Goal: Task Accomplishment & Management: Manage account settings

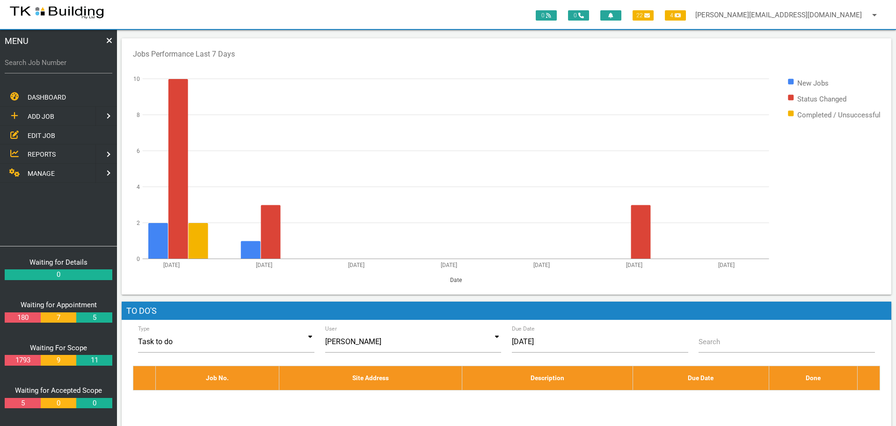
click at [22, 67] on label "Search Job Number" at bounding box center [59, 63] width 108 height 11
click at [22, 67] on input "Search Job Number" at bounding box center [59, 63] width 108 height 22
type input "28038"
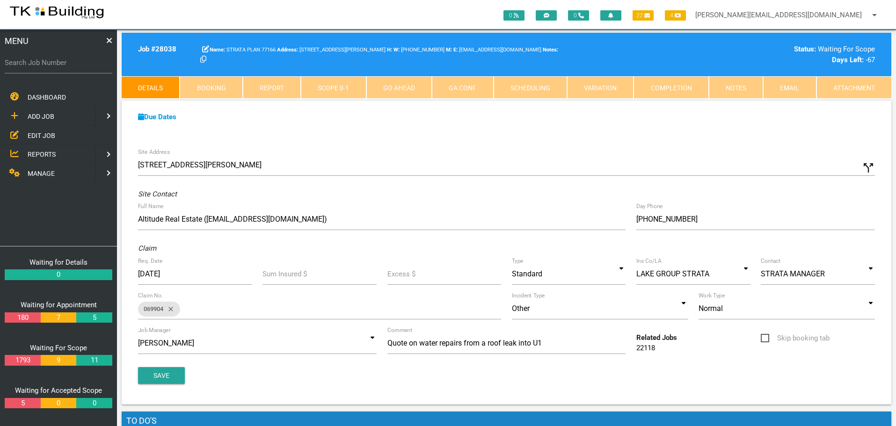
click at [735, 91] on link "Notes" at bounding box center [736, 87] width 54 height 22
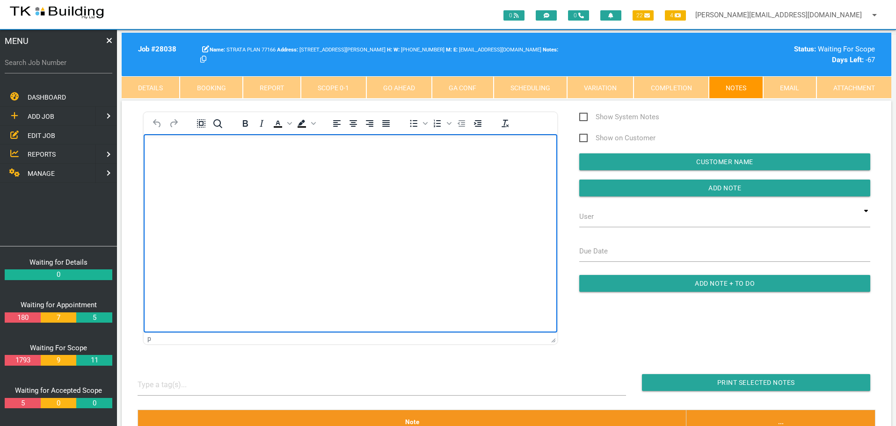
click at [156, 151] on p "Rich Text Area. Press ALT-0 for help." at bounding box center [350, 149] width 390 height 7
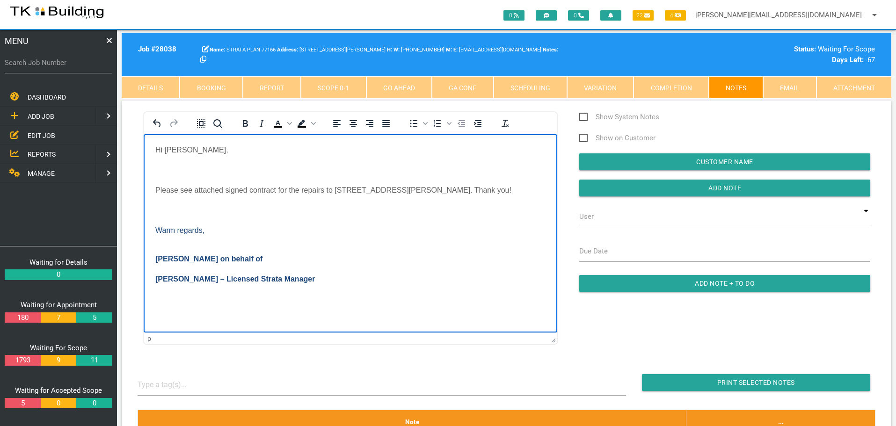
click at [161, 166] on p "Rich Text Area. Press ALT-0 for help." at bounding box center [350, 170] width 390 height 8
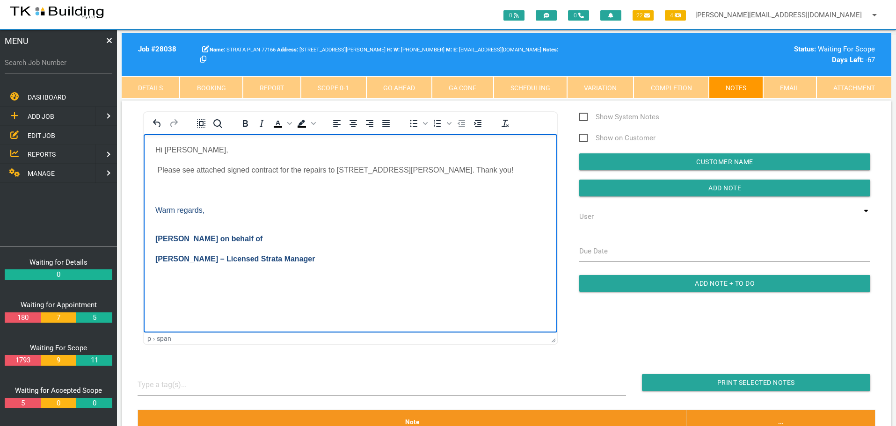
click at [162, 189] on p "Rich Text Area. Press ALT-0 for help." at bounding box center [350, 190] width 390 height 8
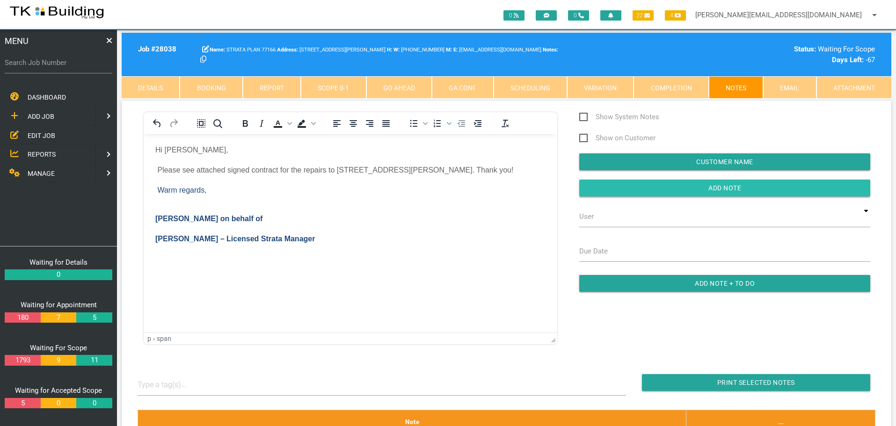
click at [602, 187] on input "button" at bounding box center [724, 188] width 291 height 17
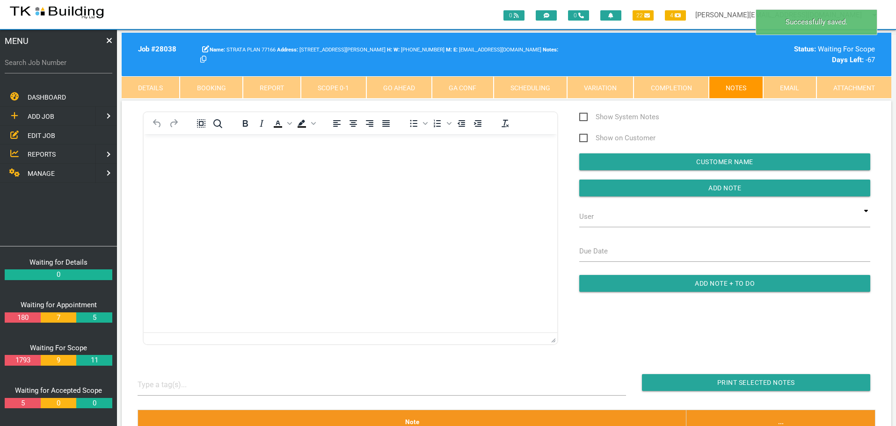
click at [174, 149] on p "Rich Text Area. Press ALT-0 for help." at bounding box center [350, 149] width 390 height 7
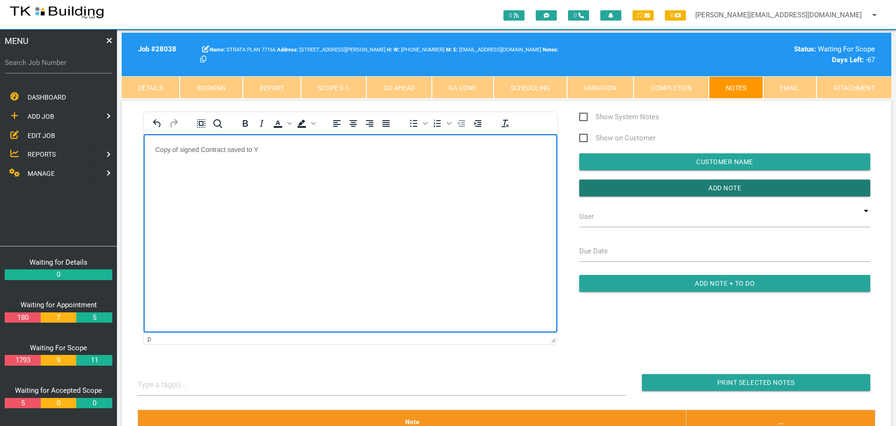
drag, startPoint x: 596, startPoint y: 190, endPoint x: 562, endPoint y: 197, distance: 35.0
click at [596, 190] on input "Add Note" at bounding box center [724, 188] width 291 height 17
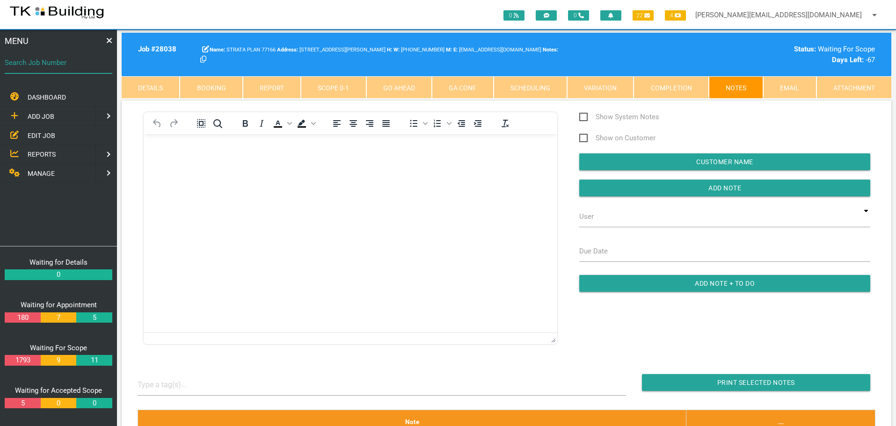
click at [66, 69] on input "Search Job Number" at bounding box center [59, 63] width 108 height 22
type input "28119"
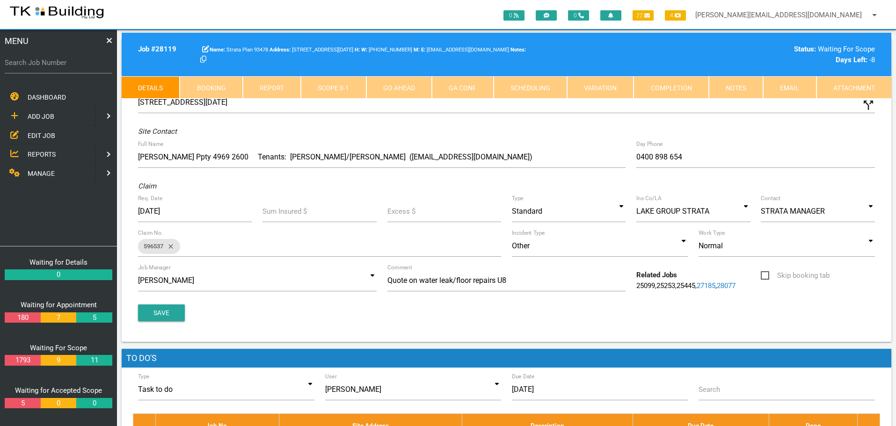
click at [213, 82] on link "Booking" at bounding box center [211, 87] width 63 height 22
select select "8"
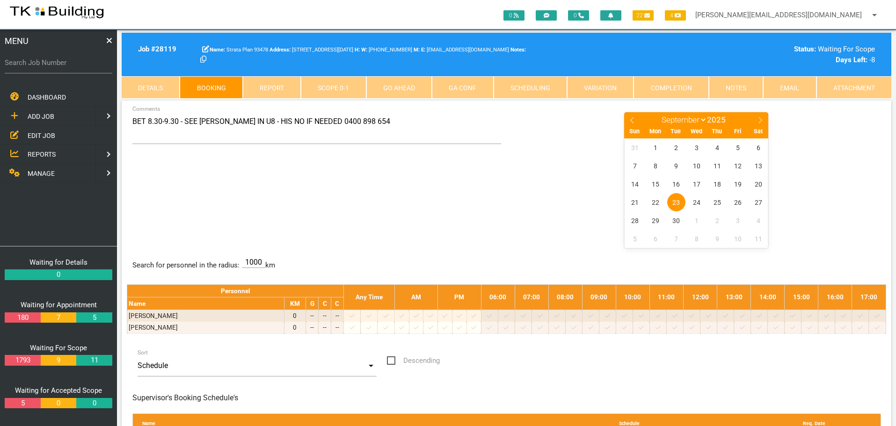
click at [64, 68] on label "Search Job Number" at bounding box center [59, 63] width 108 height 11
click at [64, 68] on input "Search Job Number" at bounding box center [59, 63] width 108 height 22
type input "27979"
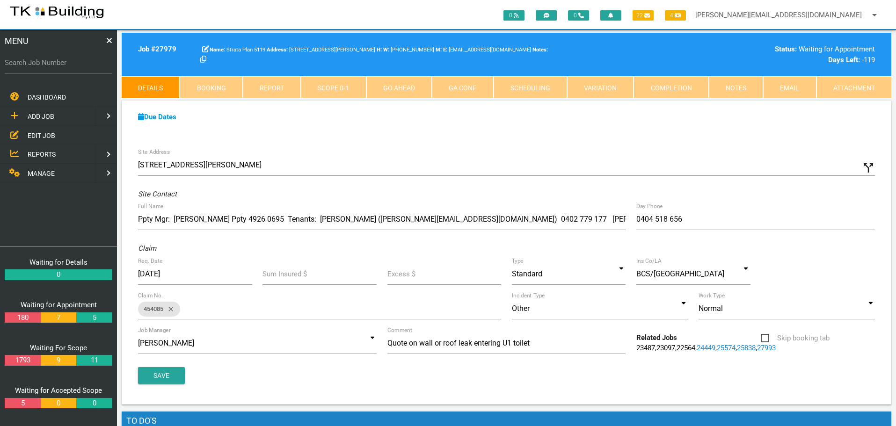
click at [214, 87] on link "Booking" at bounding box center [211, 87] width 63 height 22
select select "8"
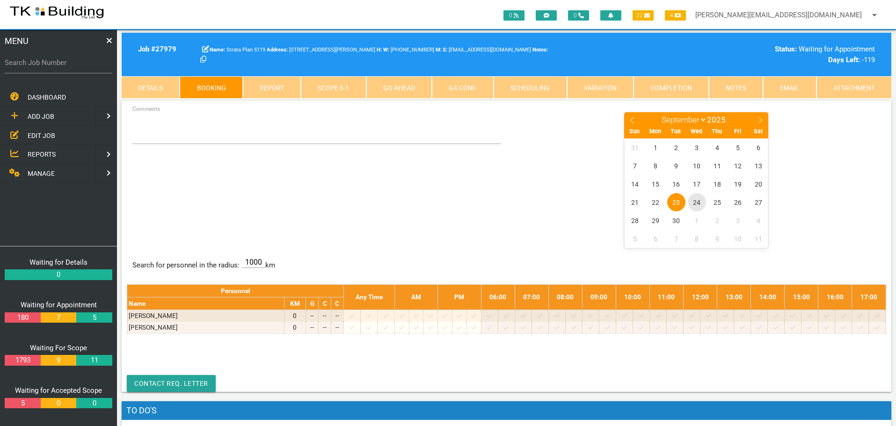
click at [699, 203] on span "24" at bounding box center [697, 202] width 18 height 18
drag, startPoint x: 662, startPoint y: 157, endPoint x: 489, endPoint y: 380, distance: 282.4
click at [644, 201] on div "31 1 2 3 4 5 6 7 8 9 10 11 12 13 14 15 16 17 18 19 20 21 22 23 24 25 26 27 28 2…" at bounding box center [697, 193] width 144 height 109
click at [71, 69] on input "Search Job Number" at bounding box center [59, 63] width 108 height 22
type input "27593"
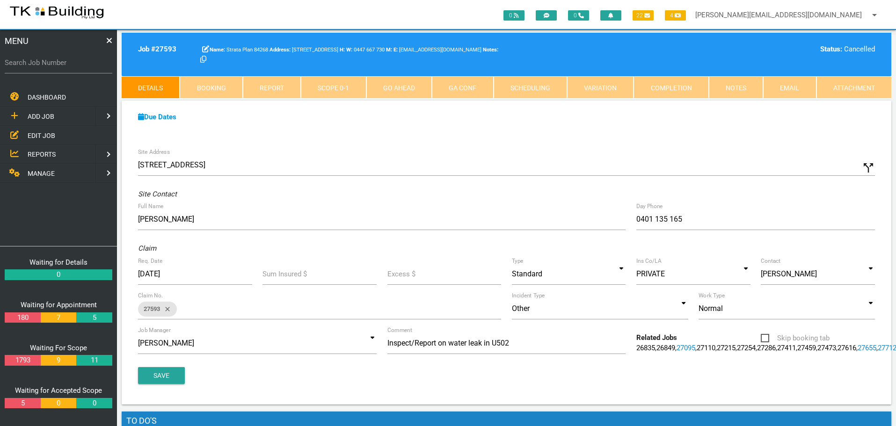
click at [213, 91] on link "Booking" at bounding box center [211, 87] width 63 height 22
select select "8"
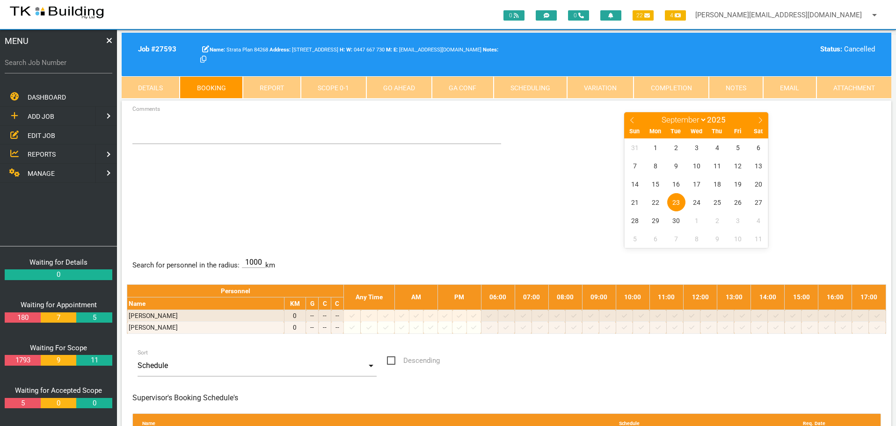
click at [152, 83] on link "Details" at bounding box center [151, 87] width 58 height 22
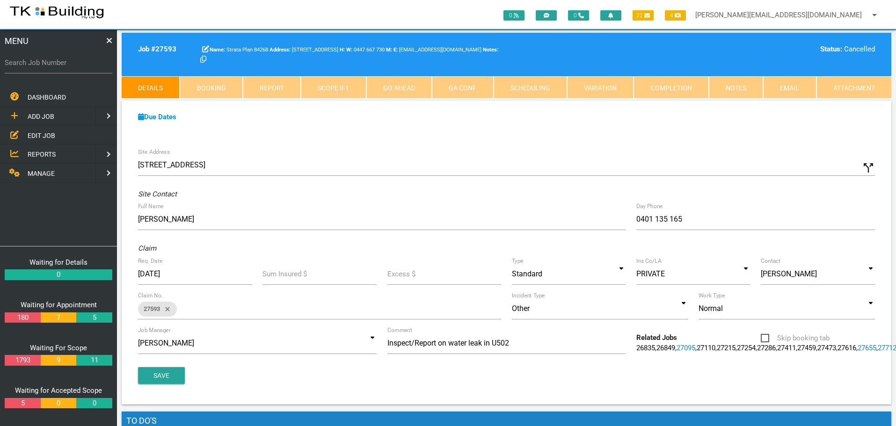
click at [736, 84] on link "Notes" at bounding box center [736, 87] width 54 height 22
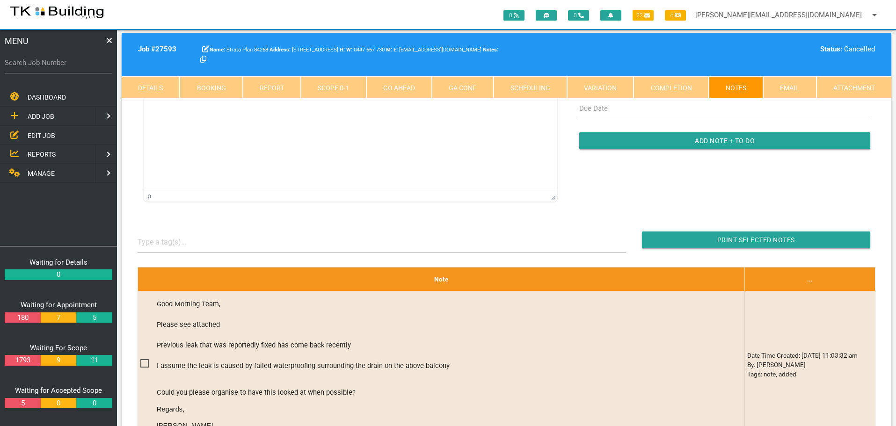
scroll to position [140, 0]
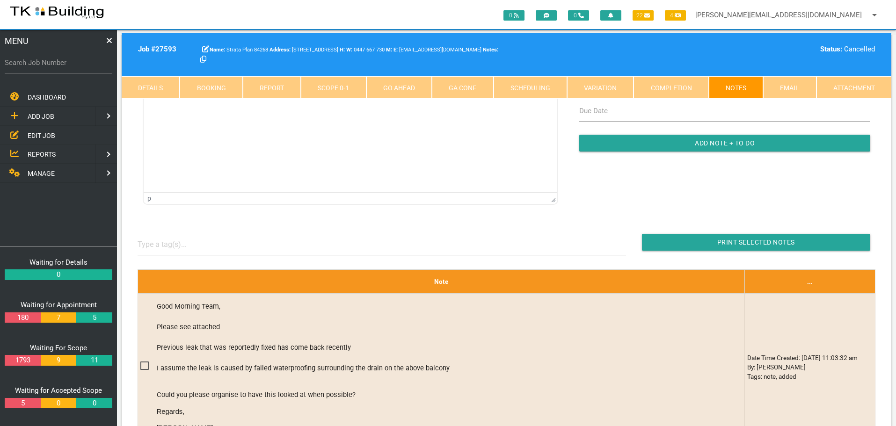
click at [157, 83] on link "Details" at bounding box center [151, 87] width 58 height 22
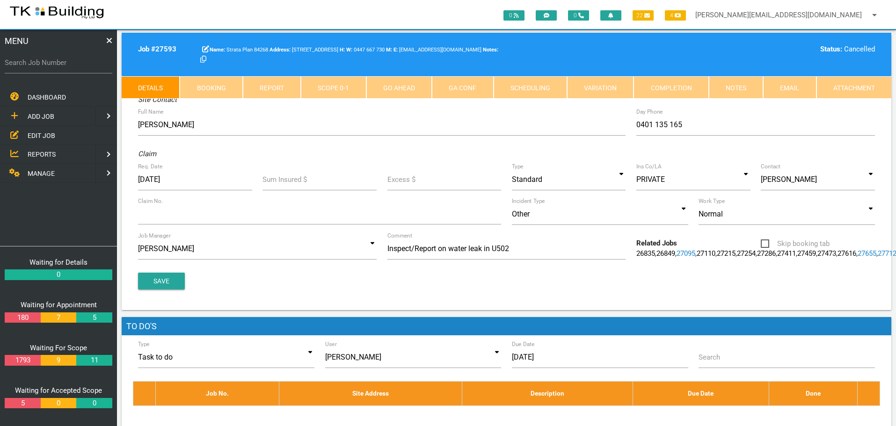
scroll to position [0, 0]
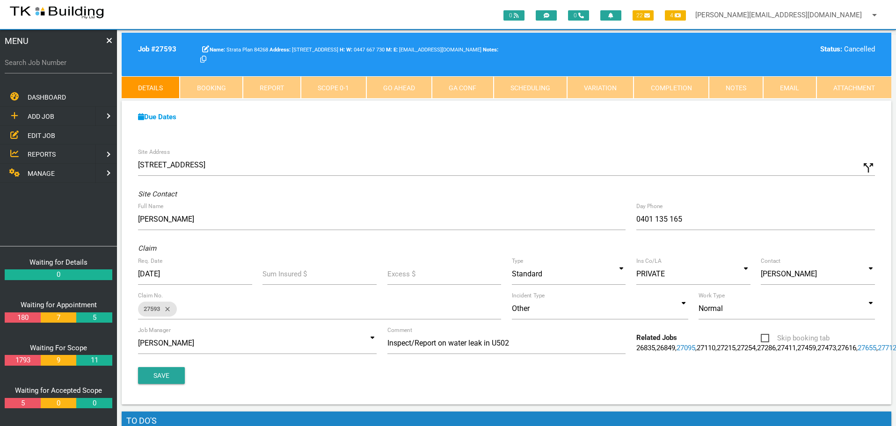
click at [55, 66] on label "Search Job Number" at bounding box center [59, 63] width 108 height 11
click at [55, 66] on input "Search Job Number" at bounding box center [59, 63] width 108 height 22
type input "25770"
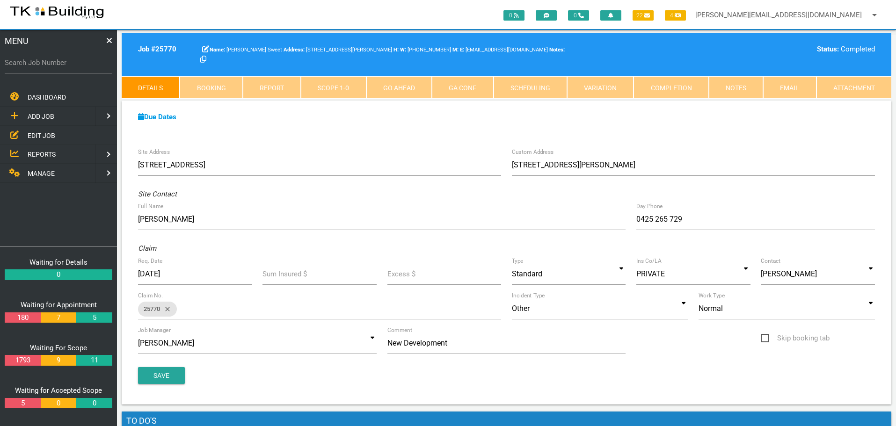
click at [51, 66] on label "Search Job Number" at bounding box center [59, 63] width 108 height 11
click at [51, 66] on input "Search Job Number" at bounding box center [59, 63] width 108 height 22
type input "25570"
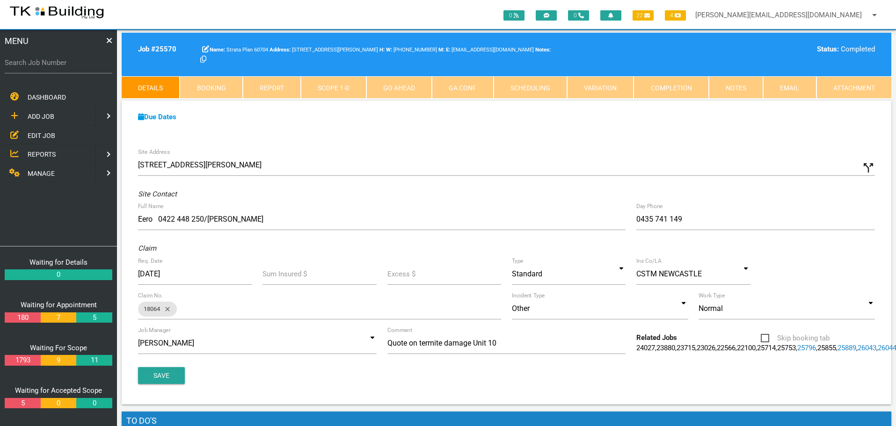
click at [28, 66] on label "Search Job Number" at bounding box center [59, 63] width 108 height 11
click at [28, 66] on input "Search Job Number" at bounding box center [59, 63] width 108 height 22
type input "25770"
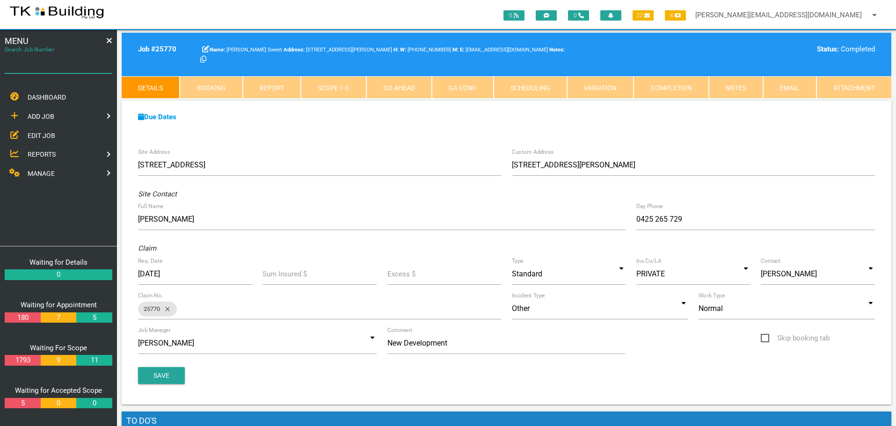
click at [44, 70] on input "Search Job Number" at bounding box center [59, 63] width 108 height 22
type input "27730"
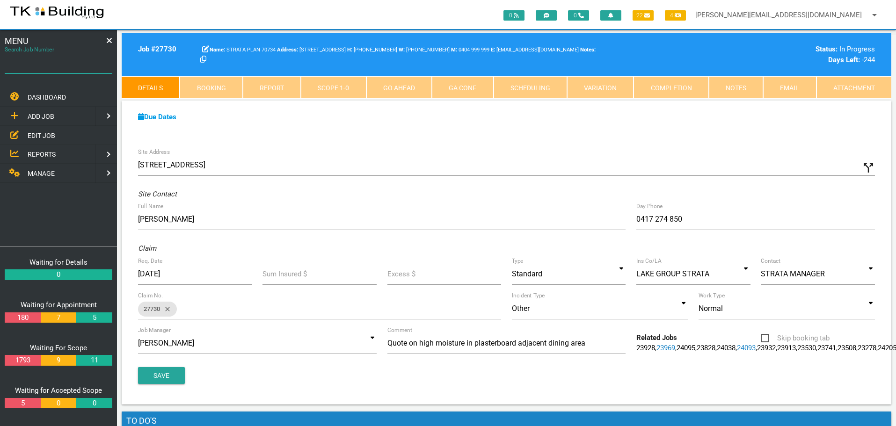
click at [44, 70] on input "Search Job Number" at bounding box center [59, 63] width 108 height 22
type input "27205"
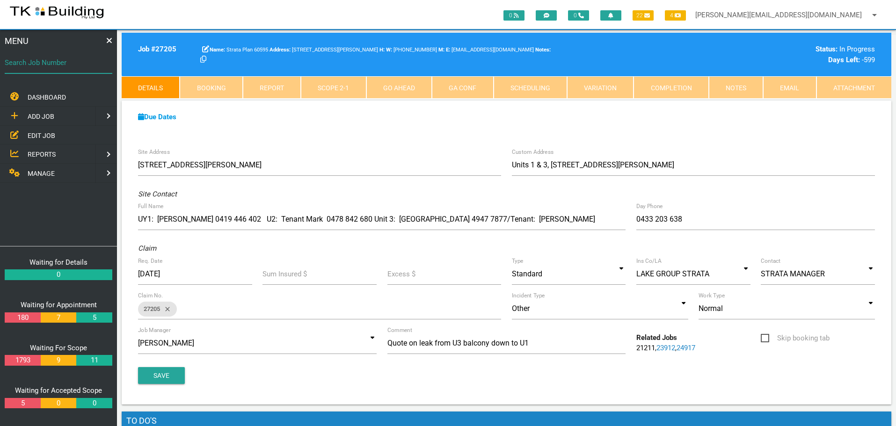
click at [46, 68] on input "Search Job Number" at bounding box center [59, 63] width 108 height 22
type input "27931"
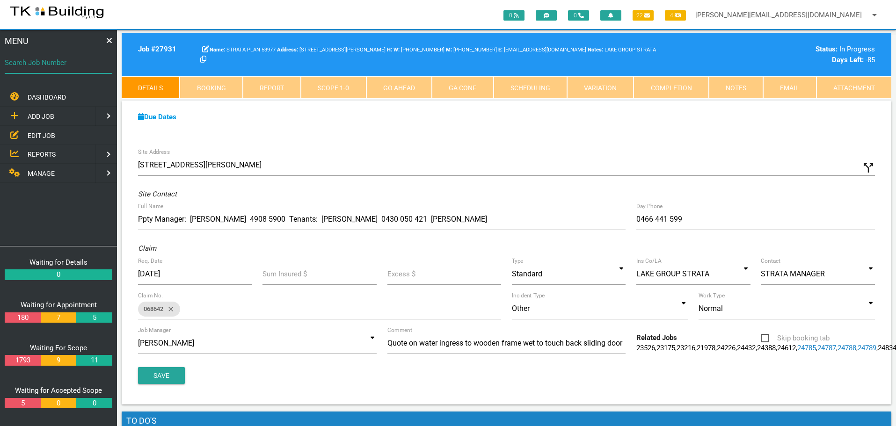
click at [46, 68] on input "Search Job Number" at bounding box center [59, 63] width 108 height 22
type input "27705"
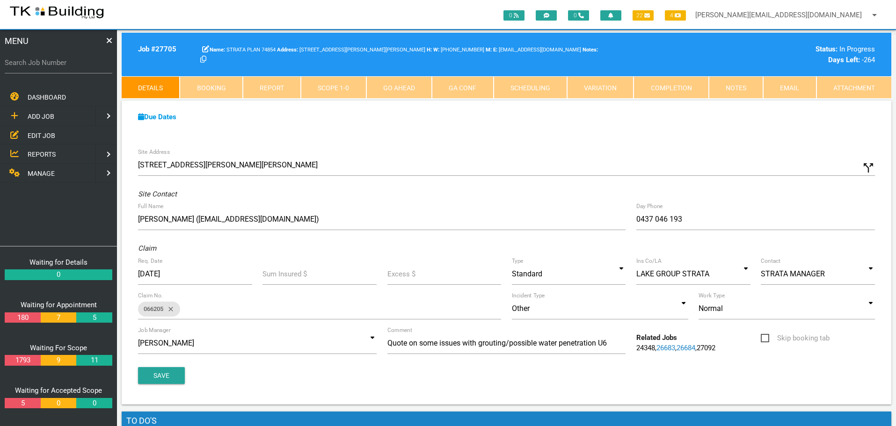
click at [41, 137] on span "EDIT JOB" at bounding box center [42, 134] width 28 height 7
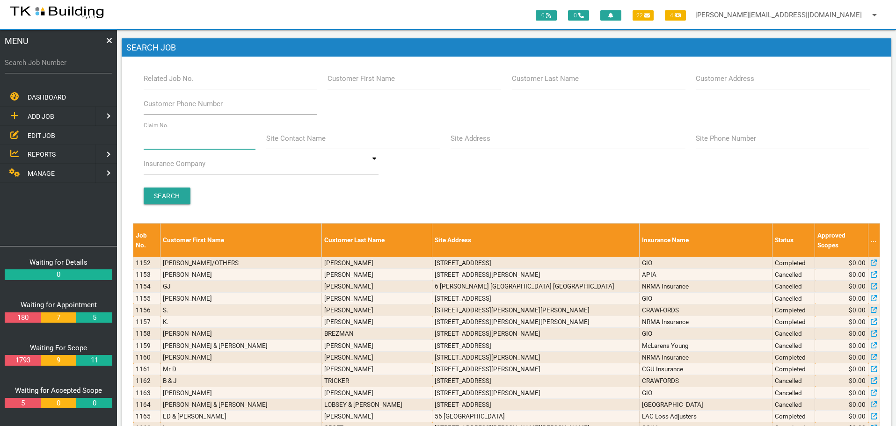
click at [184, 141] on input "Claim No." at bounding box center [200, 139] width 112 height 22
type input "480565"
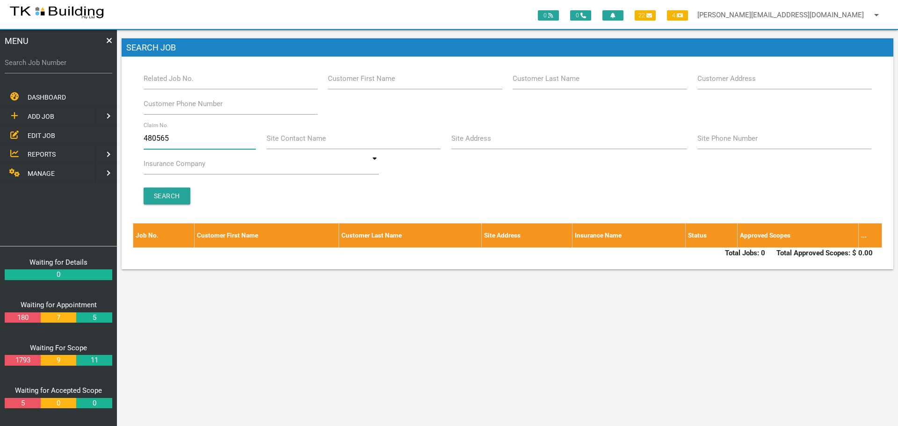
click at [190, 142] on input "480565" at bounding box center [200, 139] width 113 height 22
type input "4"
click at [551, 83] on label "Customer Last Name" at bounding box center [546, 78] width 67 height 11
click at [551, 83] on input "Customer Last Name" at bounding box center [600, 79] width 174 height 22
type input "5119"
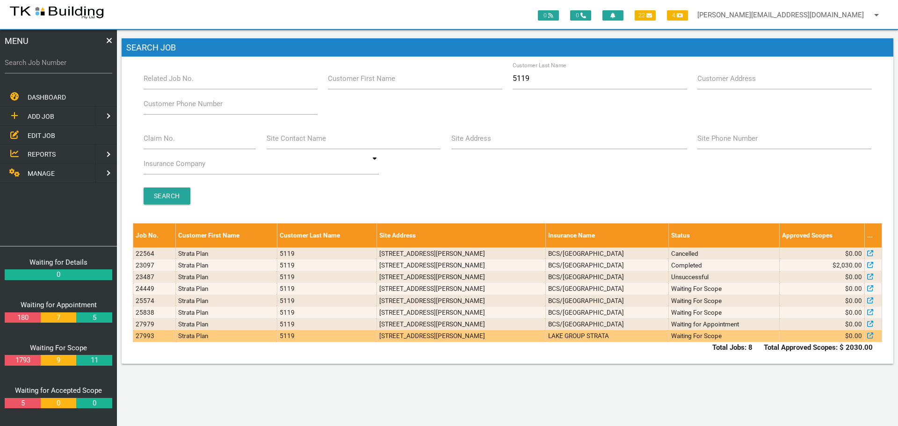
click at [394, 342] on td "2/28 Brooks St, Cooks Hill NSW 2300, Australia" at bounding box center [461, 336] width 169 height 12
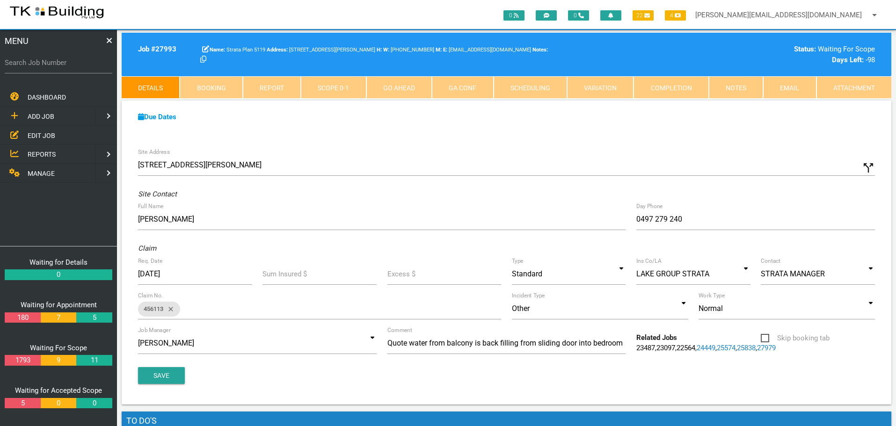
click at [731, 90] on link "Notes" at bounding box center [736, 87] width 54 height 22
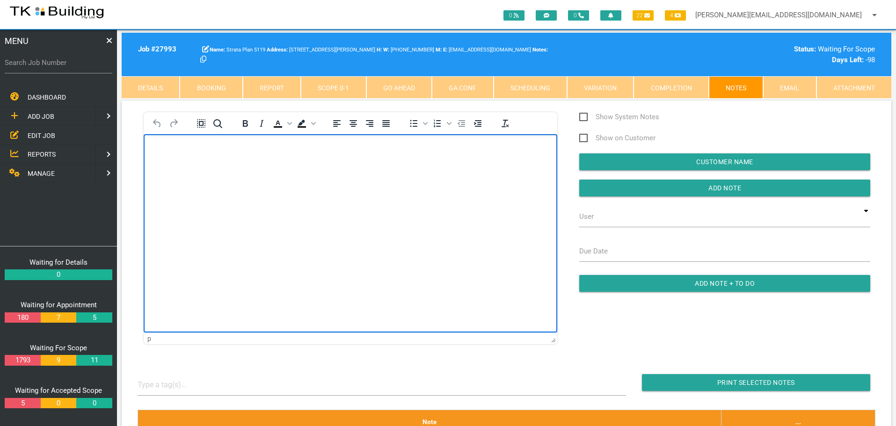
click at [169, 150] on p "Rich Text Area. Press ALT-0 for help." at bounding box center [350, 149] width 390 height 7
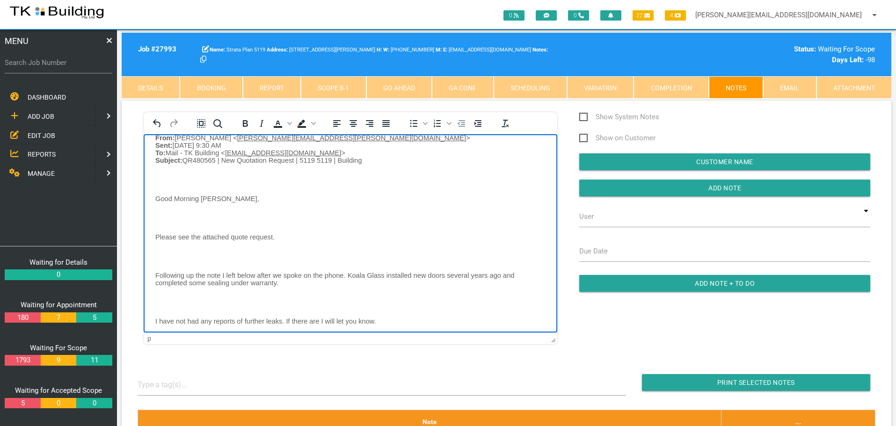
scroll to position [3, 0]
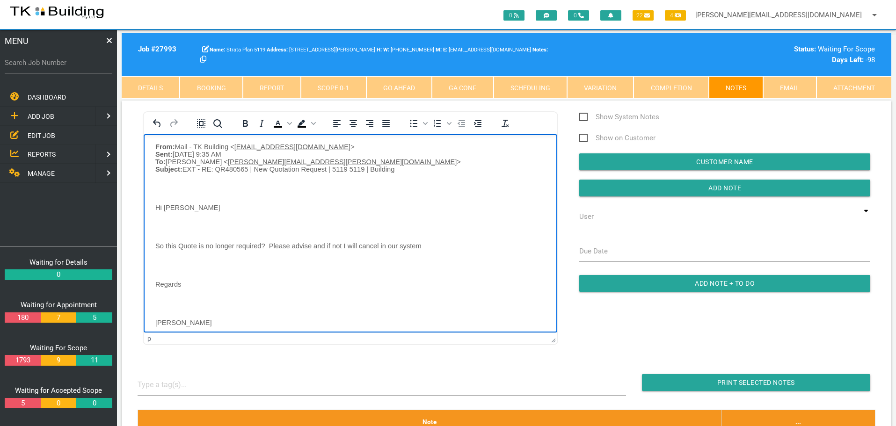
click at [171, 189] on p "Rich Text Area. Press ALT-0 for help." at bounding box center [350, 187] width 390 height 7
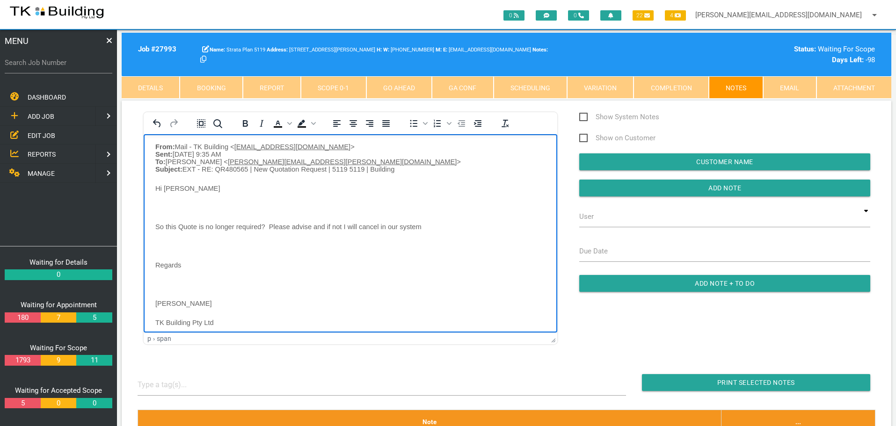
click at [162, 207] on p "Rich Text Area. Press ALT-0 for help." at bounding box center [350, 207] width 390 height 7
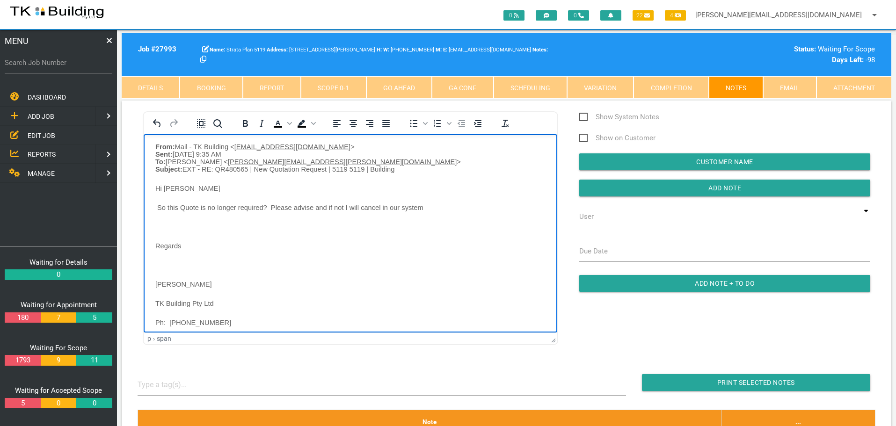
click at [162, 222] on body "From: Mail - TK Building < mail@tkbuilding.com.au > Sent: Tuesday, 23 September…" at bounding box center [351, 367] width 414 height 448
click at [163, 249] on p "Rich Text Area. Press ALT-0 for help." at bounding box center [350, 245] width 390 height 7
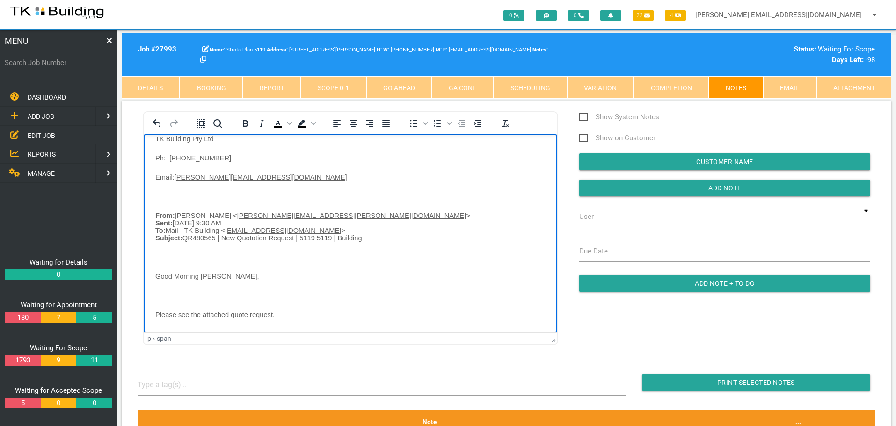
scroll to position [230, 0]
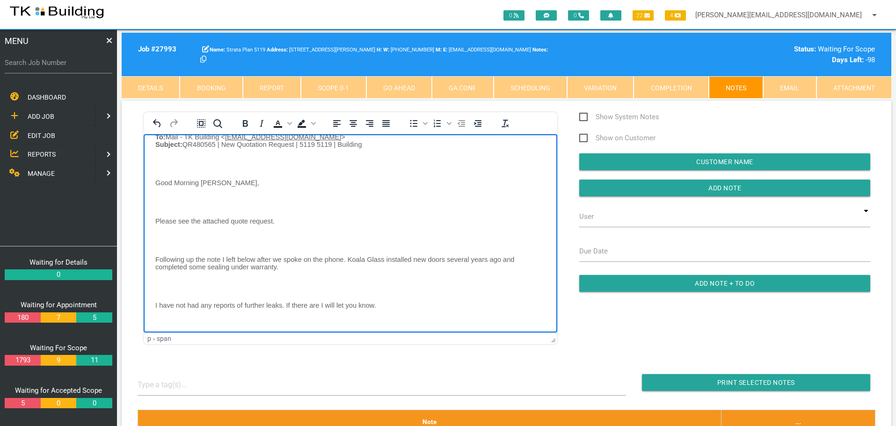
click at [176, 161] on p "Rich Text Area. Press ALT-0 for help." at bounding box center [350, 163] width 390 height 7
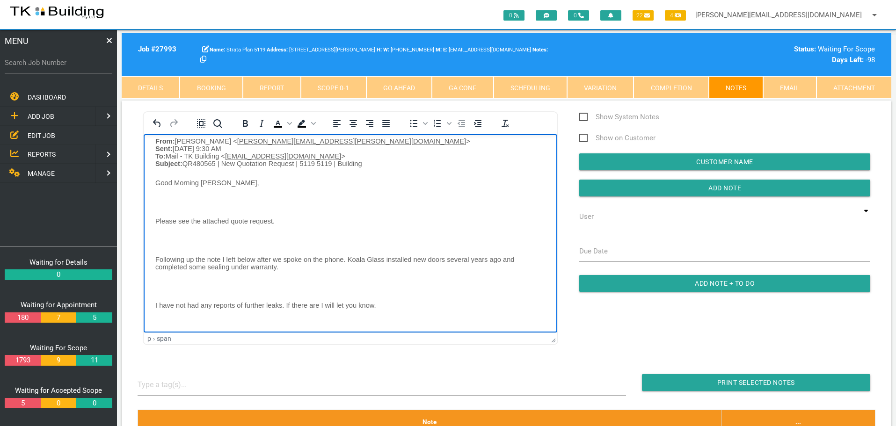
click at [161, 198] on p "Rich Text Area. Press ALT-0 for help." at bounding box center [350, 201] width 390 height 7
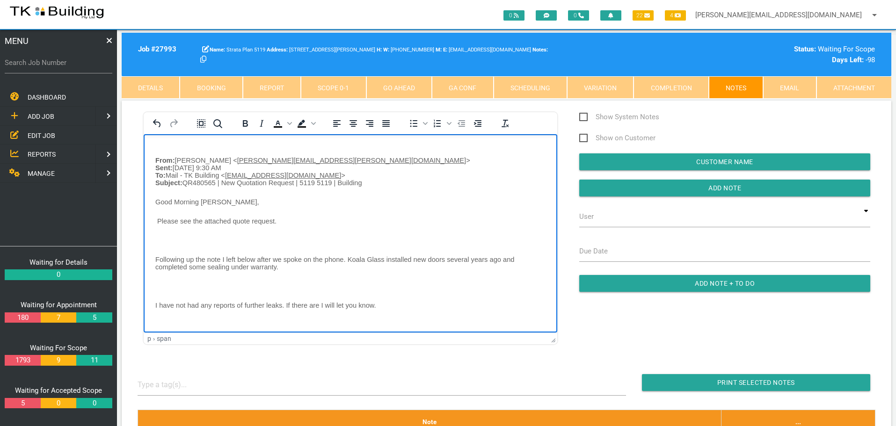
click at [162, 240] on p "Rich Text Area. Press ALT-0 for help." at bounding box center [350, 239] width 390 height 7
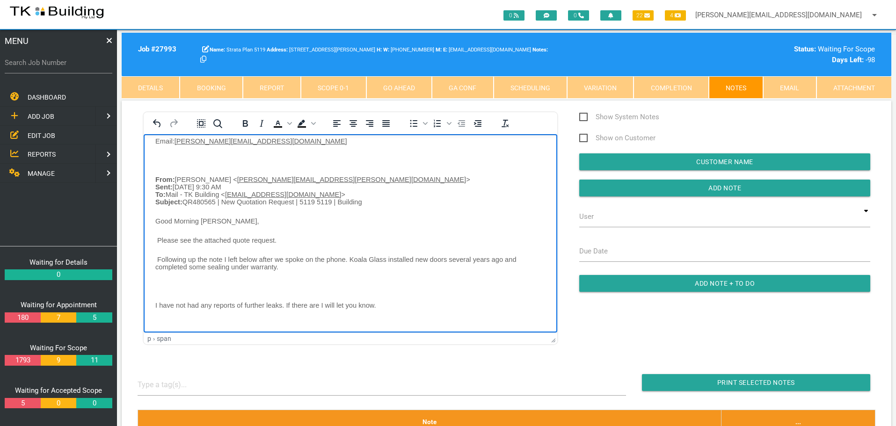
click at [166, 279] on body "From: Mail - TK Building < mail@tkbuilding.com.au > Sent: Tuesday, 23 September…" at bounding box center [351, 156] width 414 height 352
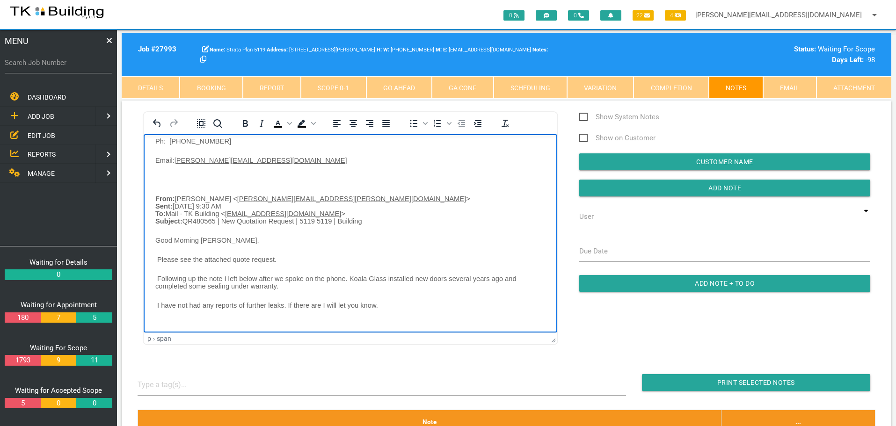
scroll to position [140, 0]
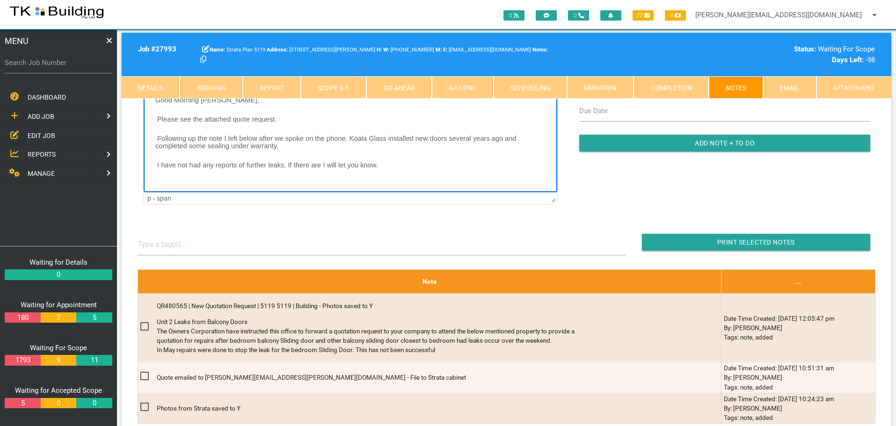
click at [164, 181] on body "From: Mail - TK Building < mail@tkbuilding.com.au > Sent: Tuesday, 23 September…" at bounding box center [351, 26] width 414 height 333
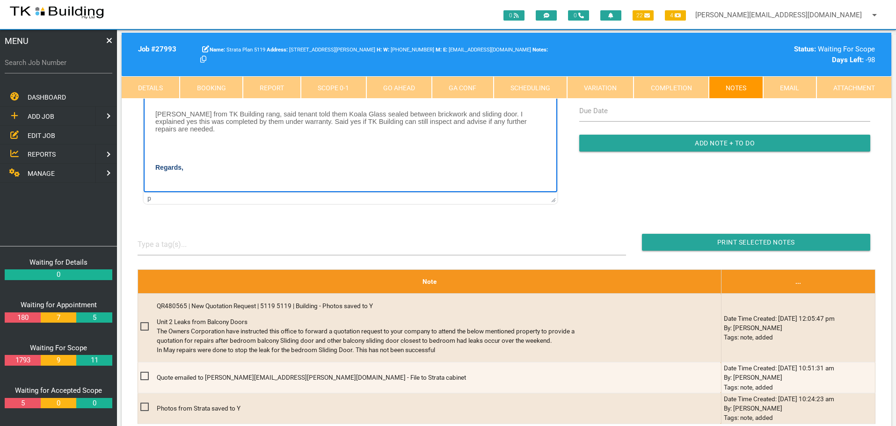
scroll to position [215, 0]
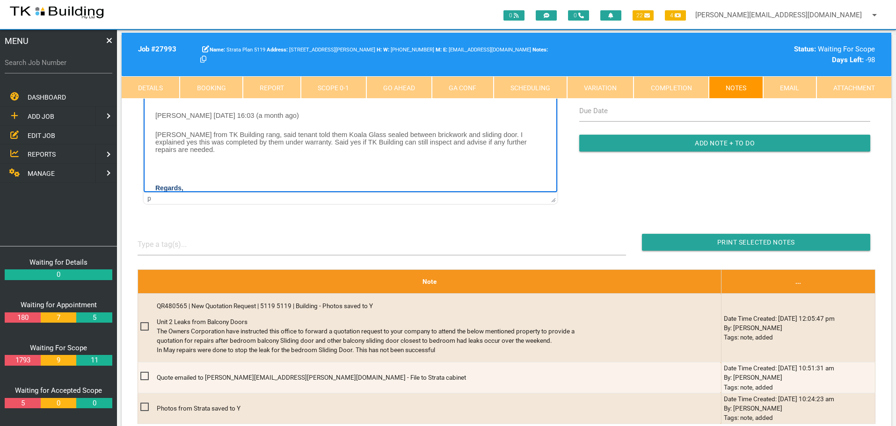
click at [158, 171] on body "From: Mail - TK Building < mail@tkbuilding.com.au > Sent: Tuesday, 23 September…" at bounding box center [351, 32] width 414 height 482
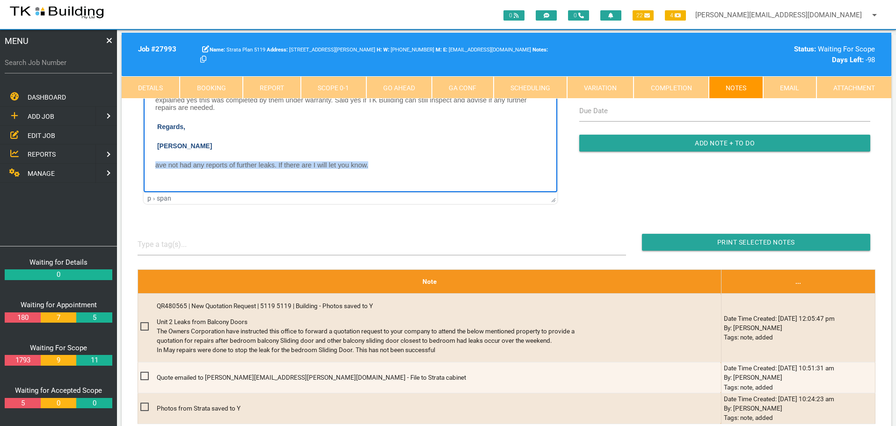
drag, startPoint x: 156, startPoint y: 167, endPoint x: 377, endPoint y: 176, distance: 220.6
copy span "ave not had any reports of further leaks. If there are I will let you know."
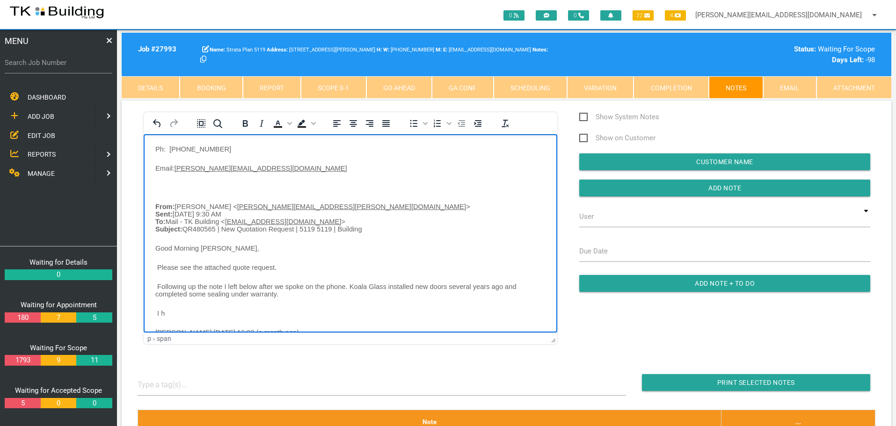
scroll to position [140, 0]
click at [170, 314] on p "I h" at bounding box center [350, 310] width 390 height 7
click at [161, 182] on body "From: Mail - TK Building < mail@tkbuilding.com.au > Sent: Tuesday, 23 September…" at bounding box center [351, 227] width 414 height 444
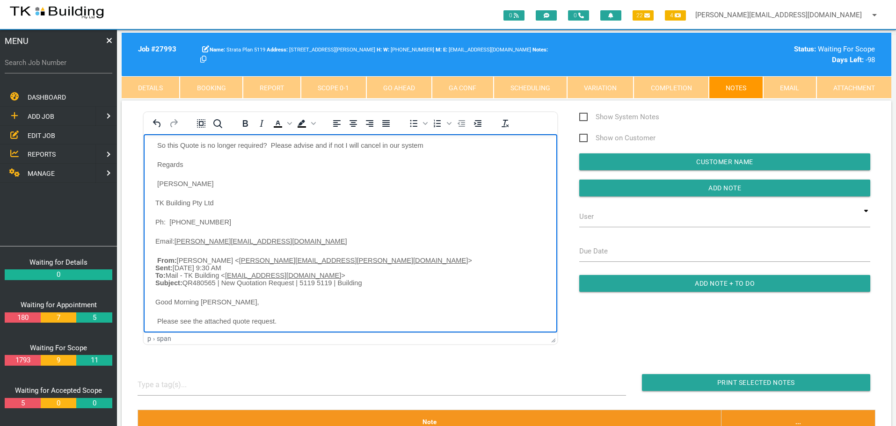
scroll to position [0, 0]
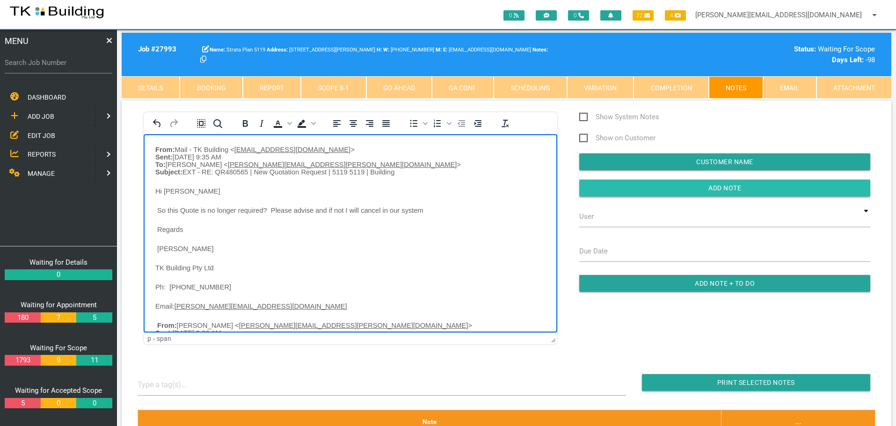
drag, startPoint x: 682, startPoint y: 190, endPoint x: 566, endPoint y: 197, distance: 116.7
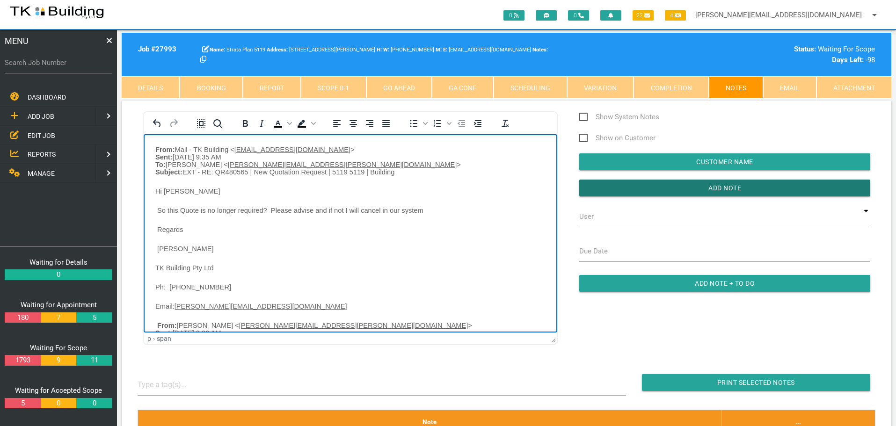
click at [680, 190] on input "button" at bounding box center [724, 188] width 291 height 17
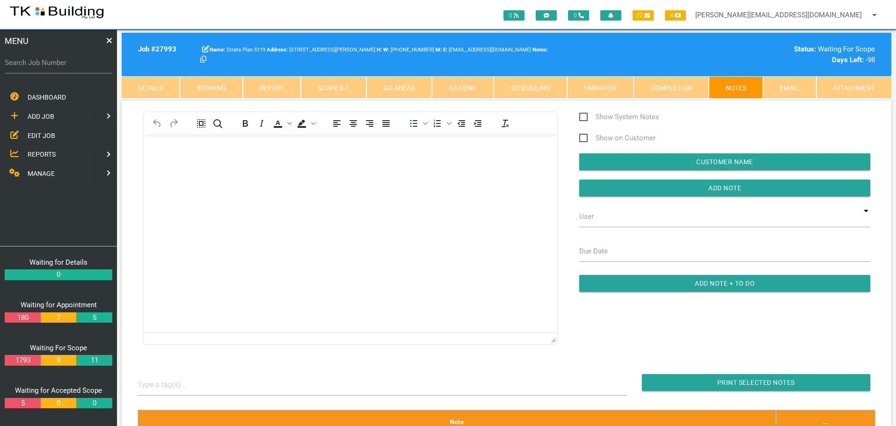
click at [54, 66] on label "Search Job Number" at bounding box center [59, 63] width 108 height 11
click at [54, 66] on input "Search Job Number" at bounding box center [59, 63] width 108 height 22
type input "28095"
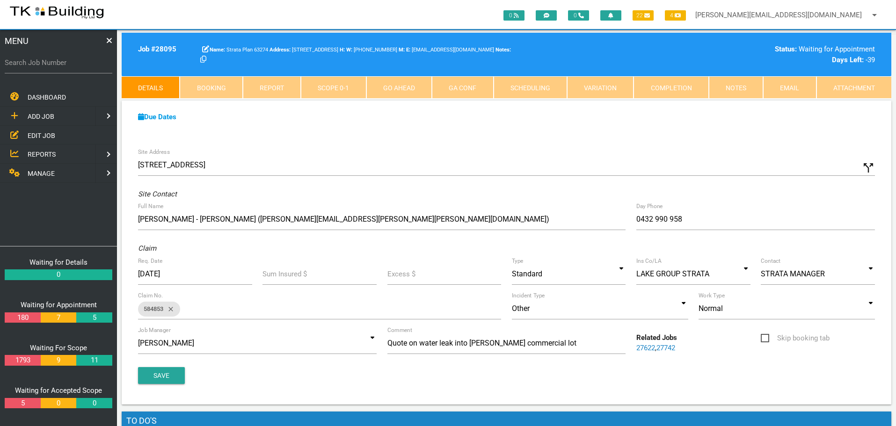
click at [220, 87] on link "Booking" at bounding box center [211, 87] width 63 height 22
select select "8"
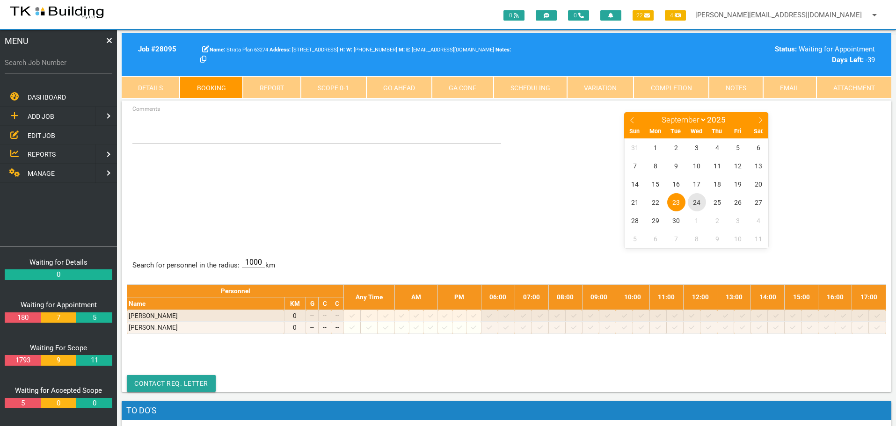
click at [694, 203] on span "24" at bounding box center [697, 202] width 18 height 18
click at [696, 200] on span "24" at bounding box center [697, 202] width 18 height 18
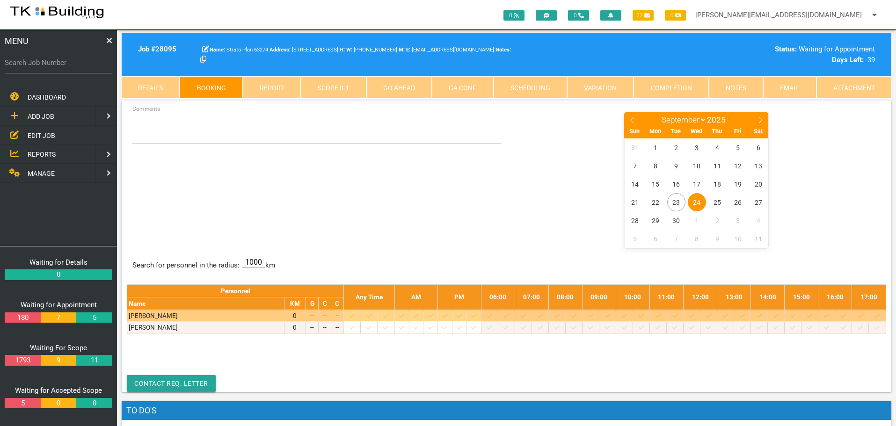
click at [627, 315] on icon at bounding box center [624, 316] width 5 height 6
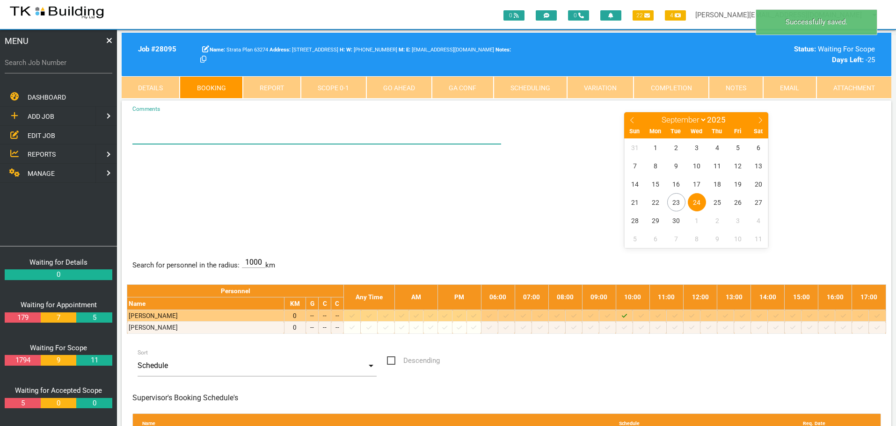
click at [138, 127] on textarea "Comments" at bounding box center [316, 127] width 369 height 33
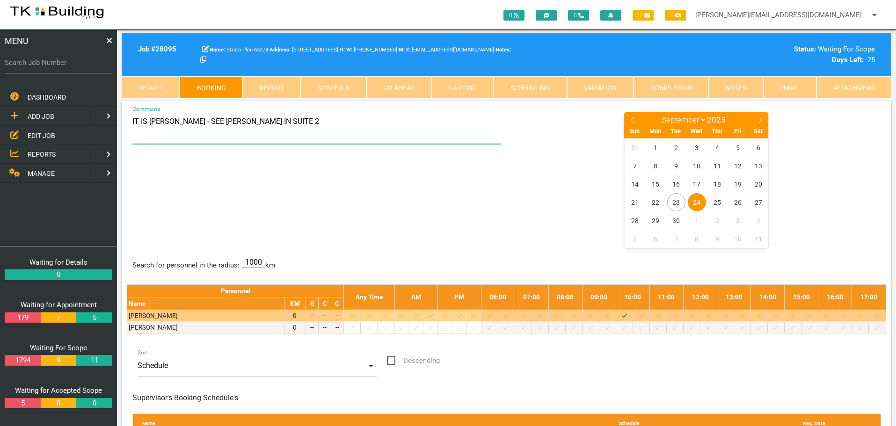
type textarea "IT IS WORLEY PARSONS - SEE JACK IN SUITE 2"
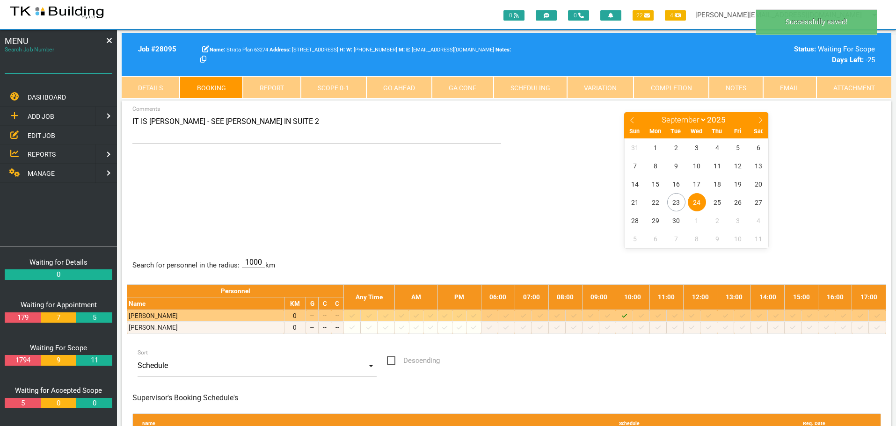
click at [72, 69] on input "Search Job Number" at bounding box center [59, 63] width 108 height 22
type input "27857"
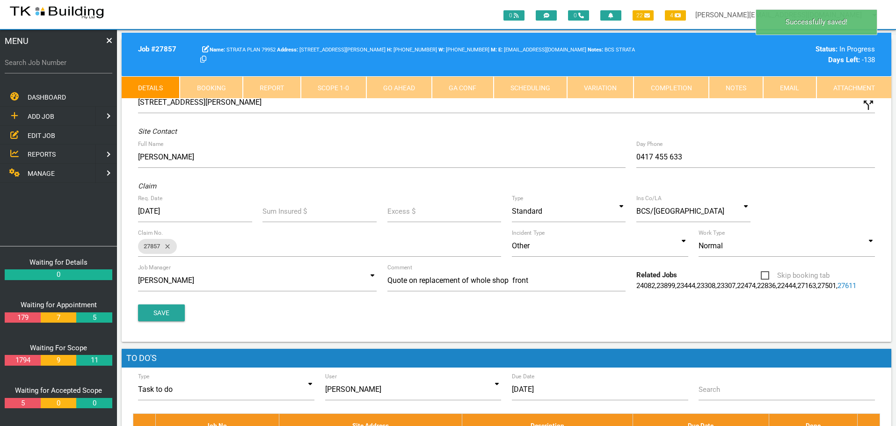
click at [233, 89] on link "Booking" at bounding box center [211, 87] width 63 height 22
select select "8"
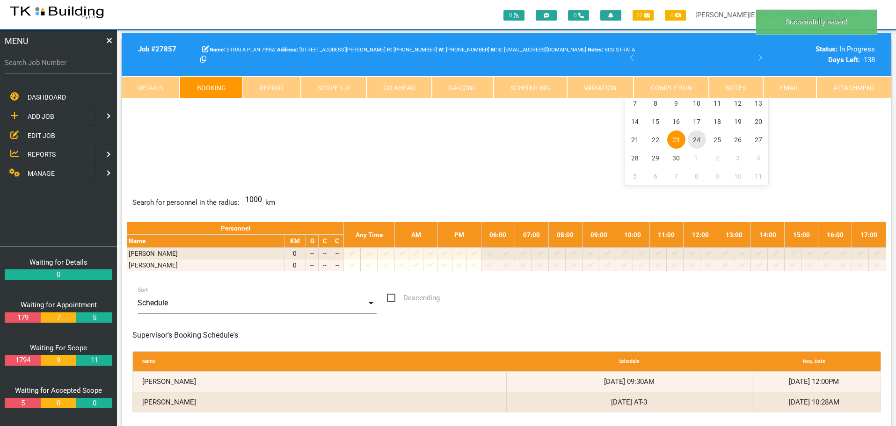
click at [697, 141] on span "24" at bounding box center [697, 140] width 18 height 18
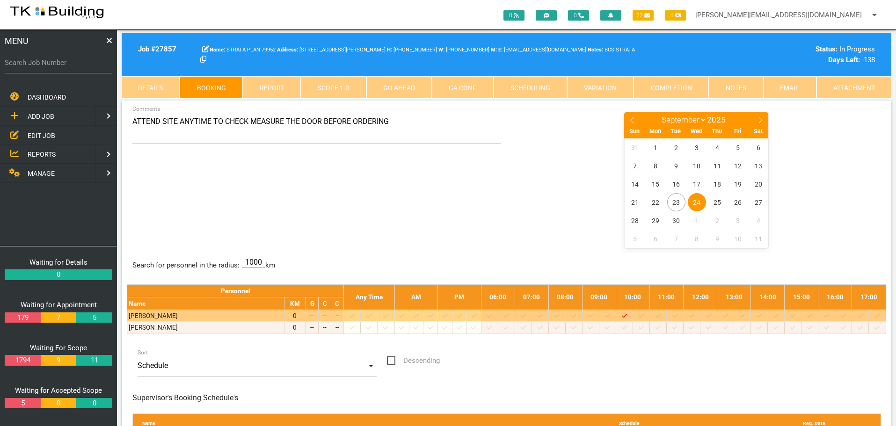
click at [661, 314] on icon at bounding box center [658, 316] width 5 height 6
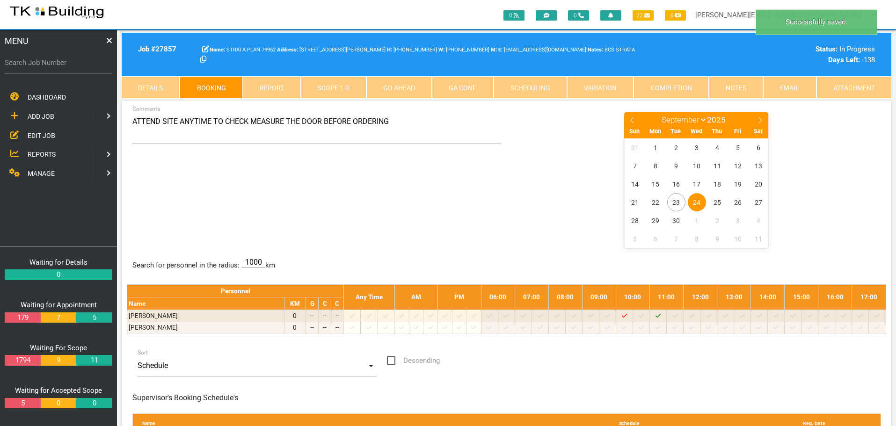
click at [696, 202] on span "24" at bounding box center [697, 202] width 18 height 18
click at [64, 66] on label "Search Job Number" at bounding box center [59, 63] width 108 height 11
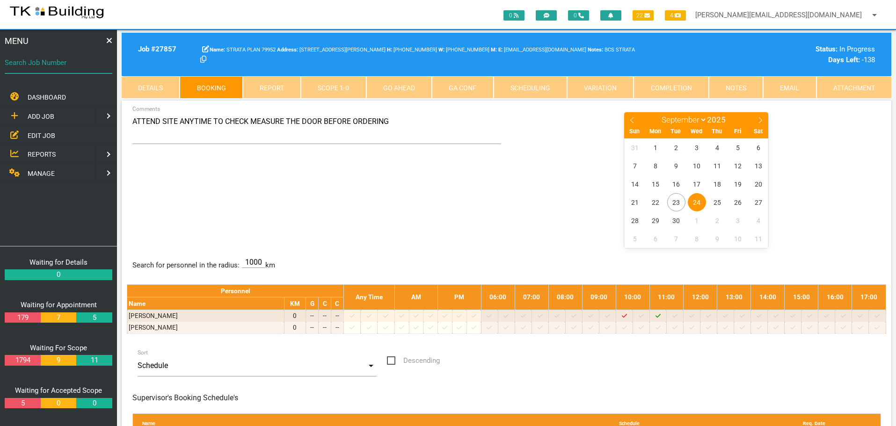
click at [64, 66] on input "Search Job Number" at bounding box center [59, 63] width 108 height 22
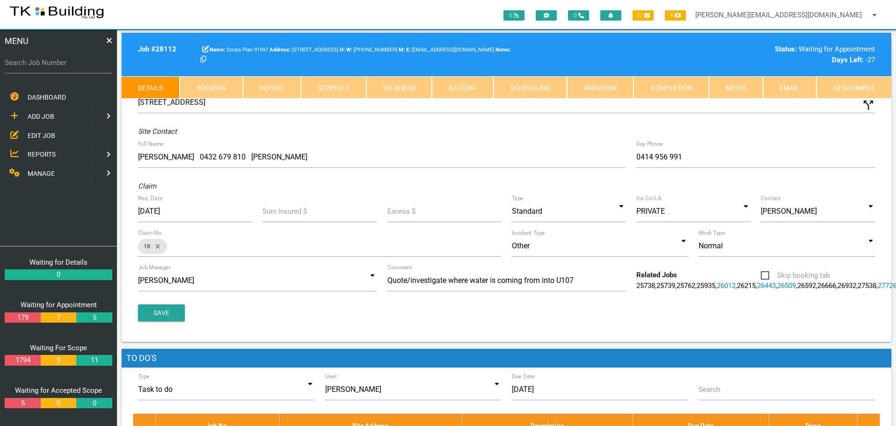
click at [220, 88] on link "Booking" at bounding box center [211, 87] width 63 height 22
select select "8"
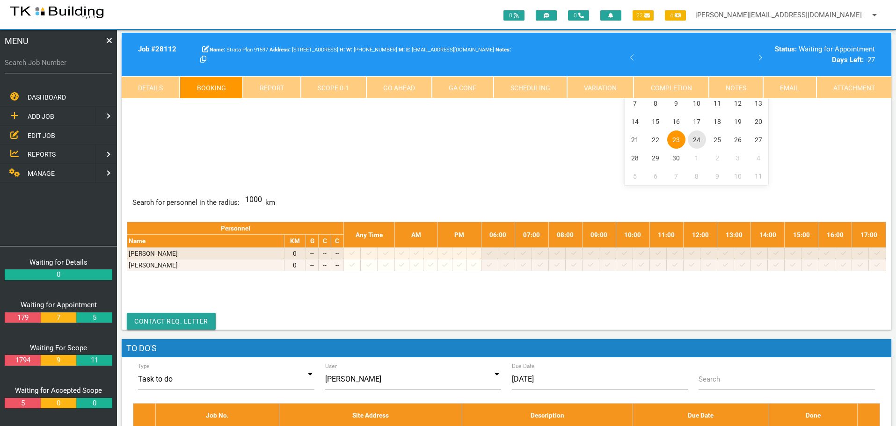
click at [695, 140] on span "24" at bounding box center [697, 140] width 18 height 18
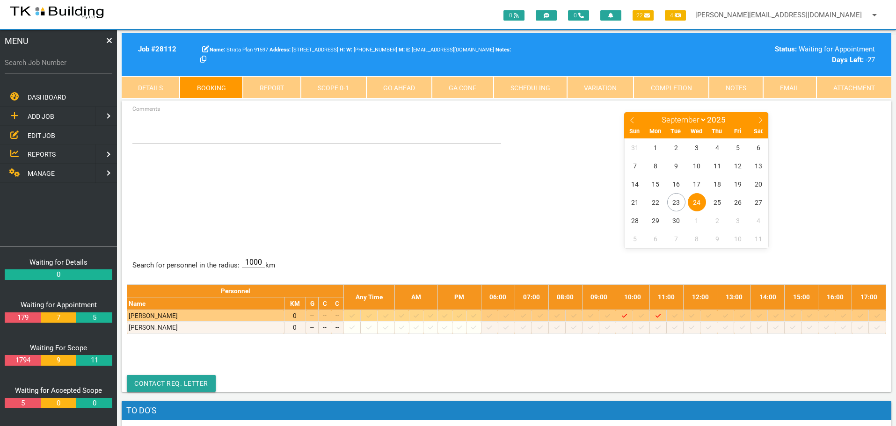
click at [593, 316] on icon at bounding box center [590, 316] width 5 height 6
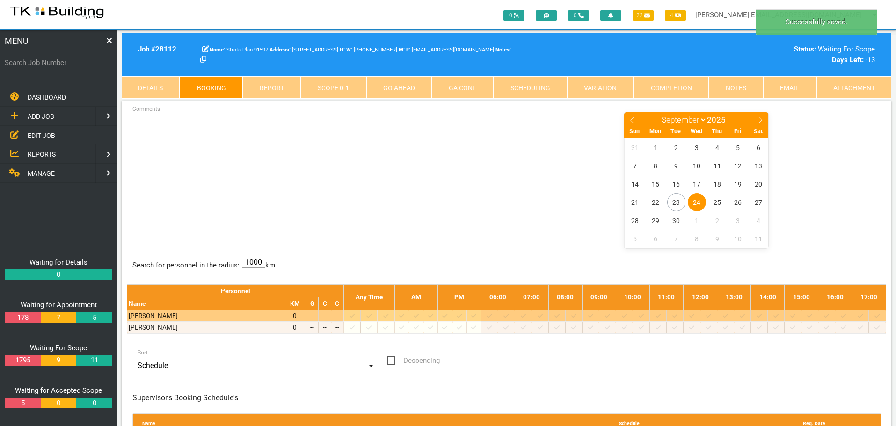
click at [610, 316] on icon at bounding box center [607, 316] width 5 height 4
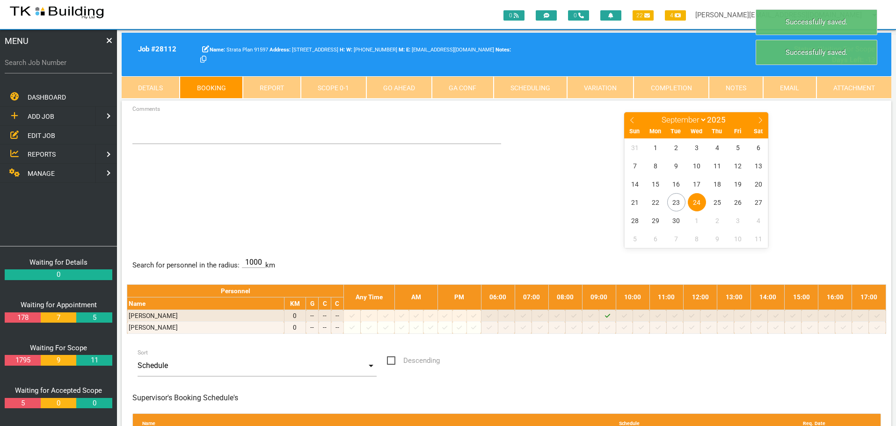
click at [695, 207] on span "24" at bounding box center [697, 202] width 18 height 18
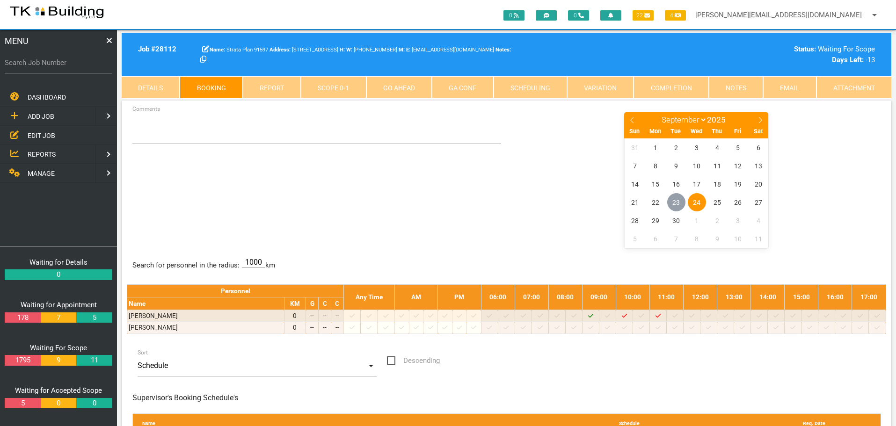
click at [673, 200] on span "23" at bounding box center [676, 202] width 18 height 18
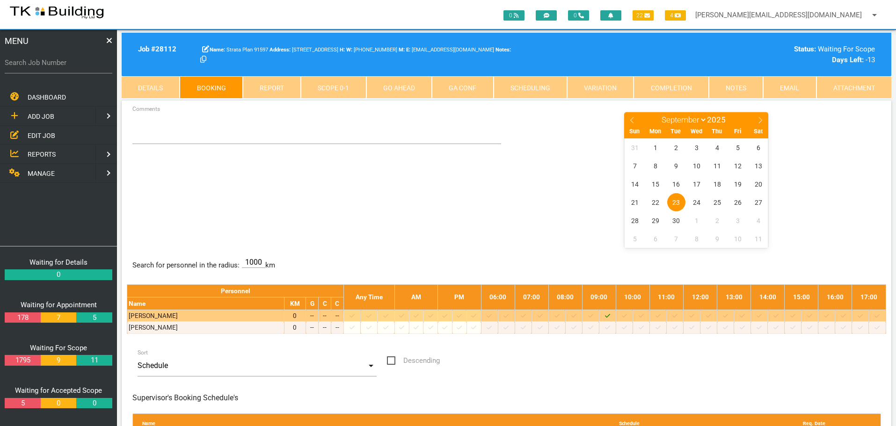
click at [610, 318] on icon at bounding box center [607, 316] width 5 height 4
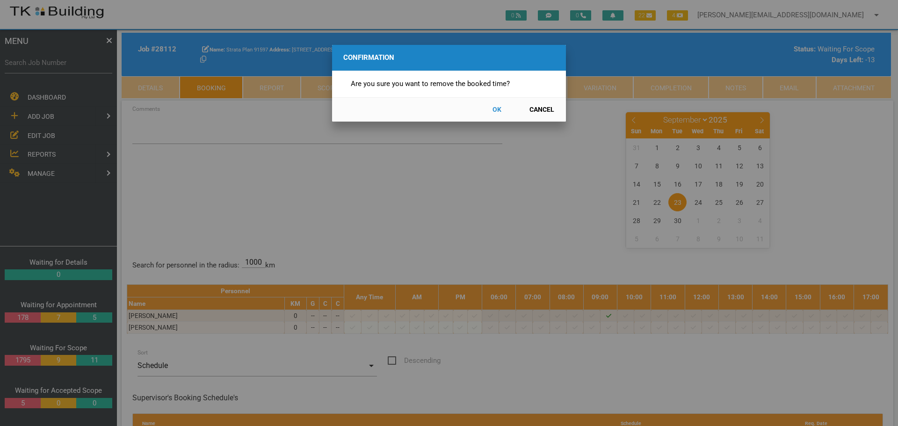
click at [496, 111] on button "OK" at bounding box center [496, 110] width 41 height 16
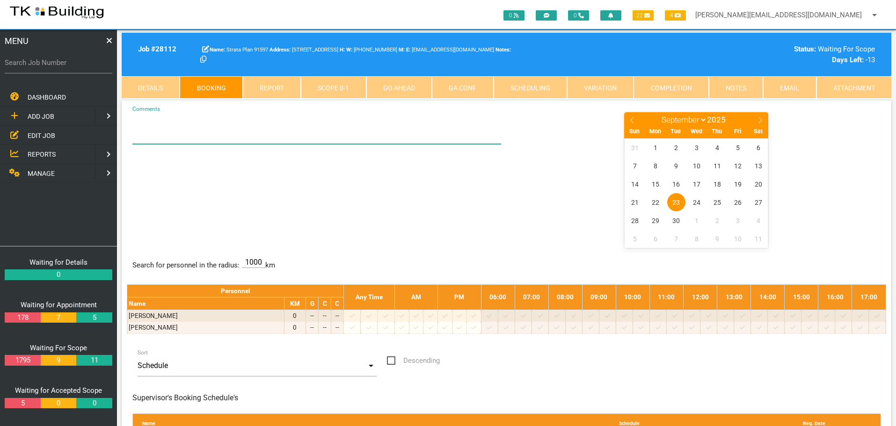
click at [171, 135] on textarea "Comments" at bounding box center [316, 127] width 369 height 33
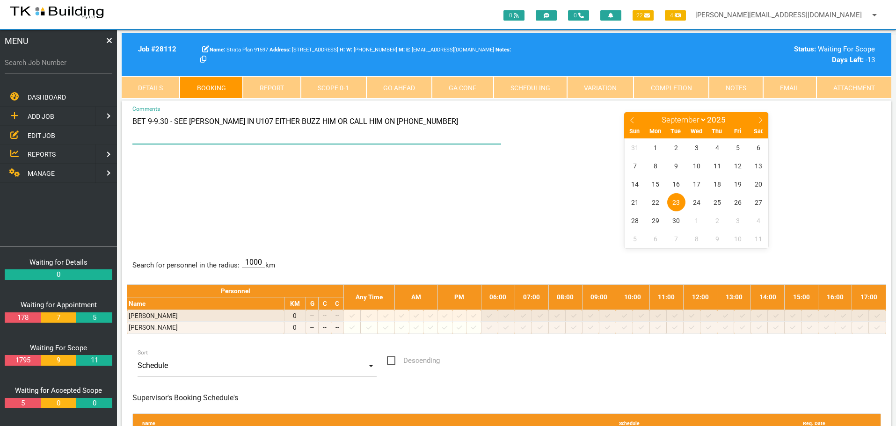
type textarea "BET 9-9.30 - SEE NICK IN U107 EITHER BUZZ HIM OR CALL HIM ON 0414 956 991"
click at [377, 206] on div "BET 9-9.30 - SEE NICK IN U107 EITHER BUZZ HIM OR CALL HIM ON 0414 956 991 Comme…" at bounding box center [506, 179] width 759 height 136
click at [699, 205] on span "24" at bounding box center [697, 202] width 18 height 18
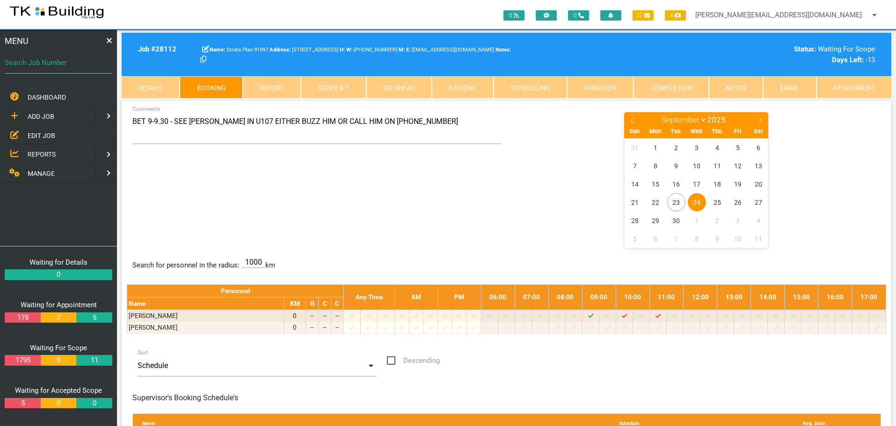
click at [56, 69] on input "Search Job Number" at bounding box center [59, 63] width 108 height 22
type input "27918"
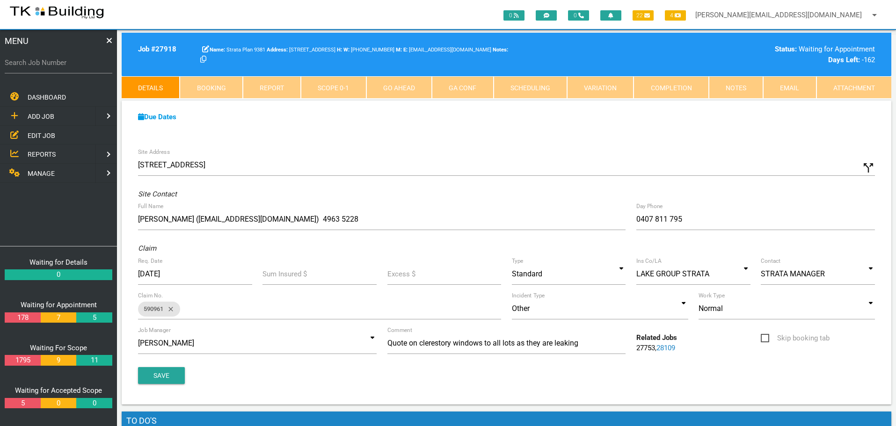
drag, startPoint x: 57, startPoint y: 67, endPoint x: 51, endPoint y: 76, distance: 10.5
click at [55, 69] on div "Search Job Number" at bounding box center [59, 64] width 108 height 25
click at [71, 68] on input "Search Job Number" at bounding box center [59, 63] width 108 height 22
type input "28063"
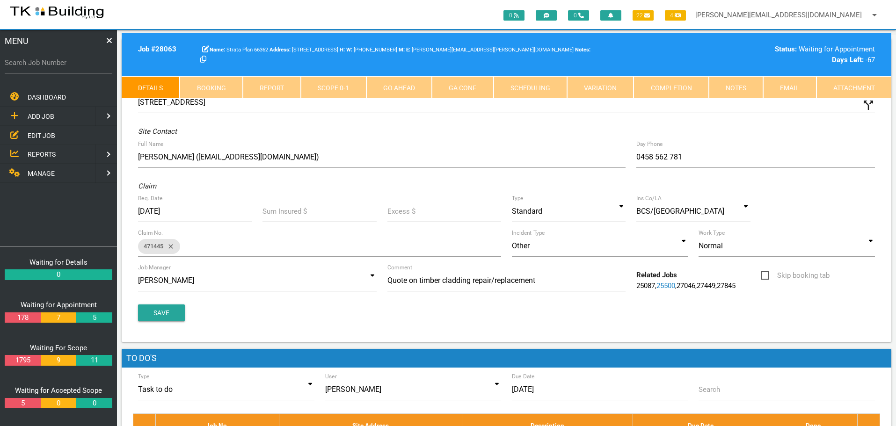
click at [209, 85] on link "Booking" at bounding box center [211, 87] width 63 height 22
select select "8"
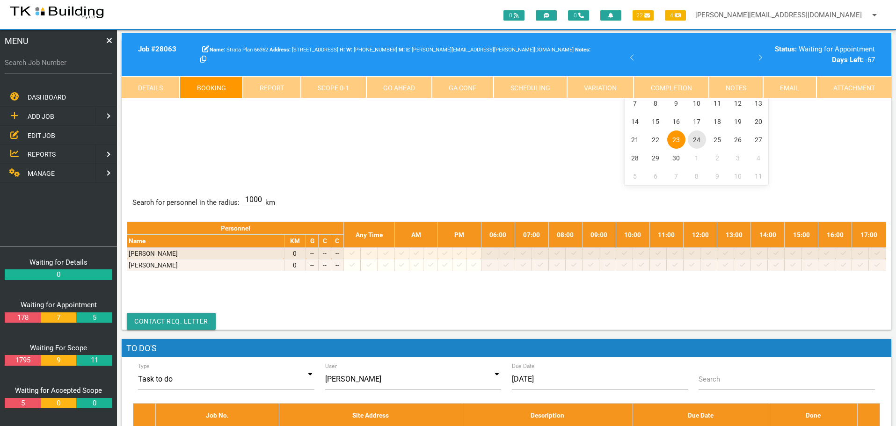
click at [700, 140] on span "24" at bounding box center [697, 140] width 18 height 18
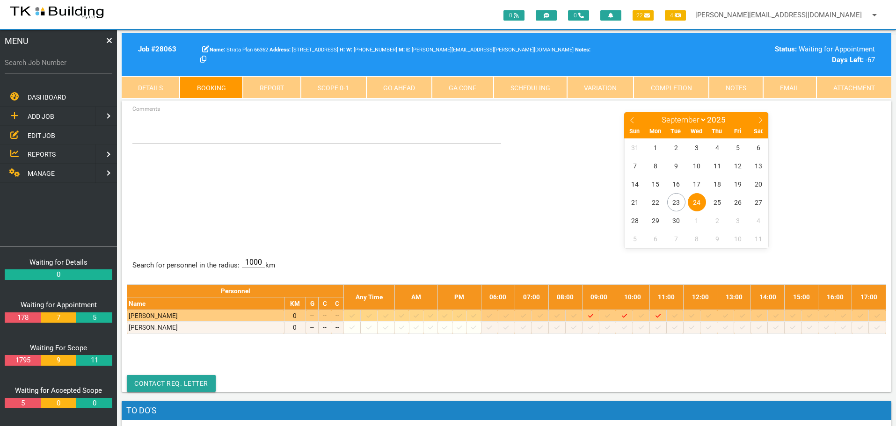
click at [560, 316] on icon at bounding box center [557, 316] width 5 height 6
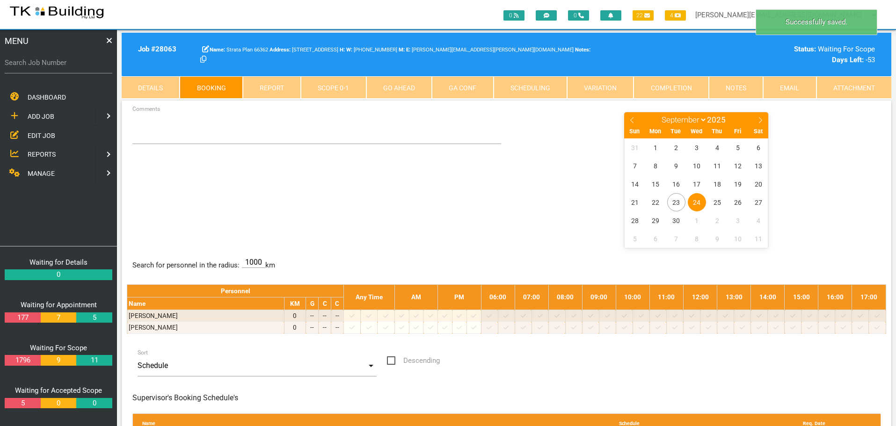
click at [693, 199] on span "24" at bounding box center [697, 202] width 18 height 18
click at [184, 139] on textarea "Comments" at bounding box center [316, 127] width 369 height 33
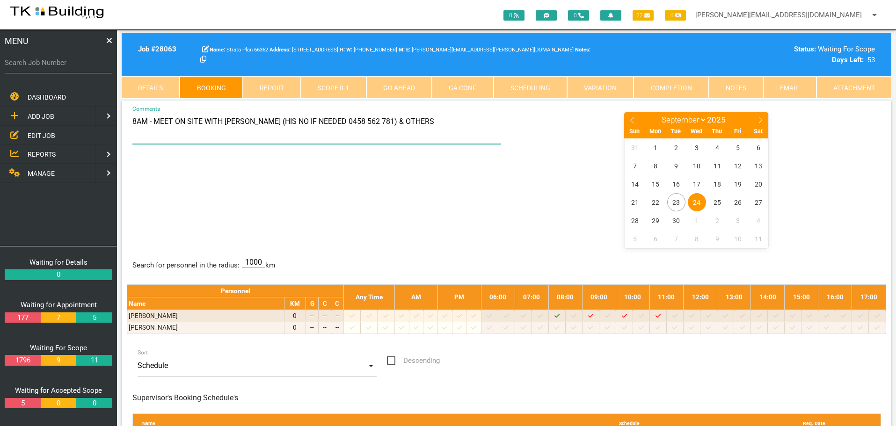
click at [154, 122] on textarea "8AM - MEET ON SITE WITH RICHARD (HIS NO IF NEEDED 0458 562 781) & OTHERS" at bounding box center [316, 127] width 369 height 33
type textarea "8AM - FIRM TIME MEET ON SITE WITH RICHARD (HIS NO IF NEEDED 0458 562 781) & OTH…"
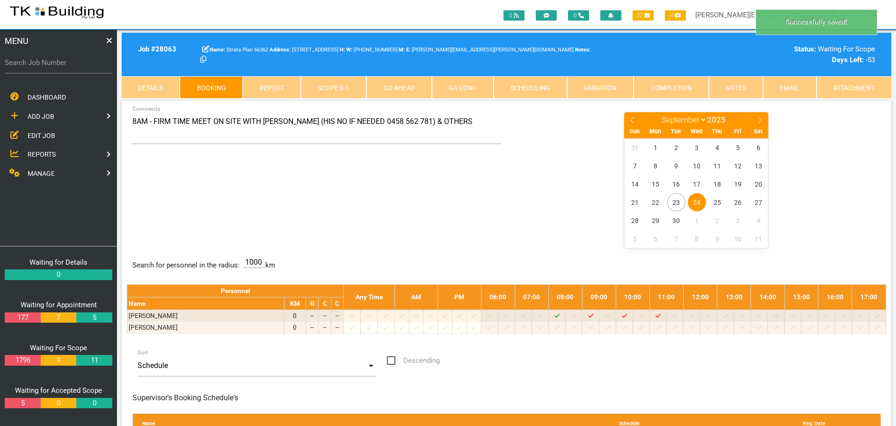
click at [34, 135] on span "EDIT JOB" at bounding box center [42, 134] width 28 height 7
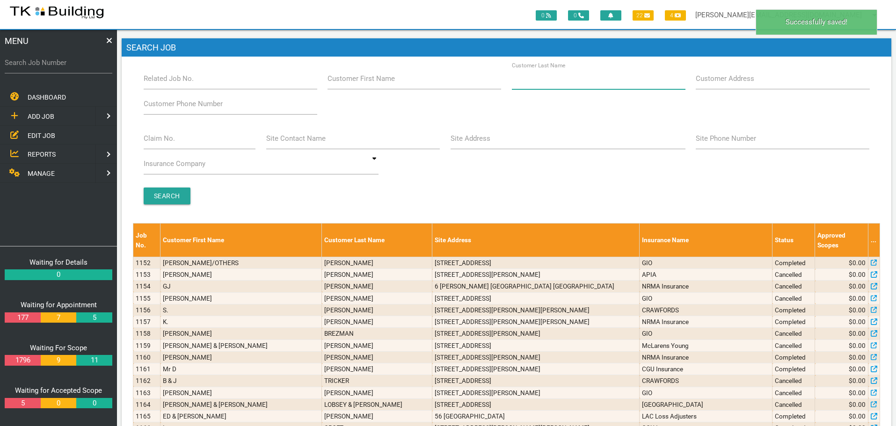
click at [589, 87] on input "Customer Last Name" at bounding box center [599, 79] width 174 height 22
type input "82863"
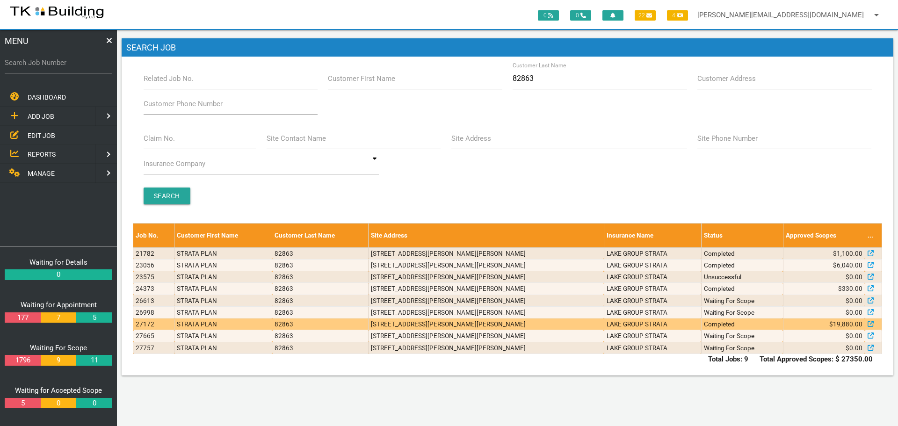
click at [701, 321] on td "Completed" at bounding box center [742, 325] width 82 height 12
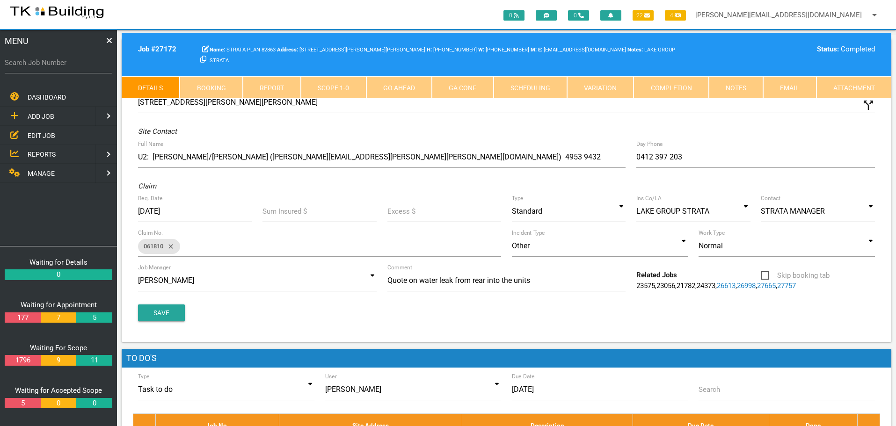
click at [734, 87] on link "Notes" at bounding box center [736, 87] width 54 height 22
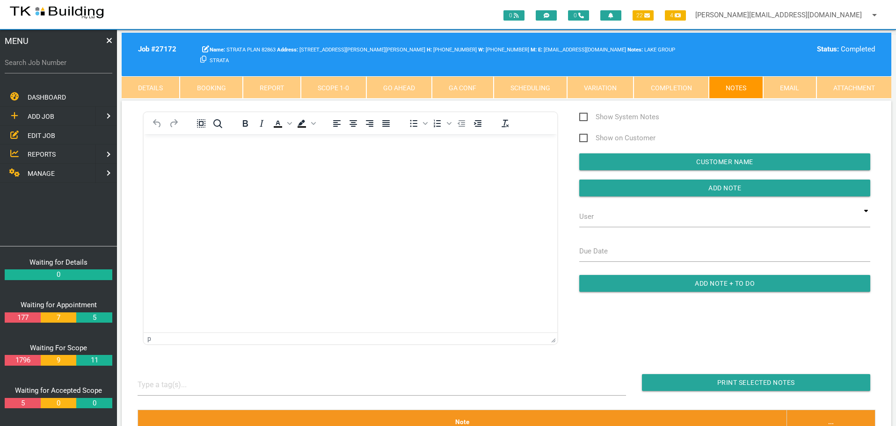
click at [161, 88] on link "Details" at bounding box center [151, 87] width 58 height 22
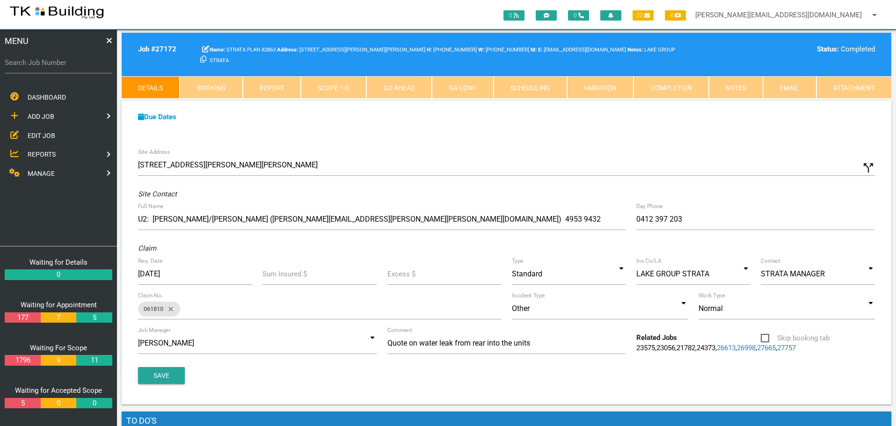
click at [226, 88] on link "Booking" at bounding box center [211, 87] width 63 height 22
select select "8"
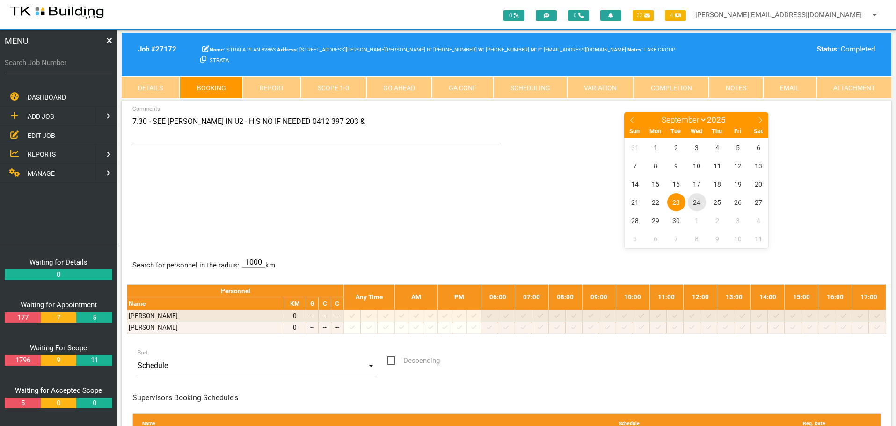
click at [697, 201] on span "24" at bounding box center [697, 202] width 18 height 18
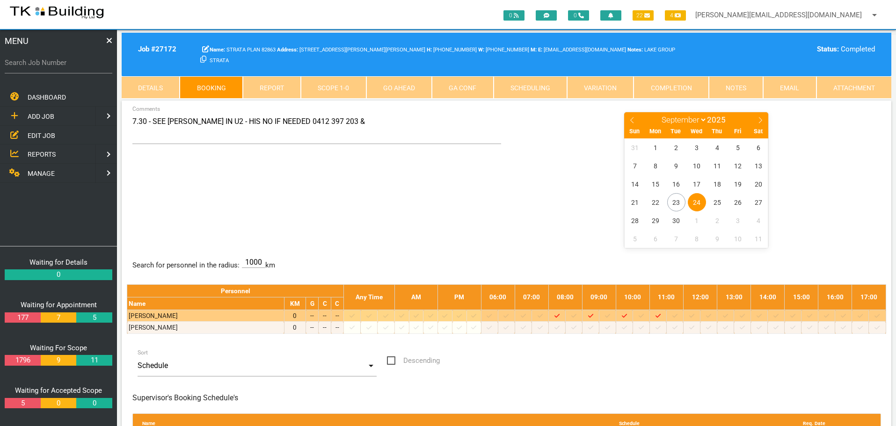
click at [694, 317] on icon at bounding box center [691, 316] width 5 height 6
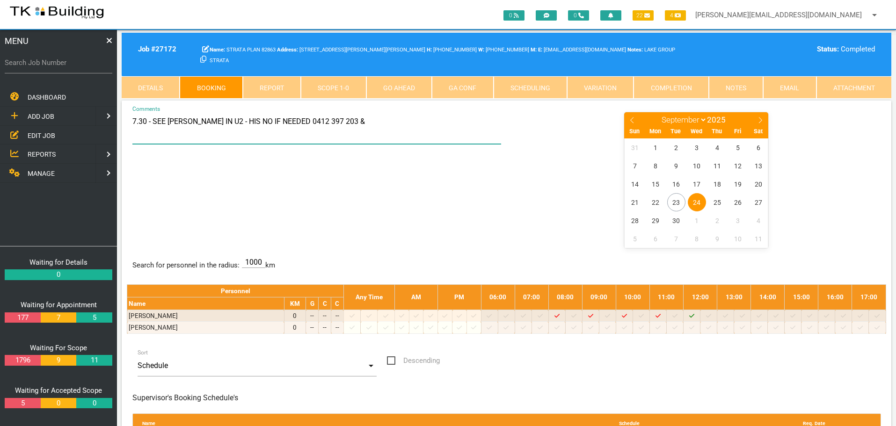
click at [132, 120] on textarea "7.30 - SEE SHANE IN U2 - HIS NO IF NEEDED 0412 397 203 &" at bounding box center [316, 127] width 369 height 33
type textarea "BET 12-1 - SEE ADAM IN U6 - HIS NO IF NEEDED 0424 998 624"
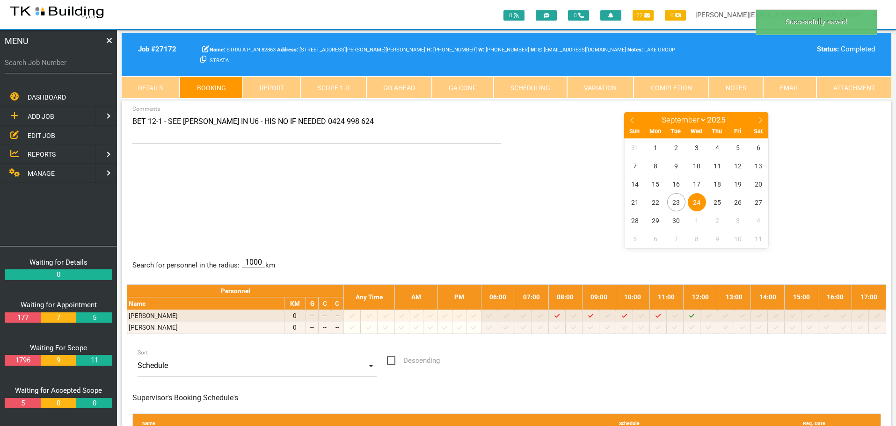
click at [359, 191] on div "BET 12-1 - SEE ADAM IN U6 - HIS NO IF NEEDED 0424 998 624 Comments January Febr…" at bounding box center [506, 179] width 759 height 136
click at [734, 86] on link "Notes" at bounding box center [736, 87] width 54 height 22
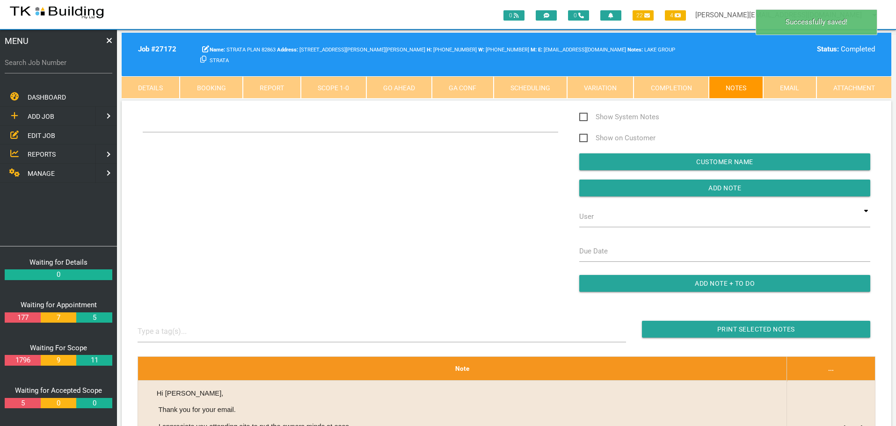
click at [157, 152] on div "Show System Notes Show on Customer Customer Name Add Note User TKB JobTracking …" at bounding box center [506, 206] width 749 height 190
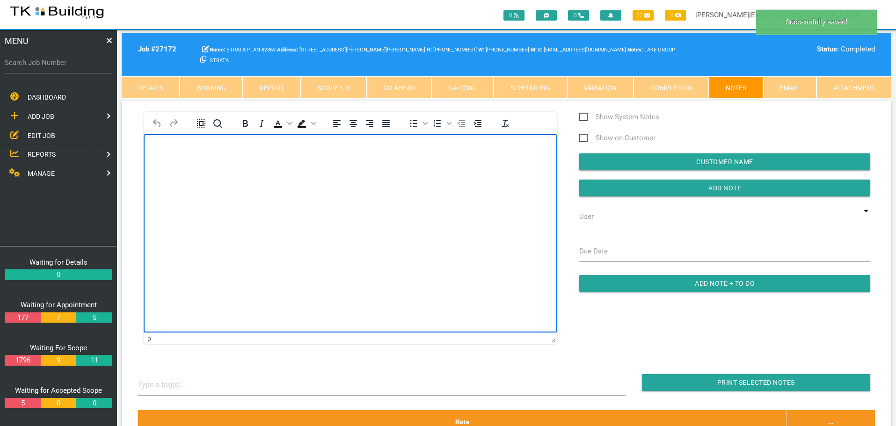
click at [157, 152] on p "Rich Text Area. Press ALT-0 for help." at bounding box center [350, 149] width 390 height 7
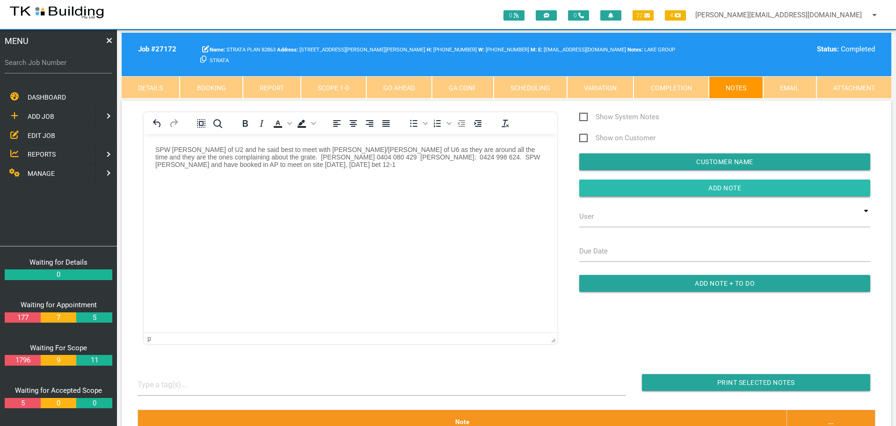
click at [600, 190] on input "button" at bounding box center [724, 188] width 291 height 17
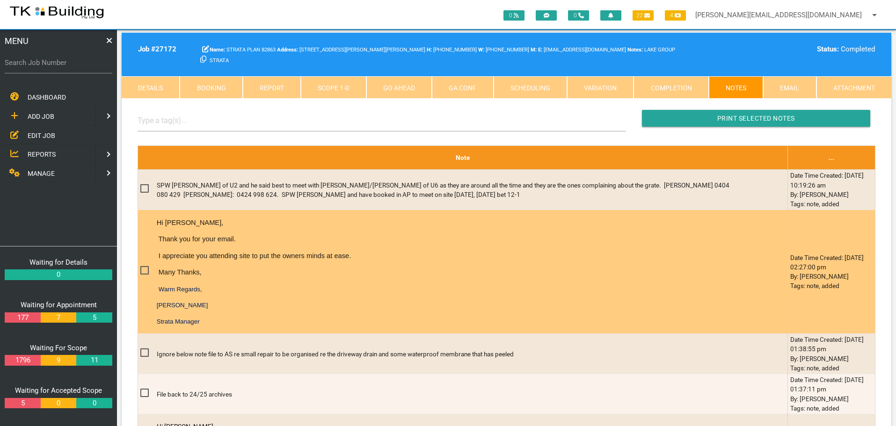
scroll to position [281, 0]
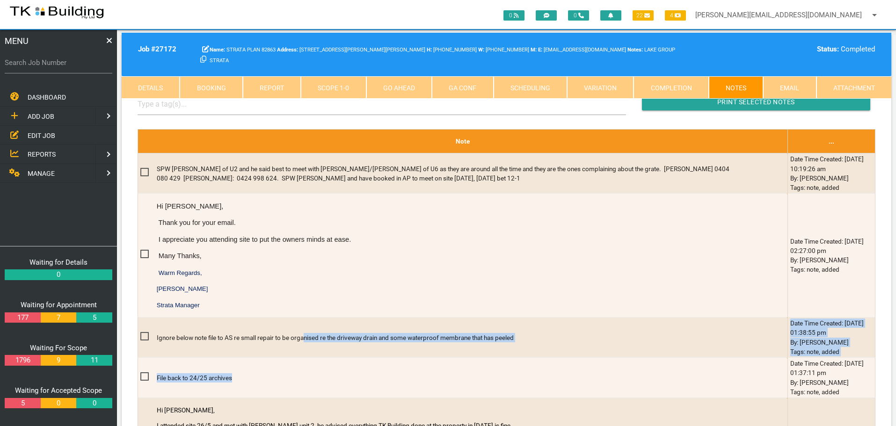
click at [38, 135] on span "EDIT JOB" at bounding box center [42, 134] width 28 height 7
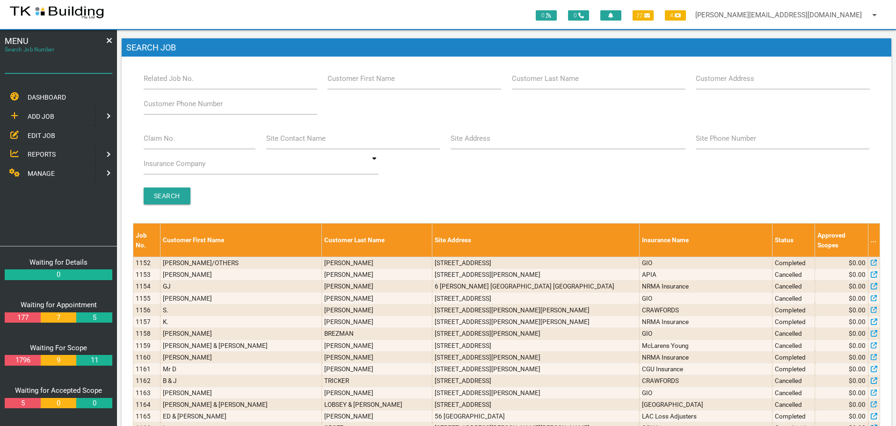
click at [50, 69] on input "Search Job Number" at bounding box center [59, 63] width 108 height 22
type input "27593"
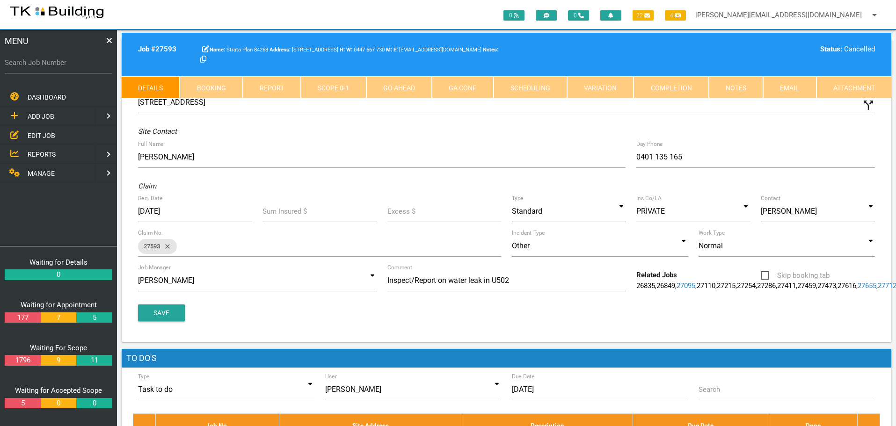
click at [138, 156] on div "Full Name Nathan" at bounding box center [382, 158] width 498 height 25
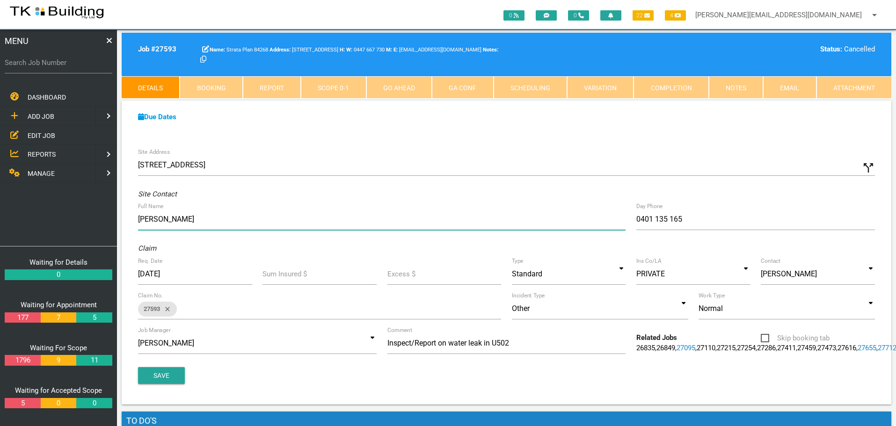
click at [139, 155] on div "Site Address 502/123 Pacific Hwy, Charlestown NSW 2290, Australia call_split Cu…" at bounding box center [507, 274] width 770 height 262
click at [139, 217] on input "U502: Nathan" at bounding box center [382, 220] width 488 height 22
type input "UE601: Anne Marchant 0408 433 304 U502: Nathan"
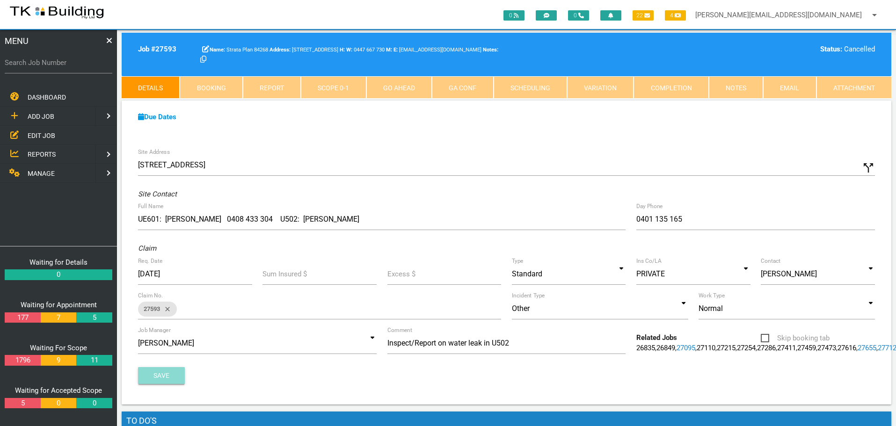
click at [170, 384] on button "Save" at bounding box center [161, 375] width 47 height 17
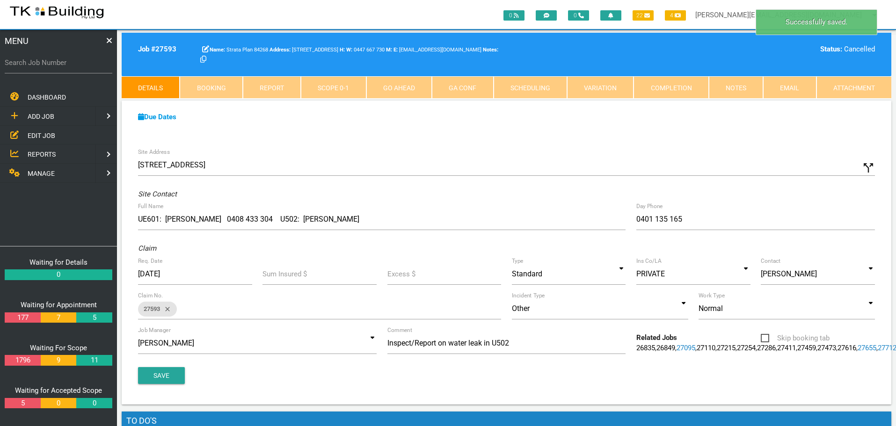
click at [686, 89] on link "Completion" at bounding box center [671, 87] width 75 height 22
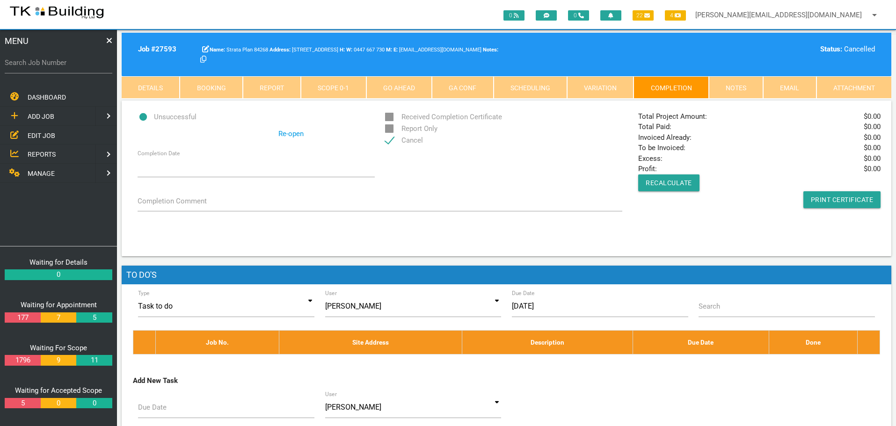
click at [285, 134] on link "Re-open" at bounding box center [290, 134] width 25 height 11
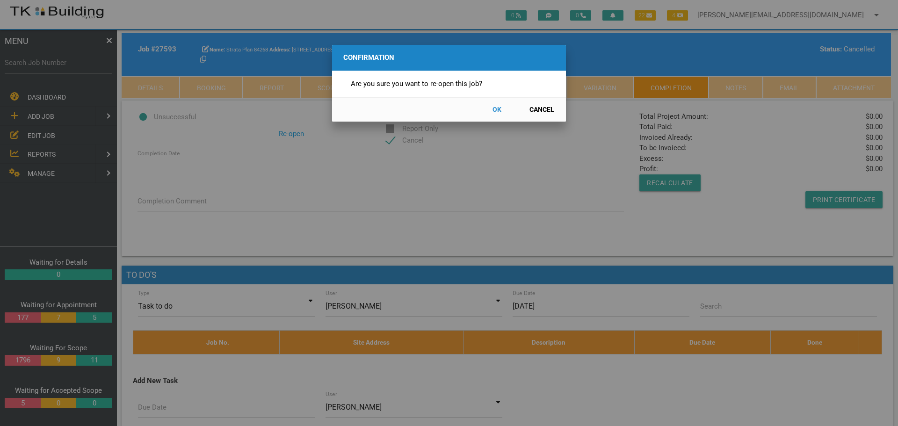
click at [494, 107] on button "OK" at bounding box center [496, 110] width 41 height 16
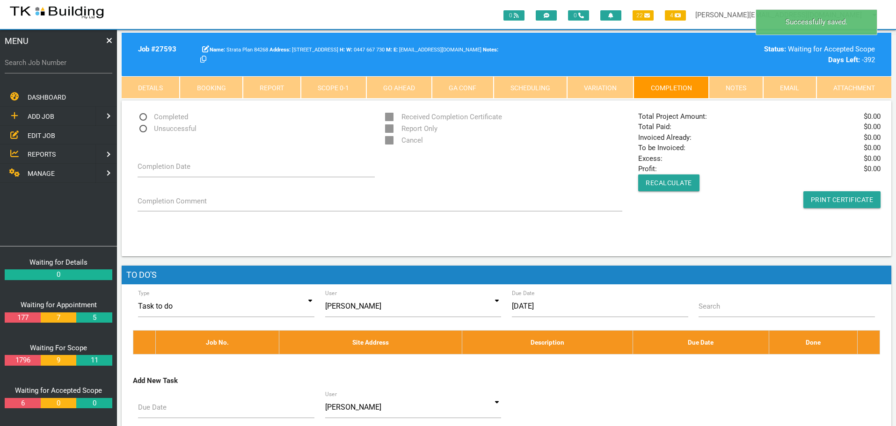
click at [331, 88] on link "Scope 0 - 1" at bounding box center [333, 87] width 65 height 22
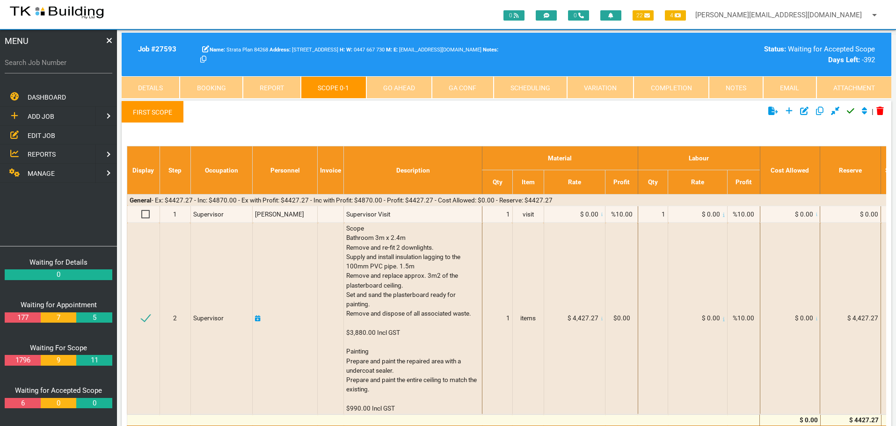
click at [217, 91] on link "Booking" at bounding box center [211, 87] width 63 height 22
select select "8"
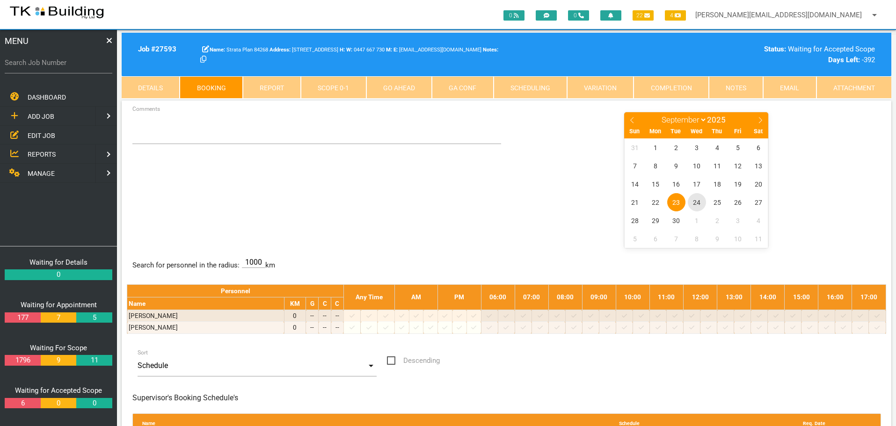
click at [698, 202] on span "24" at bounding box center [697, 202] width 18 height 18
click at [34, 134] on span "EDIT JOB" at bounding box center [42, 134] width 28 height 7
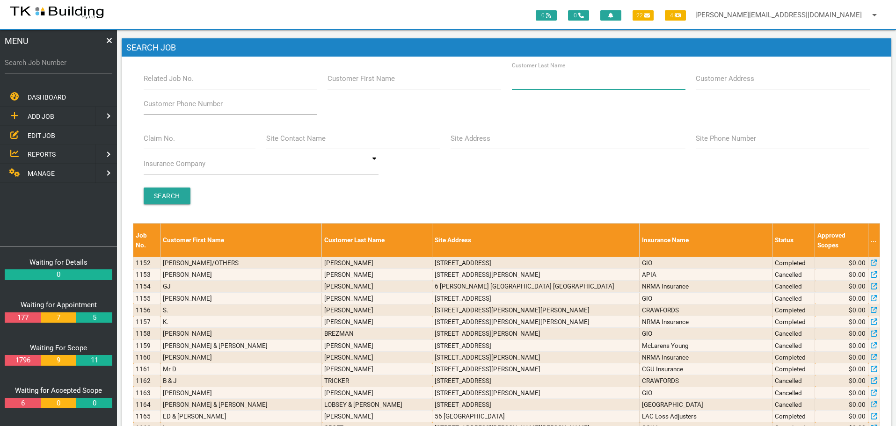
click at [628, 82] on input "Customer Last Name" at bounding box center [599, 79] width 174 height 22
type input "100012"
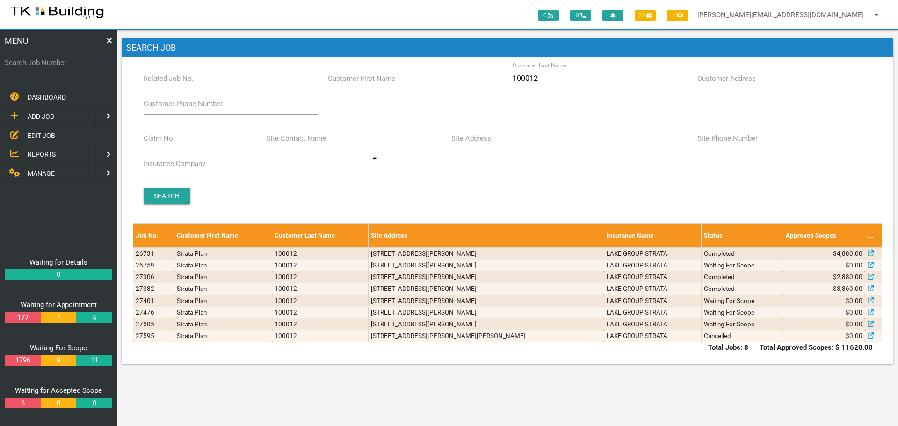
click at [41, 114] on span "ADD JOB" at bounding box center [41, 116] width 27 height 7
click at [36, 133] on span "EXISTING CUSTOMER" at bounding box center [60, 134] width 64 height 7
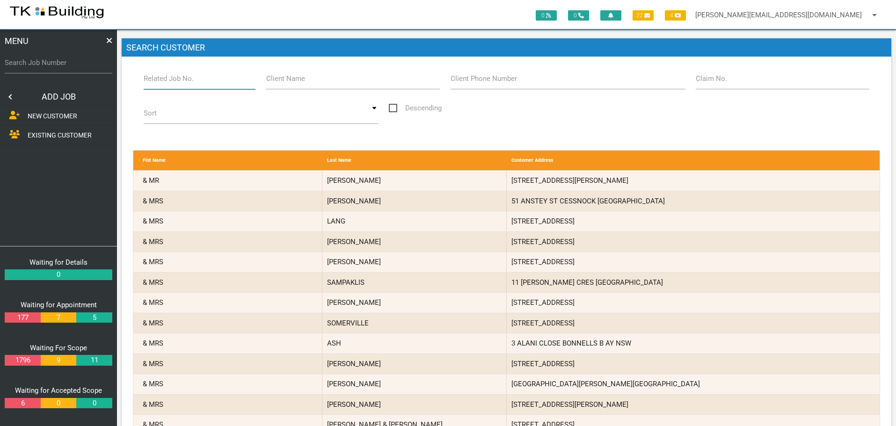
click at [186, 89] on input "Related Job No." at bounding box center [200, 79] width 112 height 22
type input "27595"
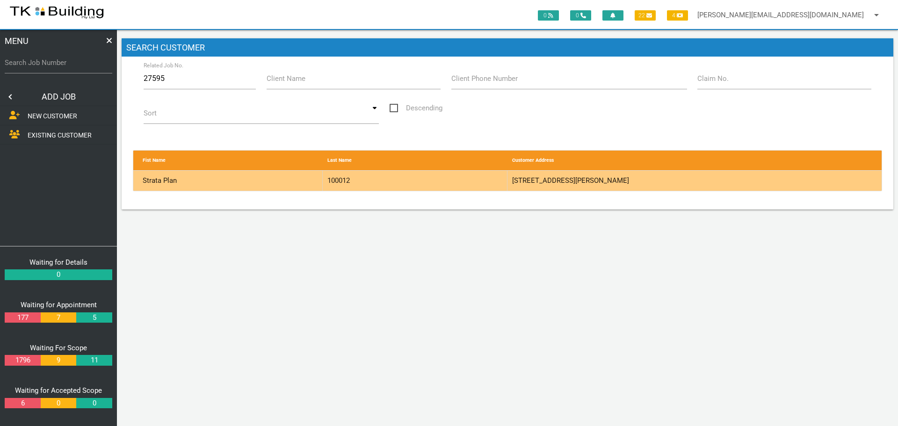
click at [445, 182] on div "100012" at bounding box center [415, 181] width 185 height 20
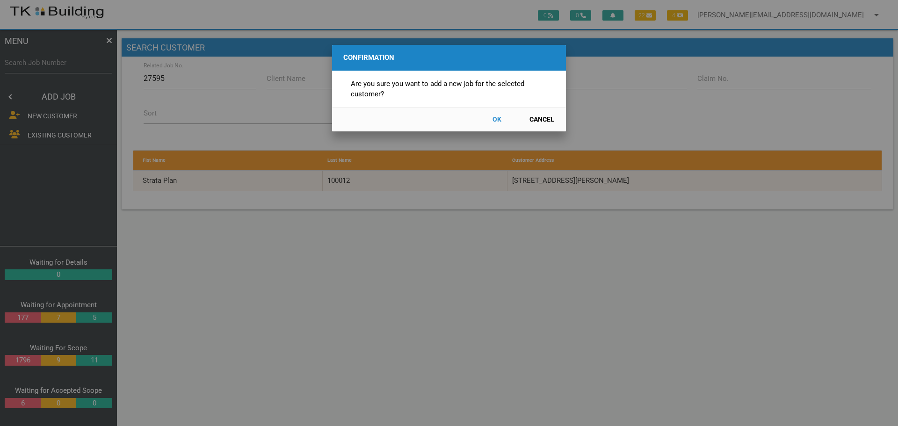
click at [500, 119] on button "OK" at bounding box center [496, 119] width 41 height 16
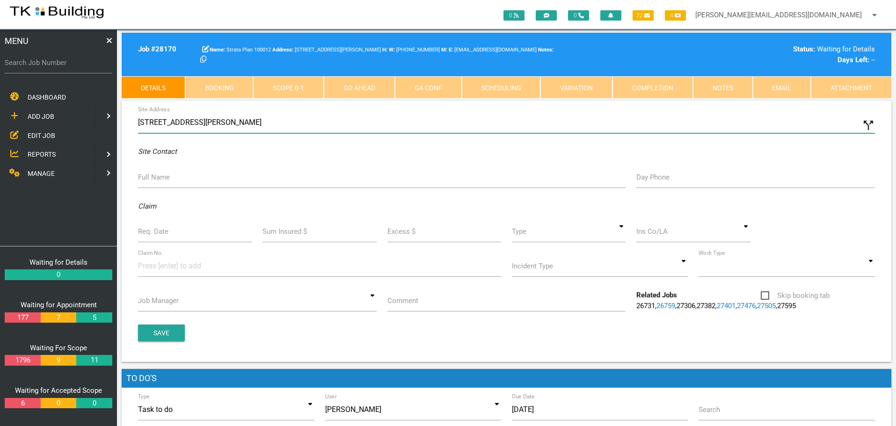
click at [138, 121] on input "35 Darling St, Carrington NSW 2294, Australia" at bounding box center [506, 123] width 737 height 22
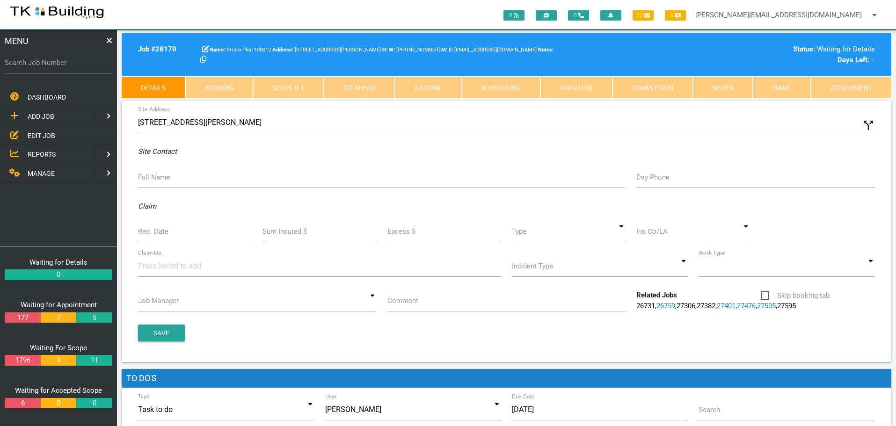
click at [153, 182] on label "Full Name" at bounding box center [154, 177] width 32 height 11
click at [153, 182] on input "Full Name" at bounding box center [382, 178] width 488 height 22
type input "Tenant: Golfix"
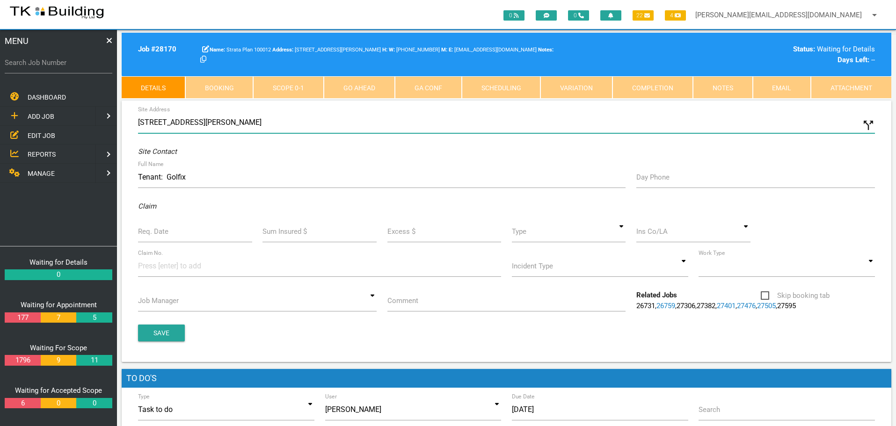
click at [139, 119] on input "35 Darling St, Carrington NSW 2294, Australia" at bounding box center [506, 123] width 737 height 22
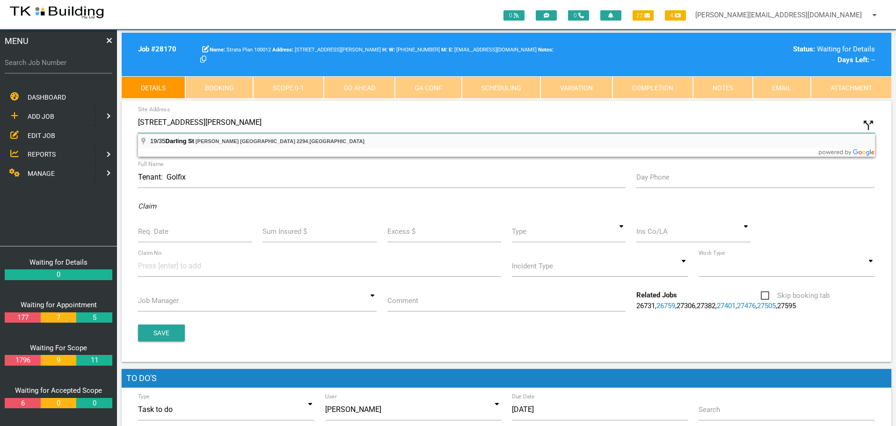
type input "19/35 Darling St, Carrington NSW 2294, Australia"
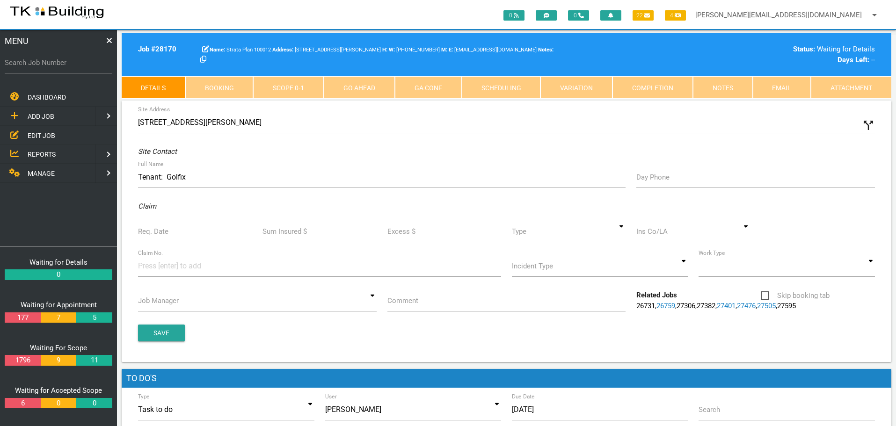
click at [652, 181] on label "Day Phone" at bounding box center [652, 177] width 33 height 11
click at [652, 181] on input "Day Phone" at bounding box center [755, 178] width 239 height 22
type input "(04) 0063 1760"
click at [178, 240] on input "Req. Date" at bounding box center [195, 232] width 114 height 22
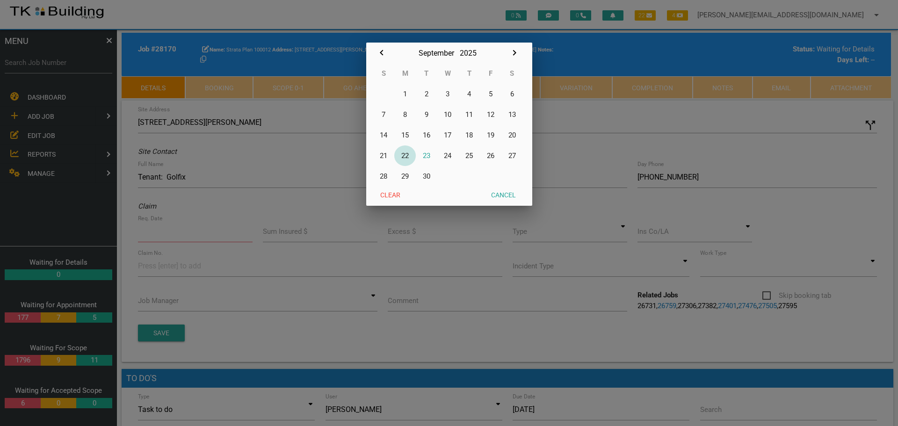
click at [406, 154] on button "22" at bounding box center [405, 156] width 22 height 21
type input "[DATE]"
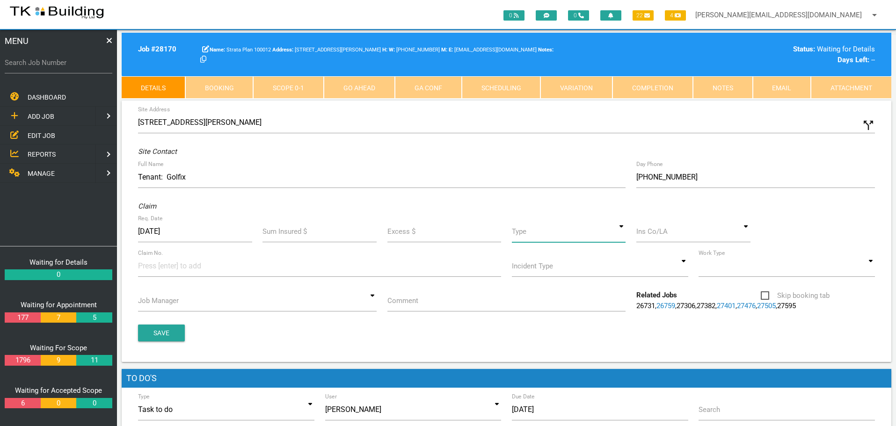
click at [616, 234] on input at bounding box center [569, 232] width 114 height 22
click at [606, 268] on span "Standard" at bounding box center [569, 274] width 114 height 23
type input "Standard"
click at [655, 234] on input at bounding box center [693, 232] width 114 height 22
click at [656, 253] on span "LAKE GROUP STRATA" at bounding box center [693, 251] width 114 height 23
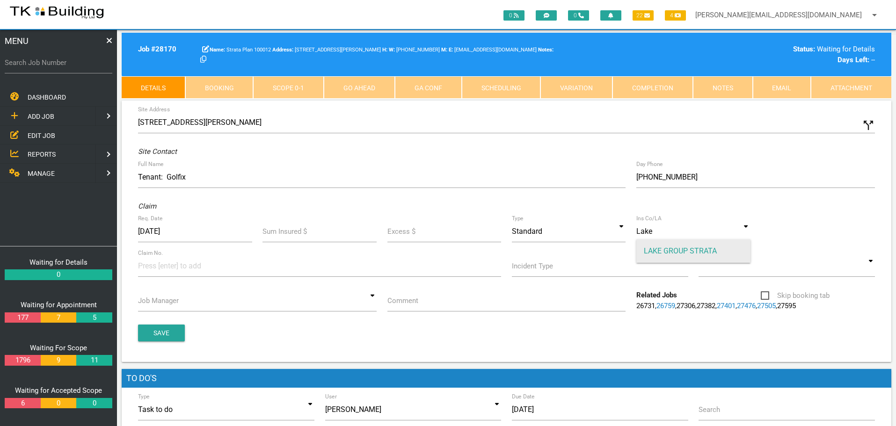
type input "LAKE GROUP STRATA"
click at [139, 272] on input at bounding box center [173, 265] width 70 height 21
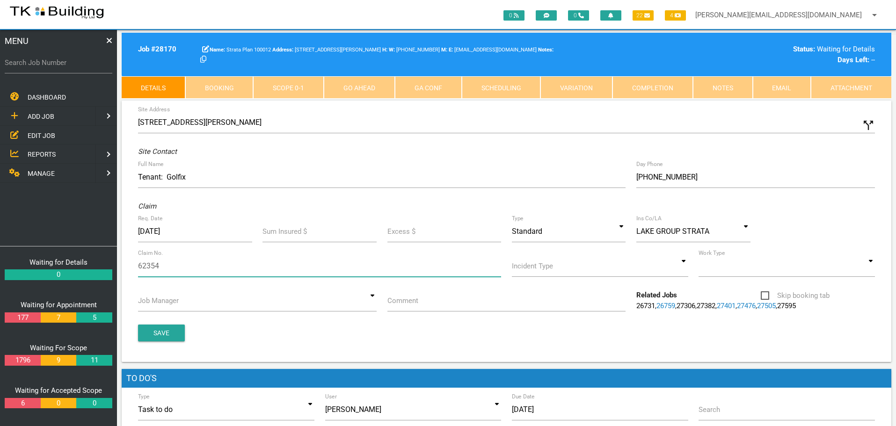
type input "623540"
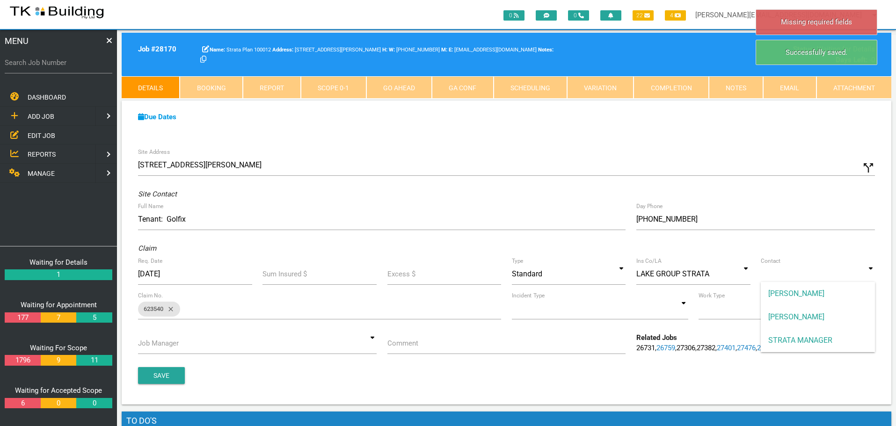
click at [868, 276] on input at bounding box center [818, 274] width 114 height 22
click at [833, 337] on span "STRATA MANAGER" at bounding box center [818, 340] width 114 height 23
type input "STRATA MANAGER"
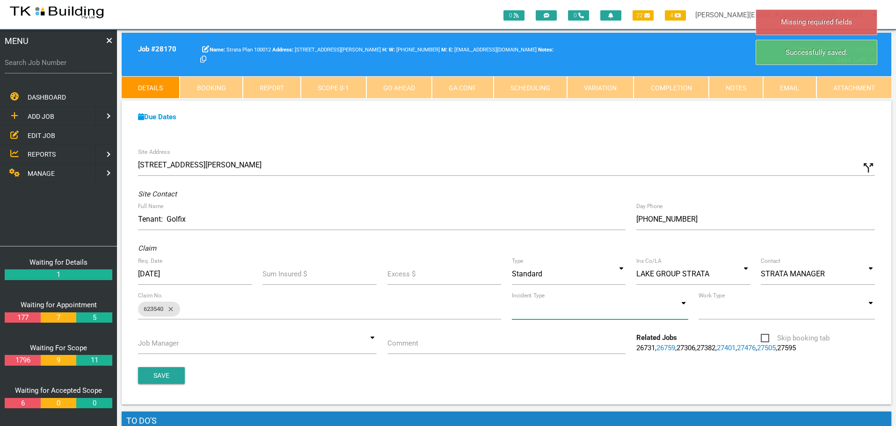
click at [682, 313] on input at bounding box center [600, 309] width 176 height 22
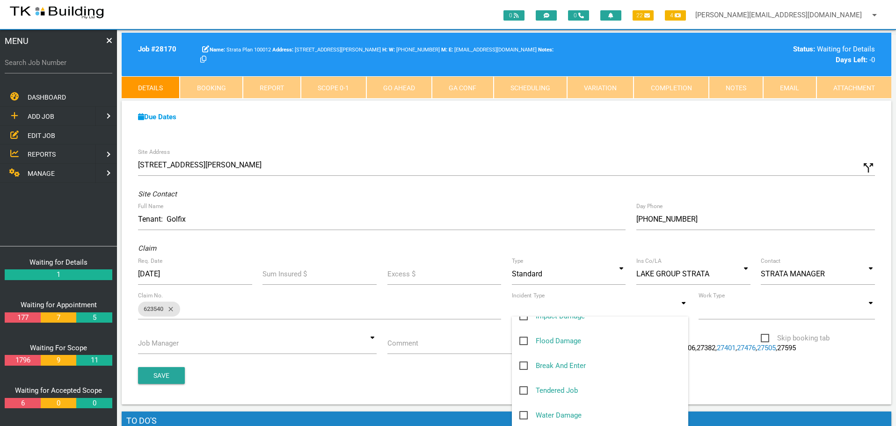
scroll to position [94, 0]
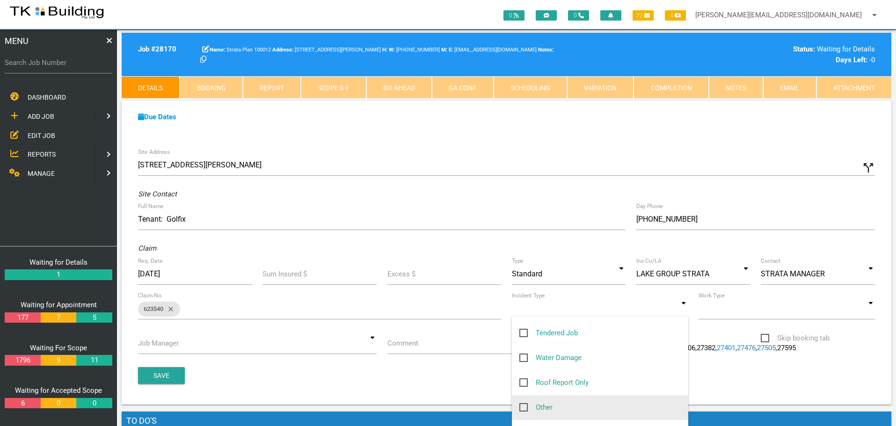
click at [523, 405] on span "Other" at bounding box center [535, 408] width 33 height 12
click at [523, 405] on input "Other" at bounding box center [522, 405] width 6 height 6
checkbox input "true"
type input "Other"
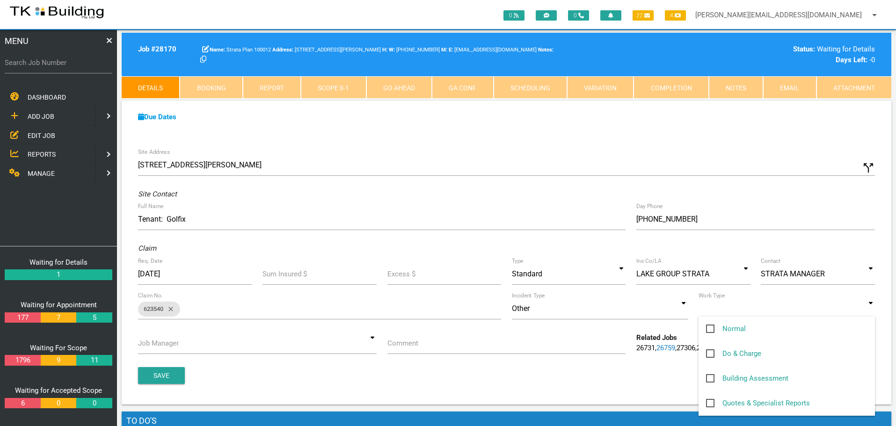
click at [868, 308] on input at bounding box center [787, 309] width 176 height 22
click at [712, 328] on span "Normal" at bounding box center [726, 329] width 40 height 12
click at [712, 328] on input "Normal" at bounding box center [709, 326] width 6 height 6
checkbox input "true"
type input "Normal"
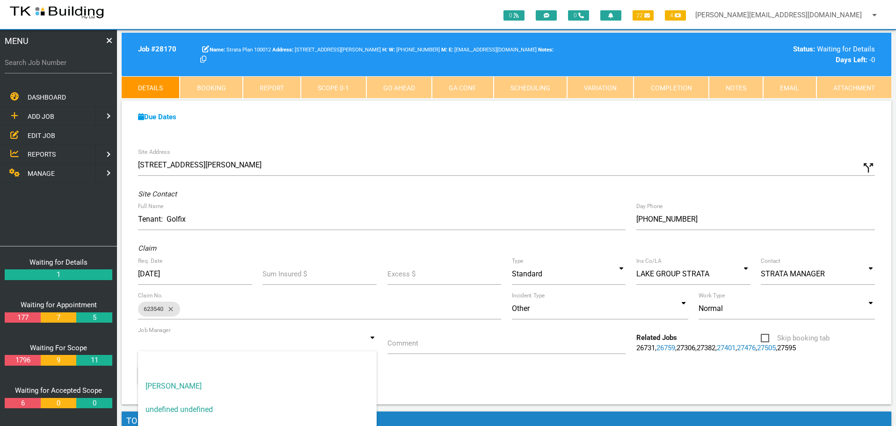
click at [372, 344] on input at bounding box center [257, 344] width 239 height 22
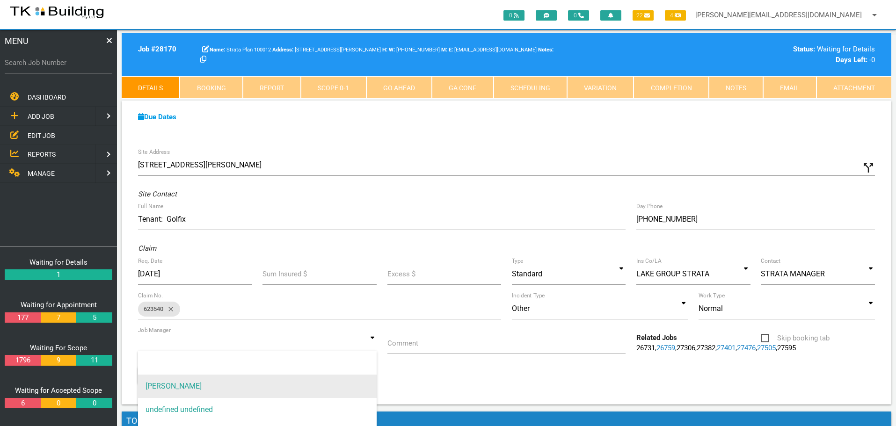
click at [342, 379] on span "[PERSON_NAME]" at bounding box center [257, 386] width 239 height 23
type input "[PERSON_NAME]"
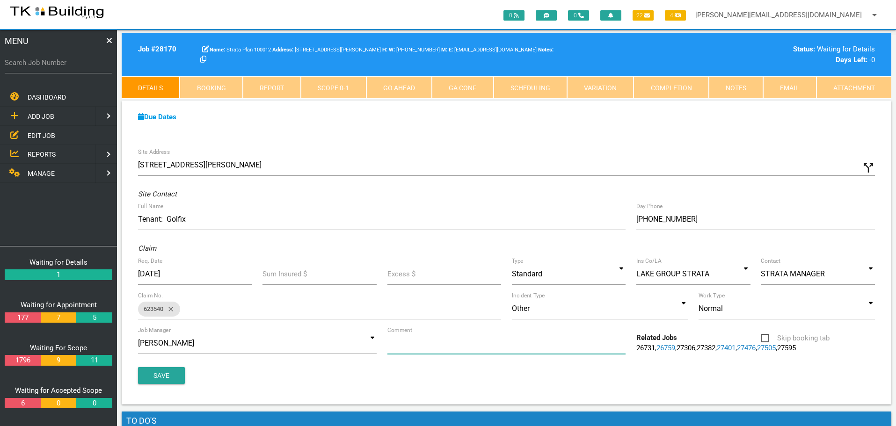
click at [441, 348] on input "Comment" at bounding box center [506, 344] width 239 height 22
type input "Quote on water ingress from roof/windows"
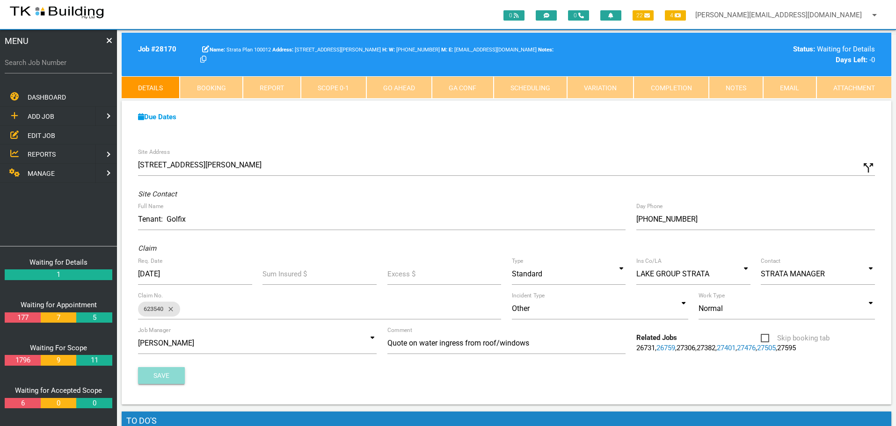
click at [157, 384] on button "Save" at bounding box center [161, 375] width 47 height 17
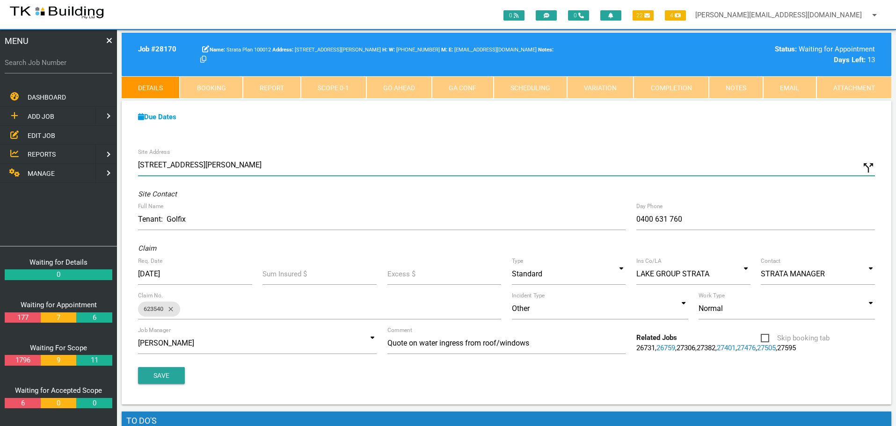
click at [150, 165] on input "19/35 Darling St, Carrington NSW 2294, Australia" at bounding box center [506, 165] width 737 height 22
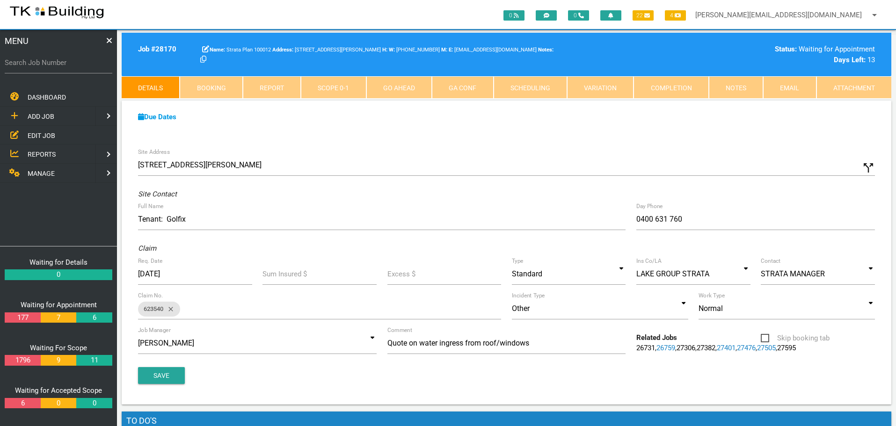
click at [863, 167] on icon "call_split" at bounding box center [868, 168] width 14 height 14
click at [528, 172] on input "Custom Address" at bounding box center [693, 165] width 363 height 22
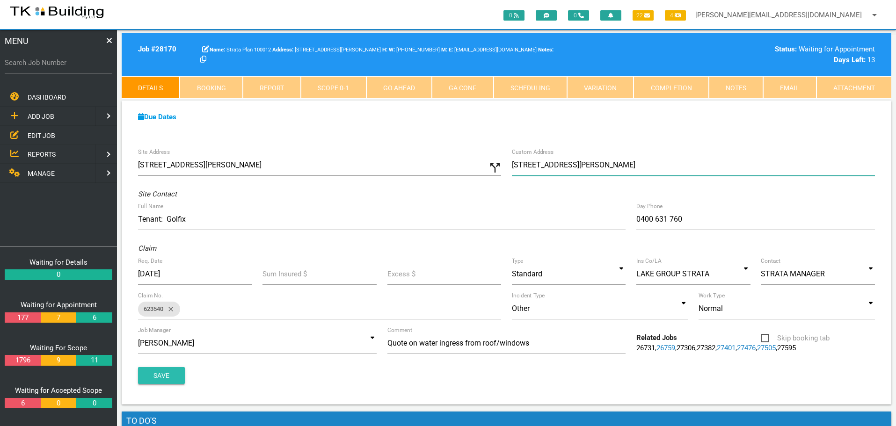
type input "19 Darling St, Carrington NSW 2294"
click at [151, 381] on button "Save" at bounding box center [161, 375] width 47 height 17
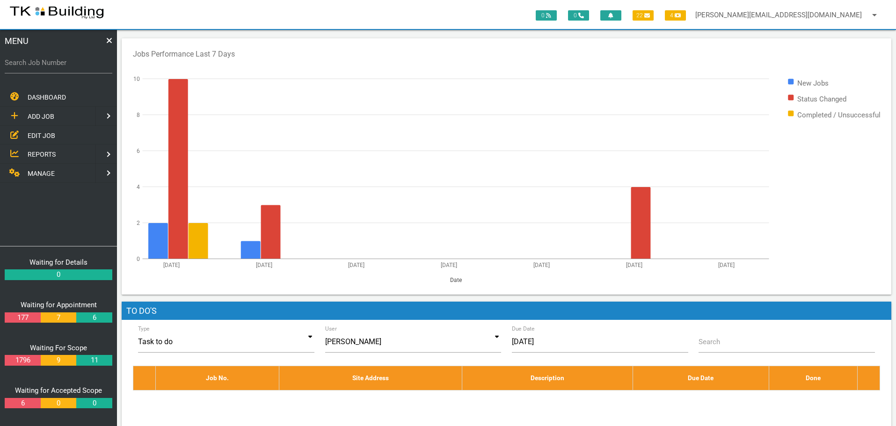
click at [44, 143] on link "EDIT JOB" at bounding box center [58, 135] width 121 height 19
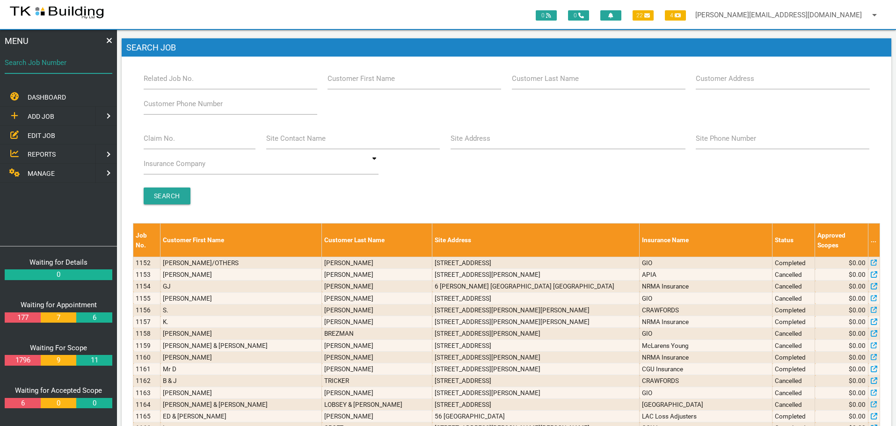
click at [54, 69] on input "Search Job Number" at bounding box center [59, 63] width 108 height 22
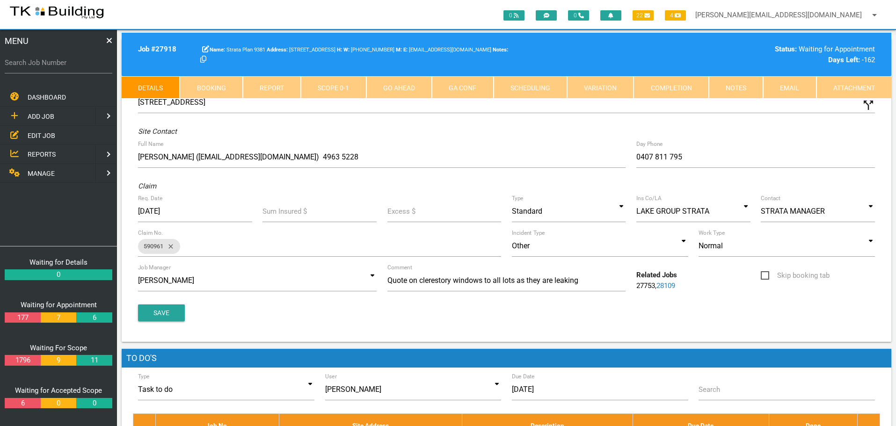
click at [210, 91] on link "Booking" at bounding box center [211, 87] width 63 height 22
select select "8"
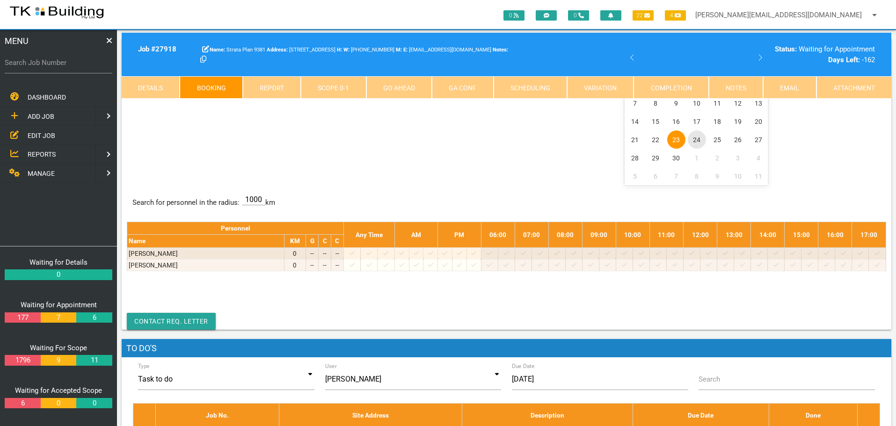
click at [700, 139] on span "24" at bounding box center [697, 140] width 18 height 18
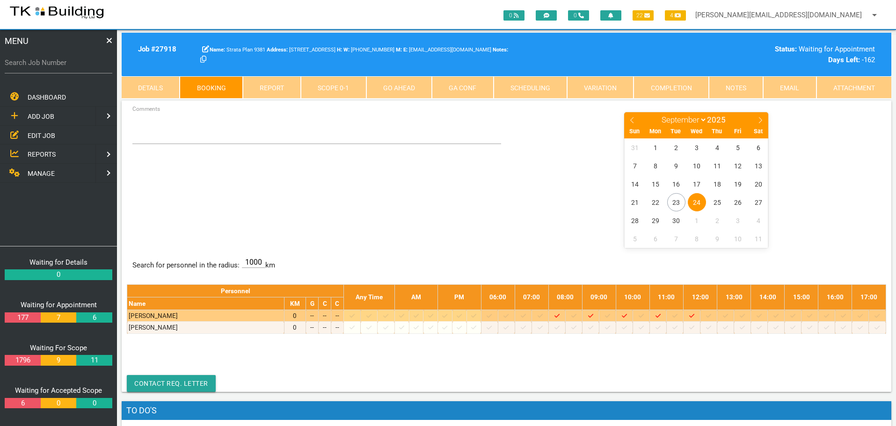
click at [543, 316] on icon at bounding box center [540, 316] width 5 height 6
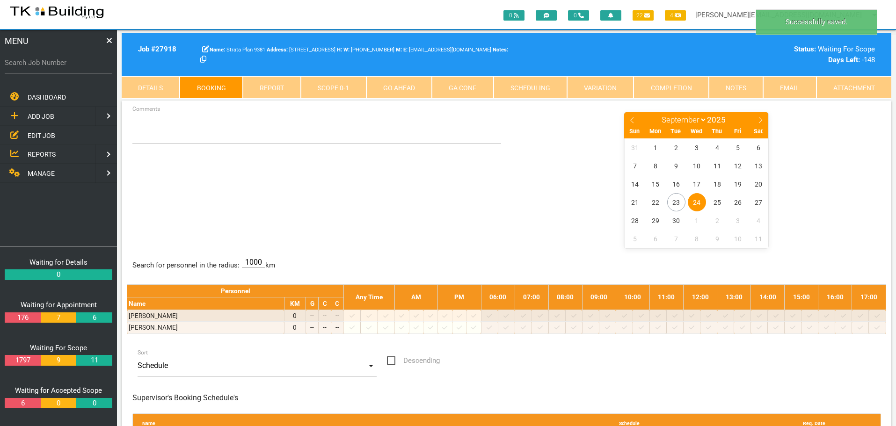
click at [699, 201] on span "24" at bounding box center [697, 202] width 18 height 18
click at [150, 134] on textarea "Comments" at bounding box center [316, 127] width 369 height 33
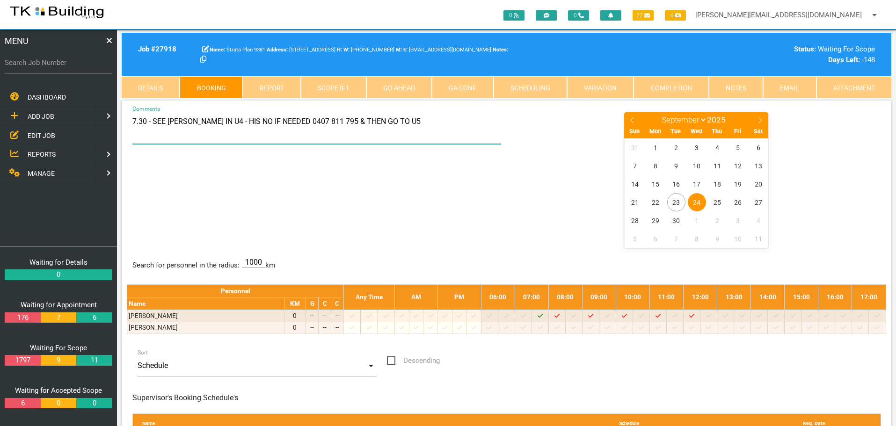
type textarea "7.30 - SEE [PERSON_NAME] IN U4 - HIS NO IF NEEDED 0407 811 795 & THEN GO TO U5"
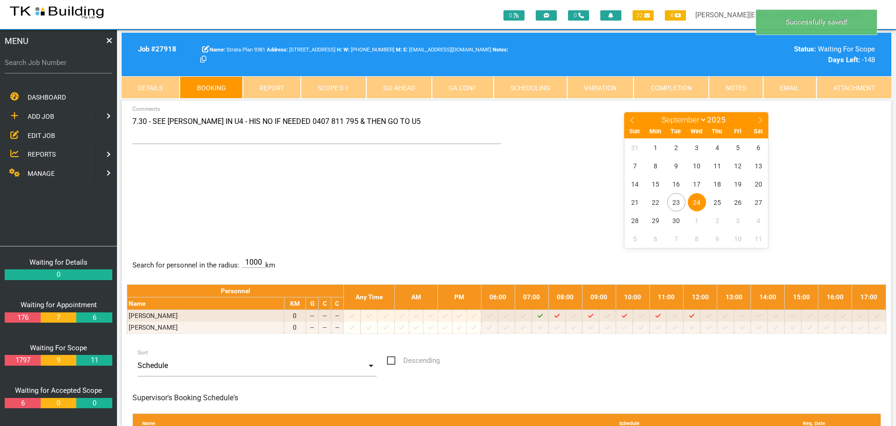
click at [333, 210] on div "7.30 - SEE [PERSON_NAME] IN U4 - HIS NO IF NEEDED 0407 811 795 & THEN GO TO U5 …" at bounding box center [506, 179] width 759 height 136
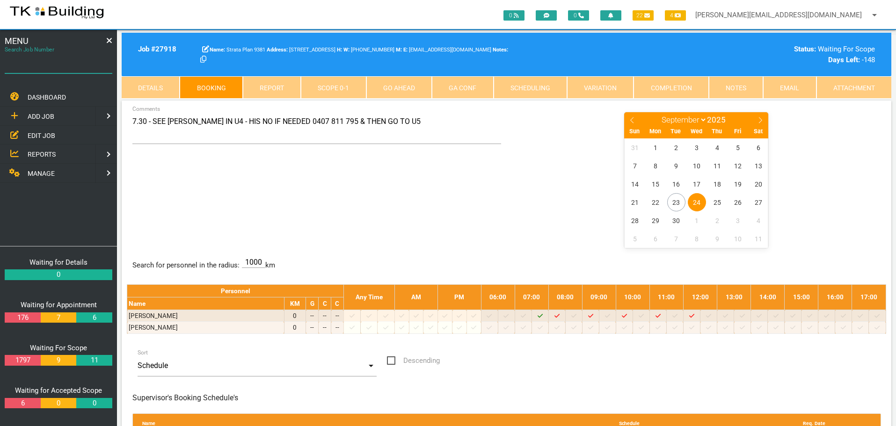
click at [71, 68] on input "Search Job Number" at bounding box center [59, 63] width 108 height 22
type input "28109"
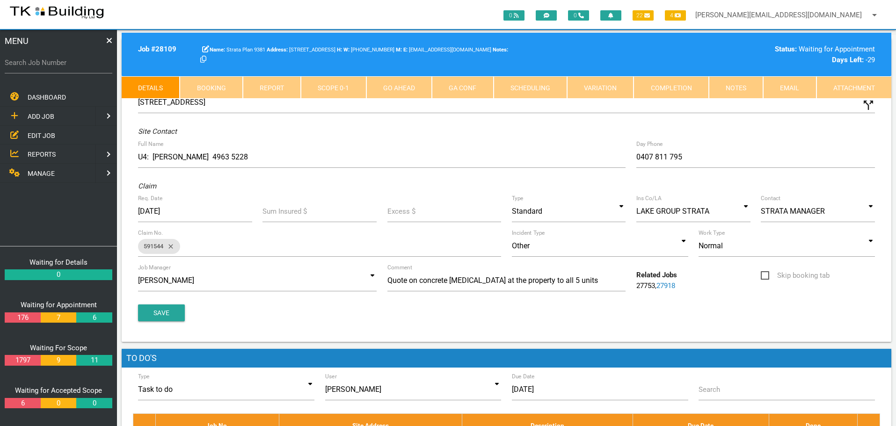
click at [196, 83] on link "Booking" at bounding box center [211, 87] width 63 height 22
select select "8"
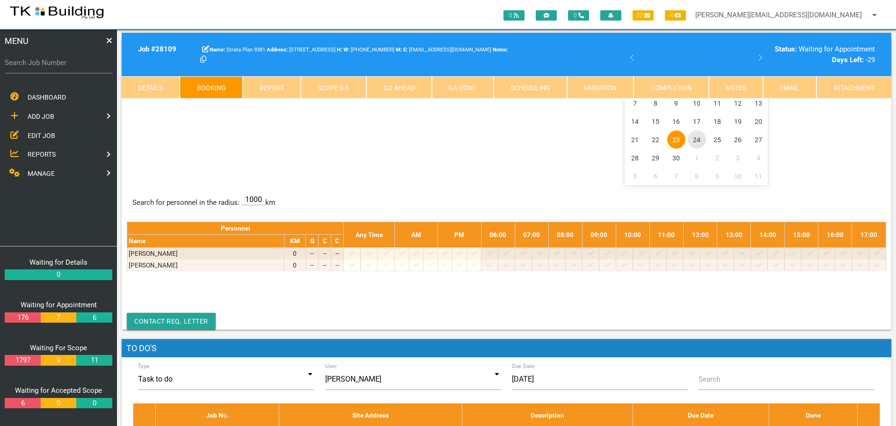
click at [696, 138] on span "24" at bounding box center [697, 140] width 18 height 18
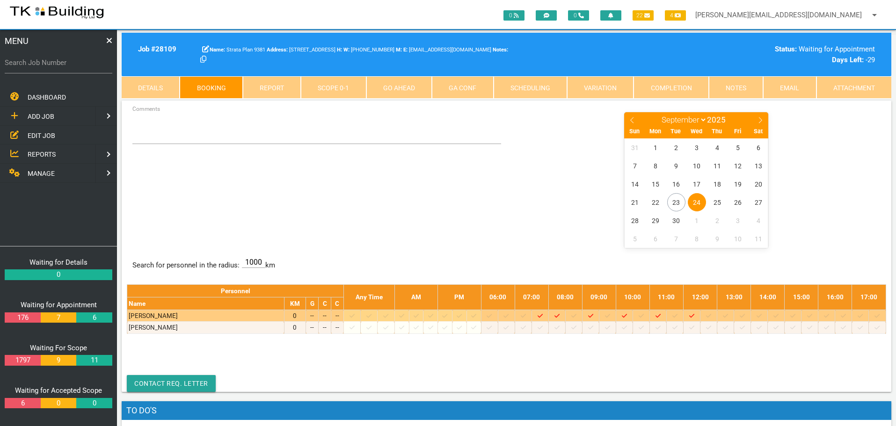
click at [526, 316] on icon at bounding box center [523, 316] width 5 height 6
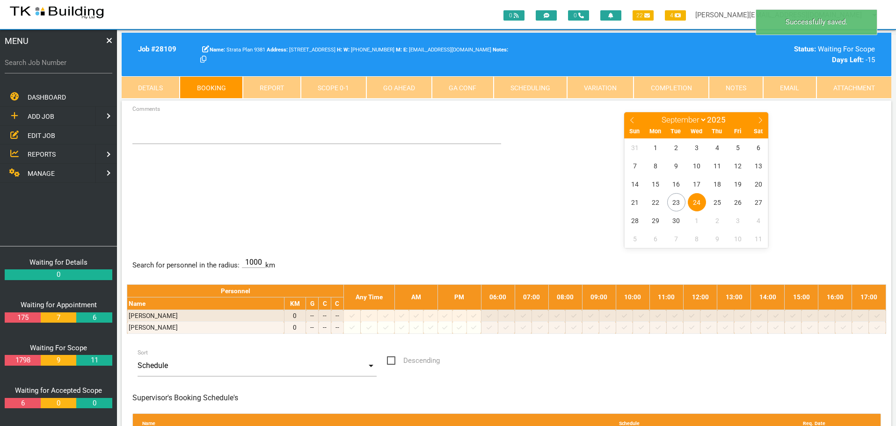
click at [697, 200] on span "24" at bounding box center [697, 202] width 18 height 18
click at [143, 130] on textarea "Comments" at bounding box center [316, 127] width 369 height 33
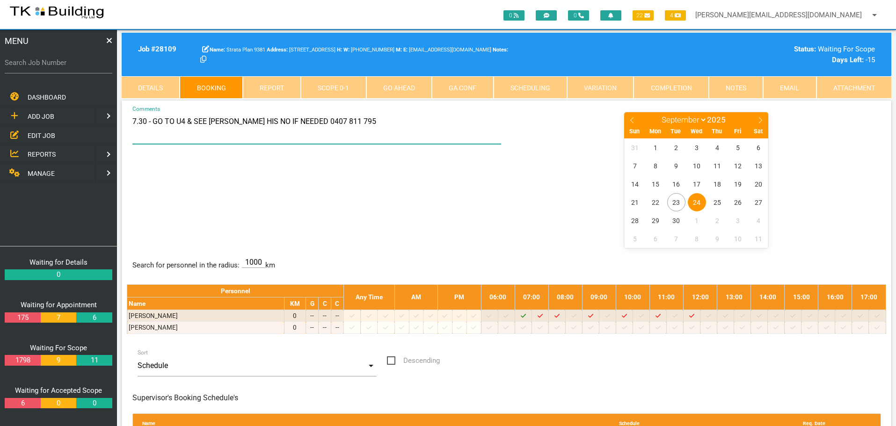
type textarea "7.30 - GO TO U4 & SEE [PERSON_NAME] HIS NO IF NEEDED 0407 811 795"
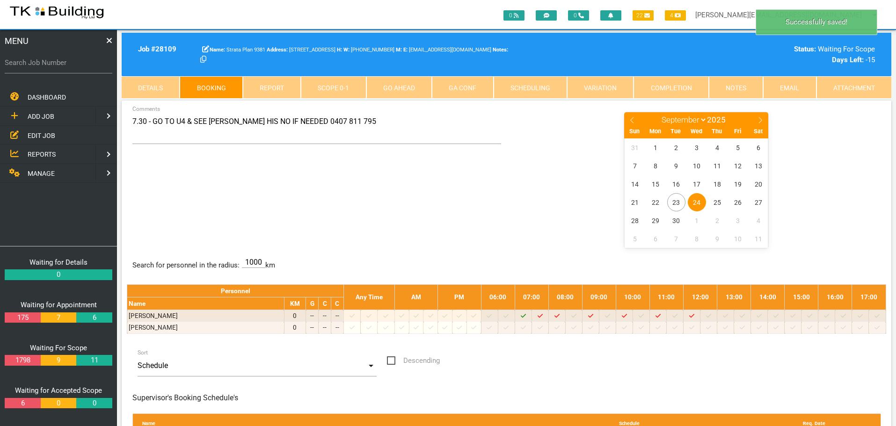
click at [424, 205] on div "7.30 - GO TO U4 & SEE [PERSON_NAME] HIS NO IF NEEDED 0407 811 795 Comments Janu…" at bounding box center [506, 179] width 759 height 136
click at [36, 152] on span "REPORTS" at bounding box center [42, 154] width 28 height 7
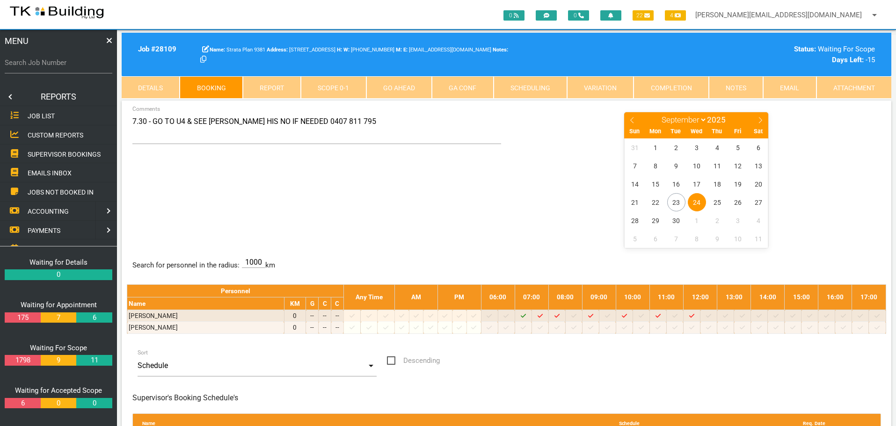
click at [36, 152] on span "SUPERVISOR BOOKINGS" at bounding box center [64, 153] width 73 height 7
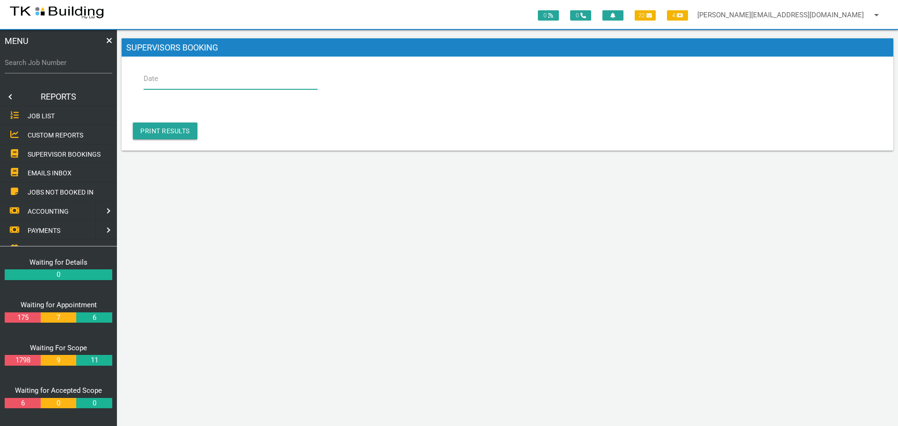
click at [189, 79] on input "Date" at bounding box center [231, 79] width 174 height 22
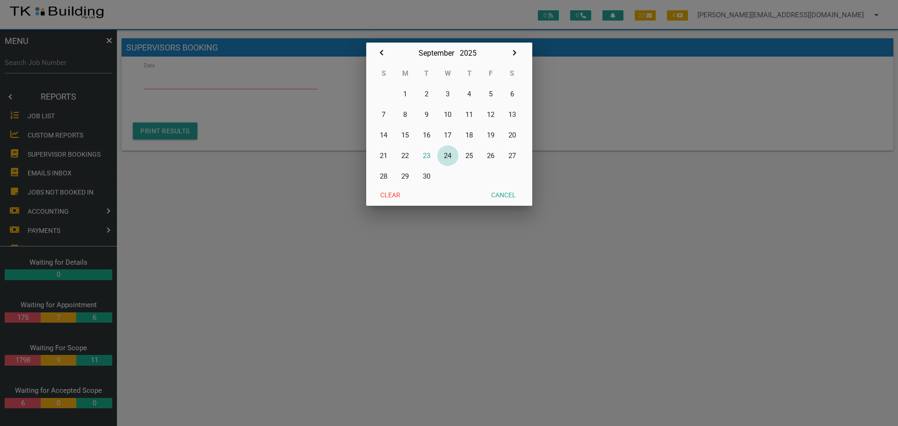
click at [451, 157] on button "24" at bounding box center [449, 156] width 22 height 21
type input "[DATE]"
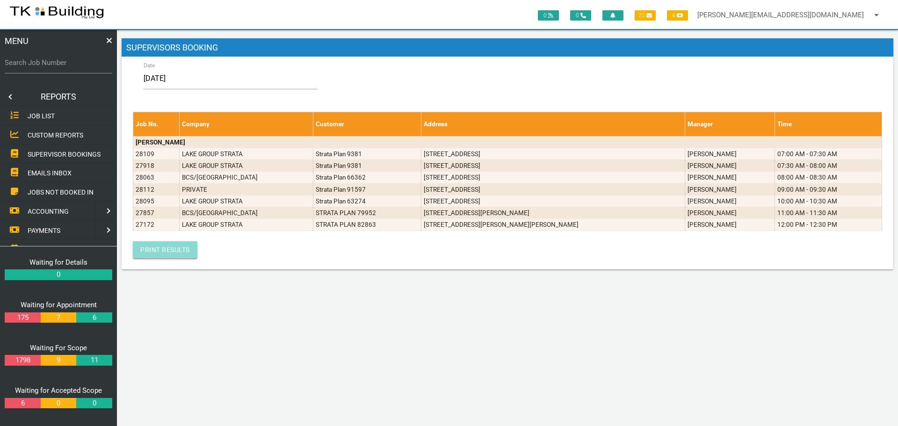
click at [168, 249] on link "Print Results" at bounding box center [165, 249] width 65 height 17
click at [161, 247] on link "Print Results" at bounding box center [165, 249] width 65 height 17
click at [49, 68] on label "Search Job Number" at bounding box center [59, 63] width 108 height 11
click at [49, 68] on input "Search Job Number" at bounding box center [59, 63] width 108 height 22
type input "28167"
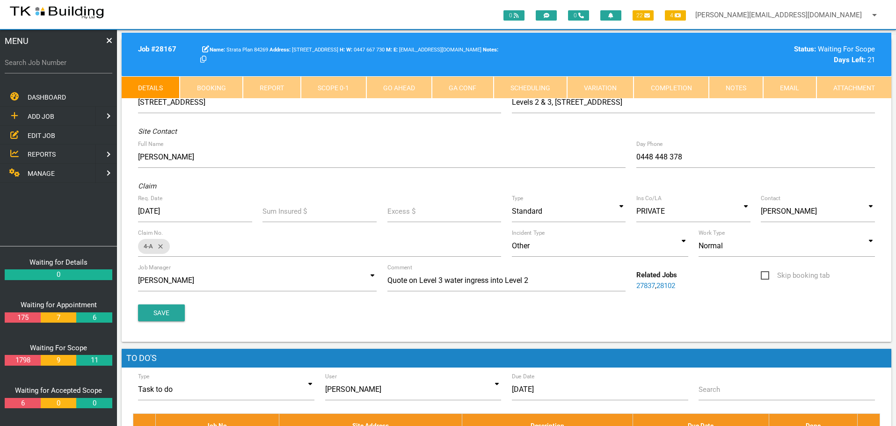
click at [737, 93] on link "Notes" at bounding box center [736, 87] width 54 height 22
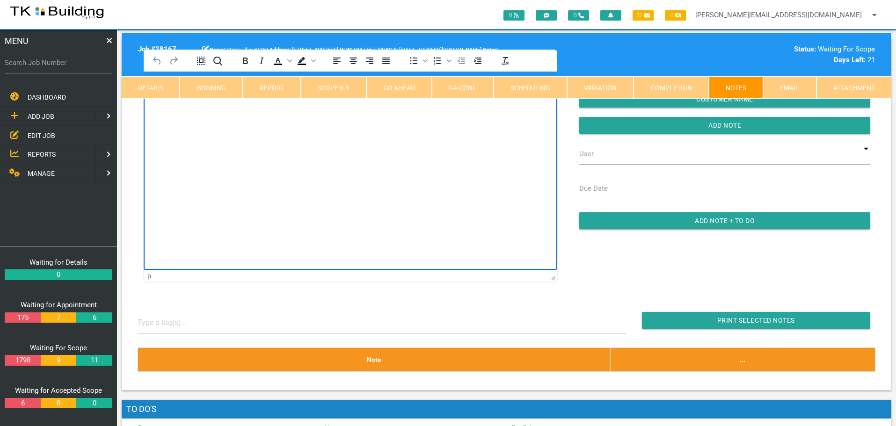
click at [202, 114] on html at bounding box center [351, 93] width 414 height 43
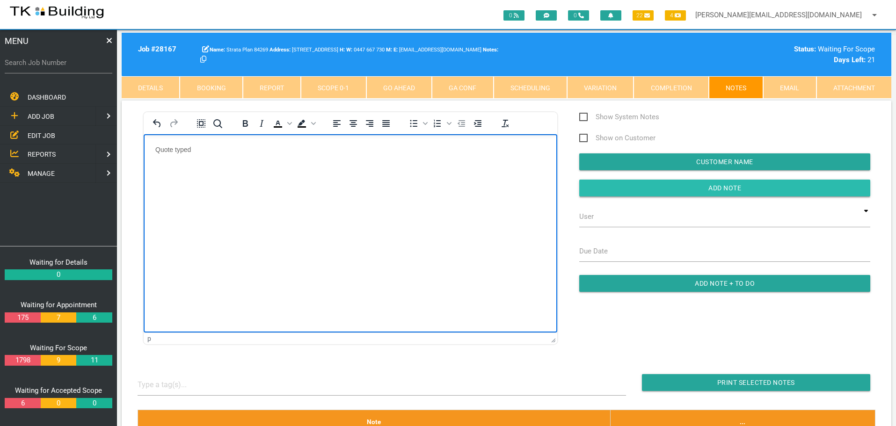
drag, startPoint x: 625, startPoint y: 190, endPoint x: 618, endPoint y: 189, distance: 6.6
click at [623, 190] on input "Add Note" at bounding box center [724, 188] width 291 height 17
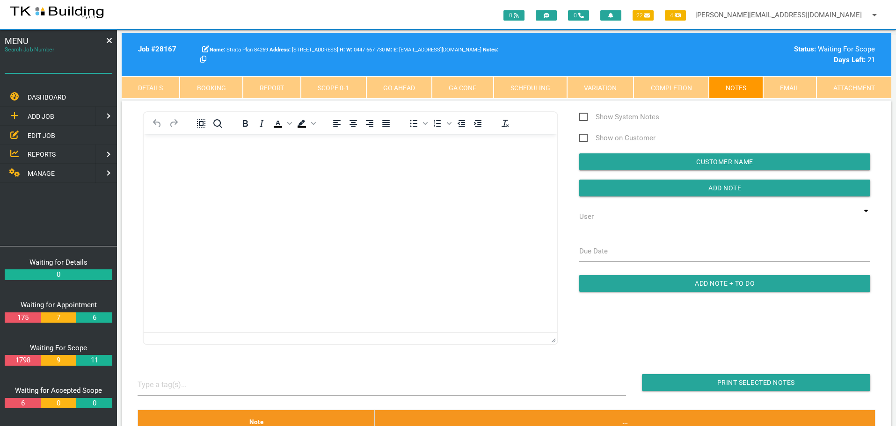
click at [53, 68] on input "Search Job Number" at bounding box center [59, 63] width 108 height 22
type input "27990"
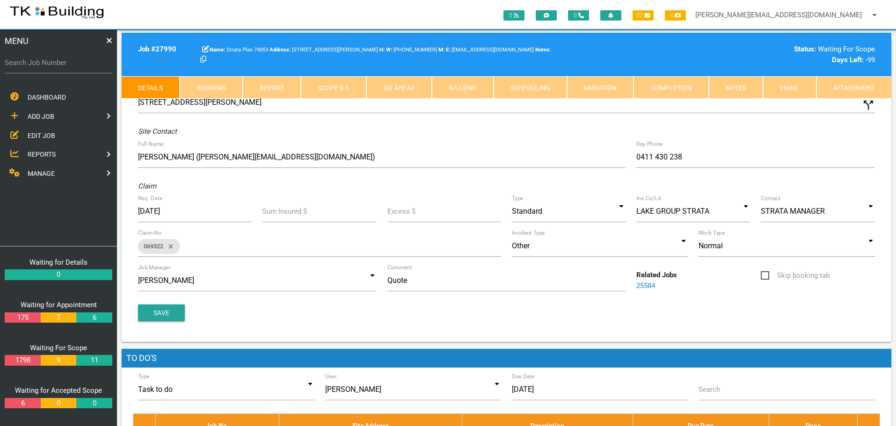
click at [734, 89] on link "Notes" at bounding box center [736, 87] width 54 height 22
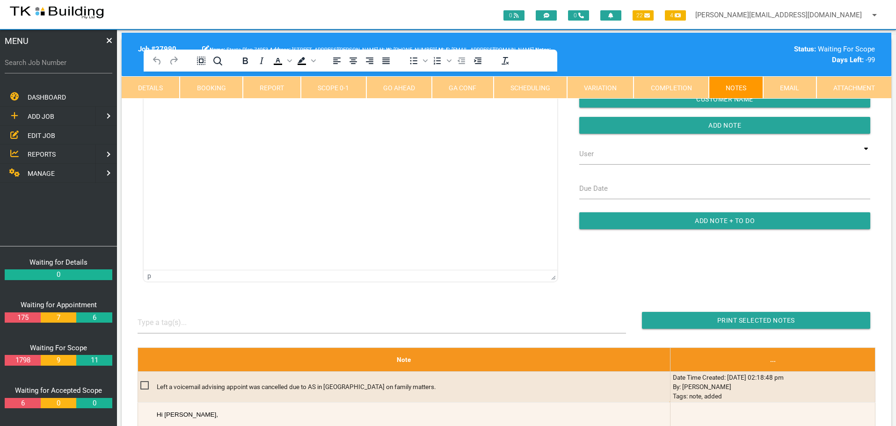
click at [181, 73] on html at bounding box center [351, 93] width 414 height 43
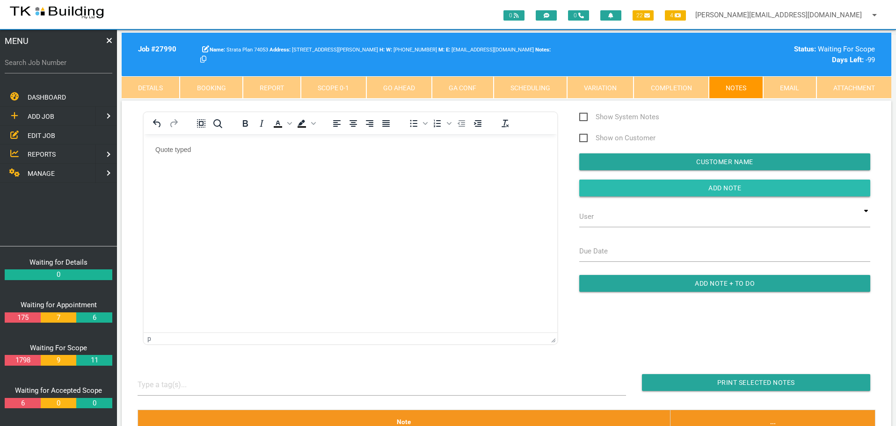
click at [591, 186] on input "button" at bounding box center [724, 188] width 291 height 17
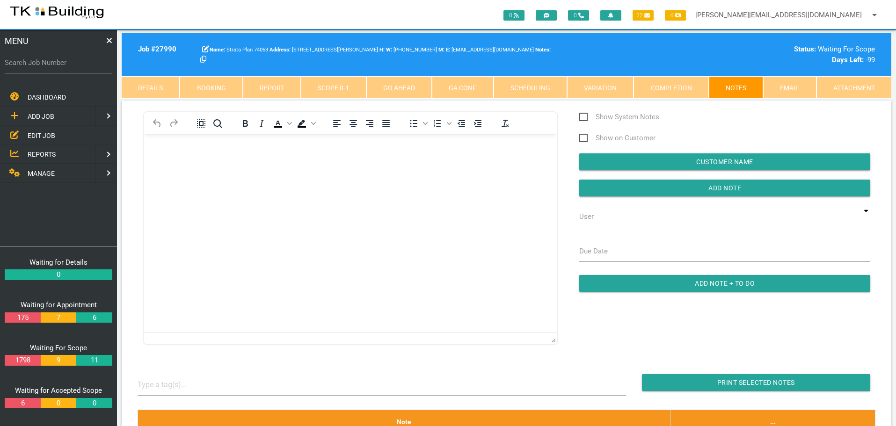
click at [587, 96] on link "Variation" at bounding box center [600, 87] width 66 height 22
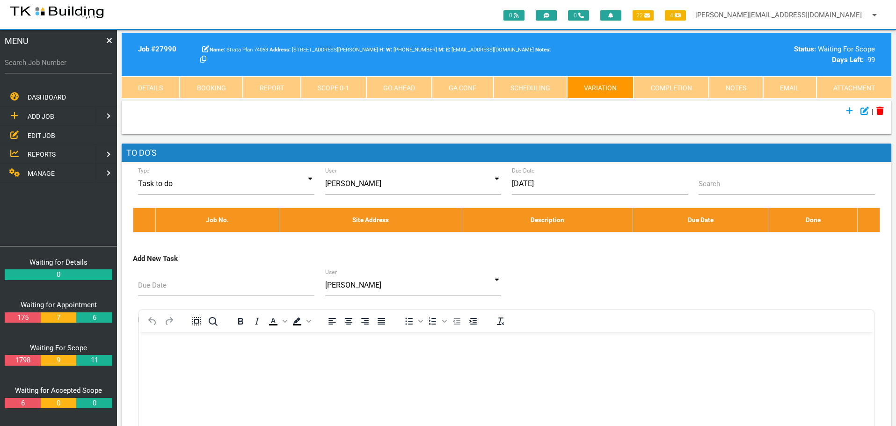
click at [51, 66] on label "Search Job Number" at bounding box center [59, 63] width 108 height 11
click at [51, 66] on input "Search Job Number" at bounding box center [59, 63] width 108 height 22
type input "27730"
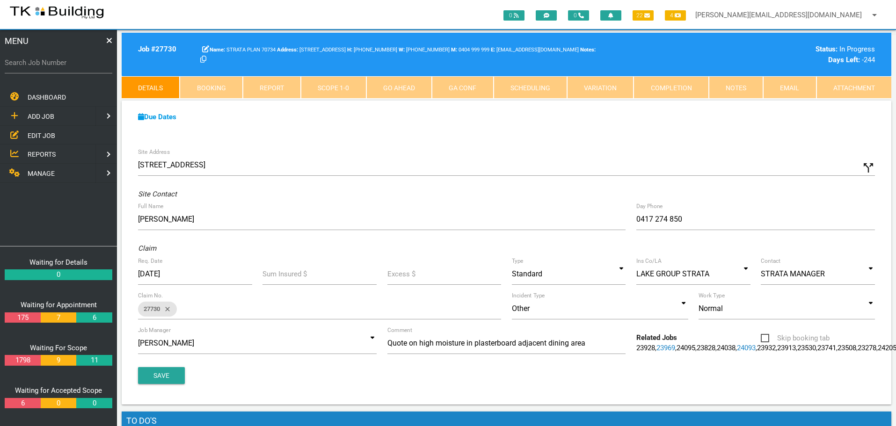
click at [734, 88] on link "Notes" at bounding box center [736, 87] width 54 height 22
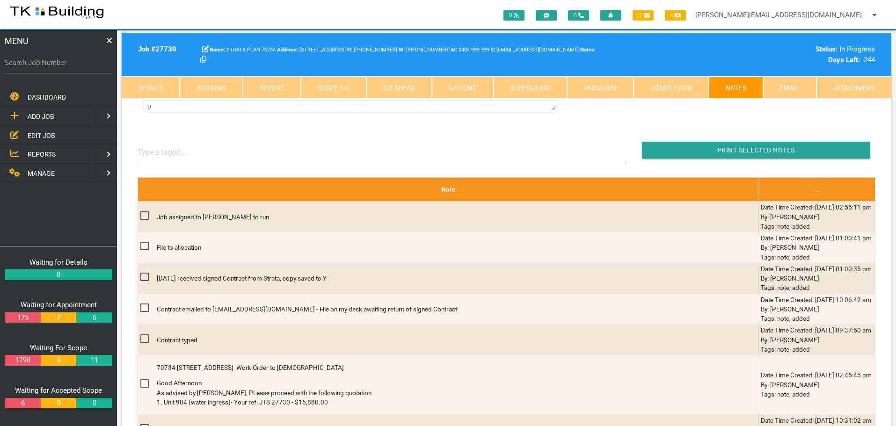
scroll to position [205, 0]
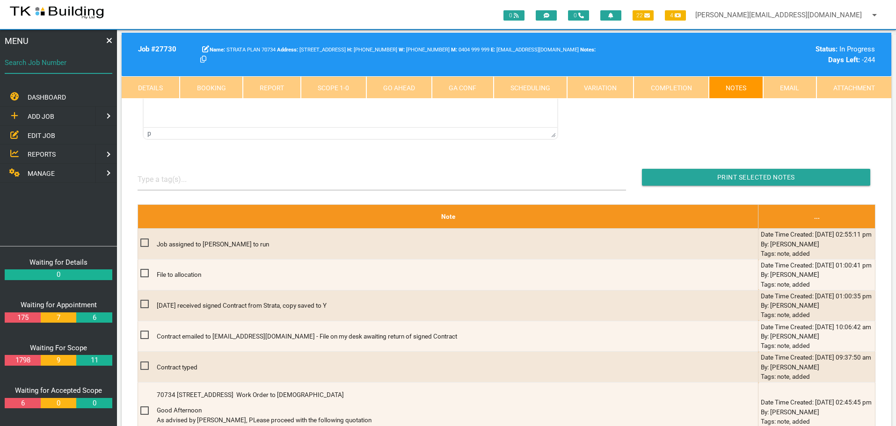
click at [68, 69] on input "Search Job Number" at bounding box center [59, 63] width 108 height 22
type input "27750"
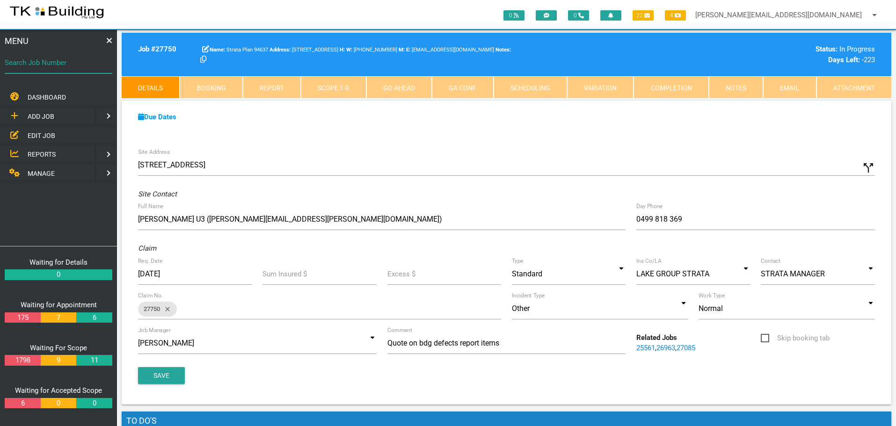
click at [73, 69] on input "Search Job Number" at bounding box center [59, 63] width 108 height 22
type input "27730"
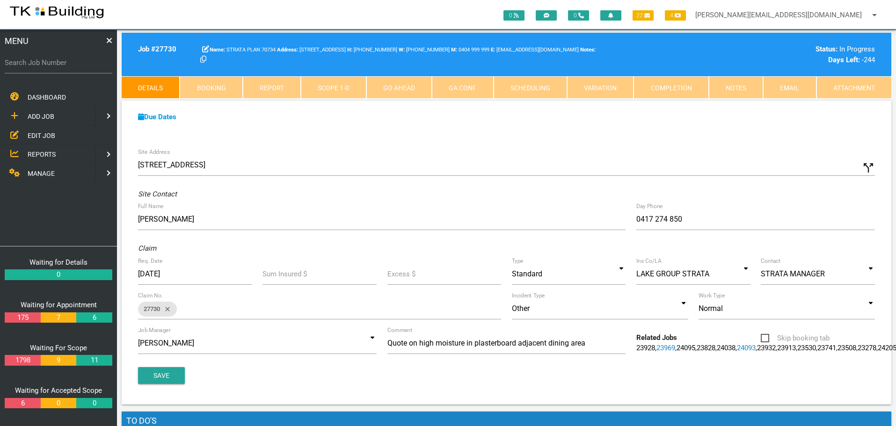
click at [335, 83] on link "Scope 1 - 0" at bounding box center [333, 87] width 65 height 22
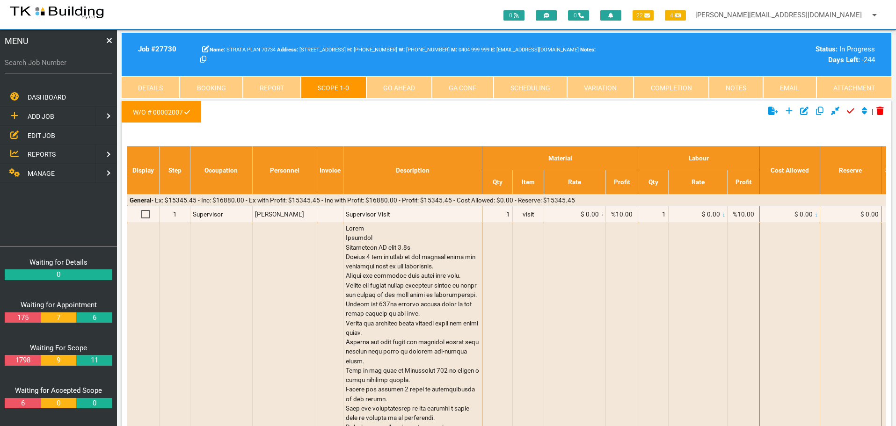
click at [728, 87] on link "Notes" at bounding box center [736, 87] width 54 height 22
